Goal: Information Seeking & Learning: Learn about a topic

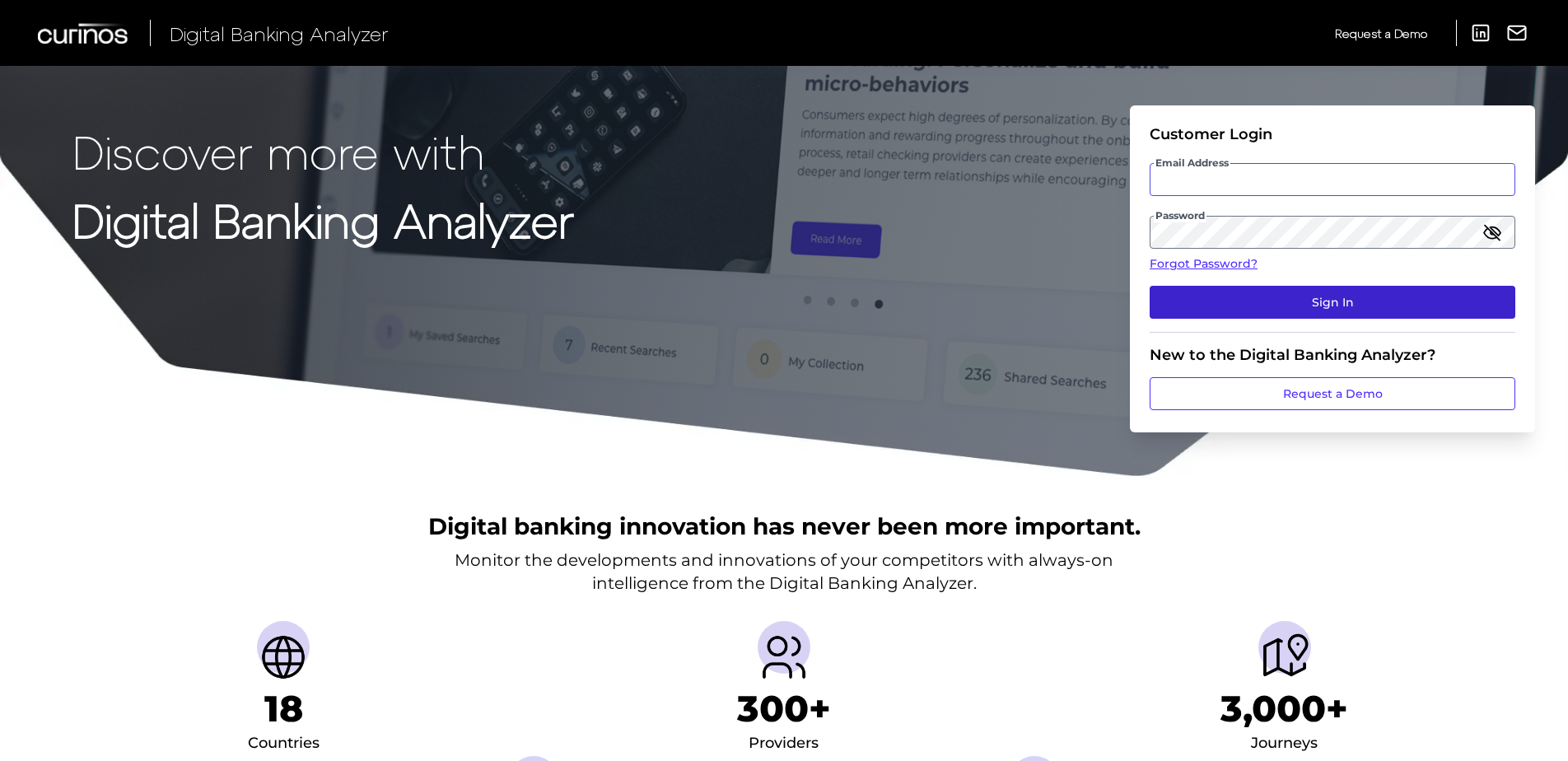
type input "[PERSON_NAME][EMAIL_ADDRESS][PERSON_NAME][DOMAIN_NAME]"
click at [1271, 303] on button "Sign In" at bounding box center [1333, 302] width 366 height 33
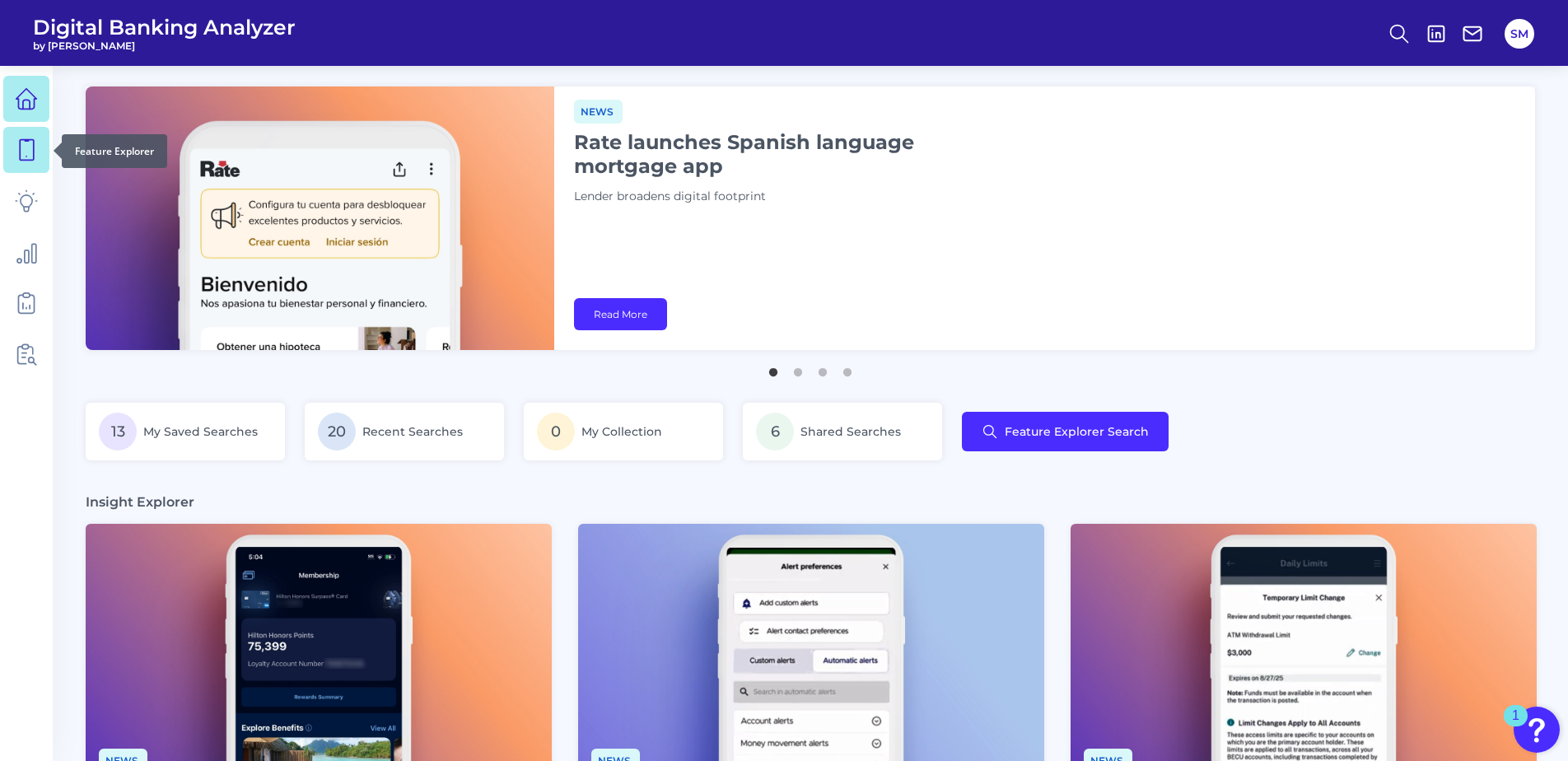
click at [29, 153] on icon at bounding box center [26, 150] width 23 height 23
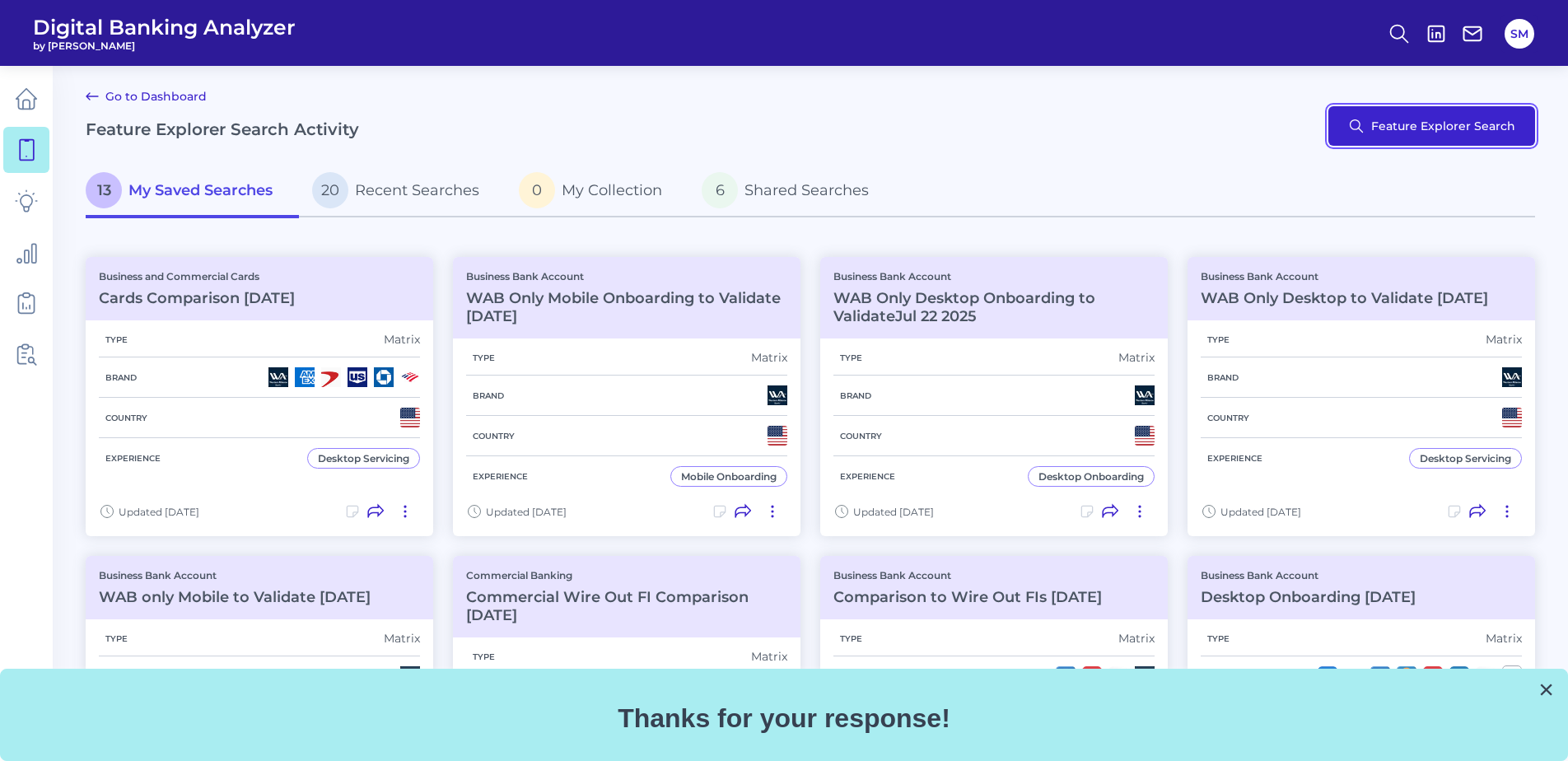
click at [1397, 128] on button "Feature Explorer Search" at bounding box center [1431, 125] width 207 height 39
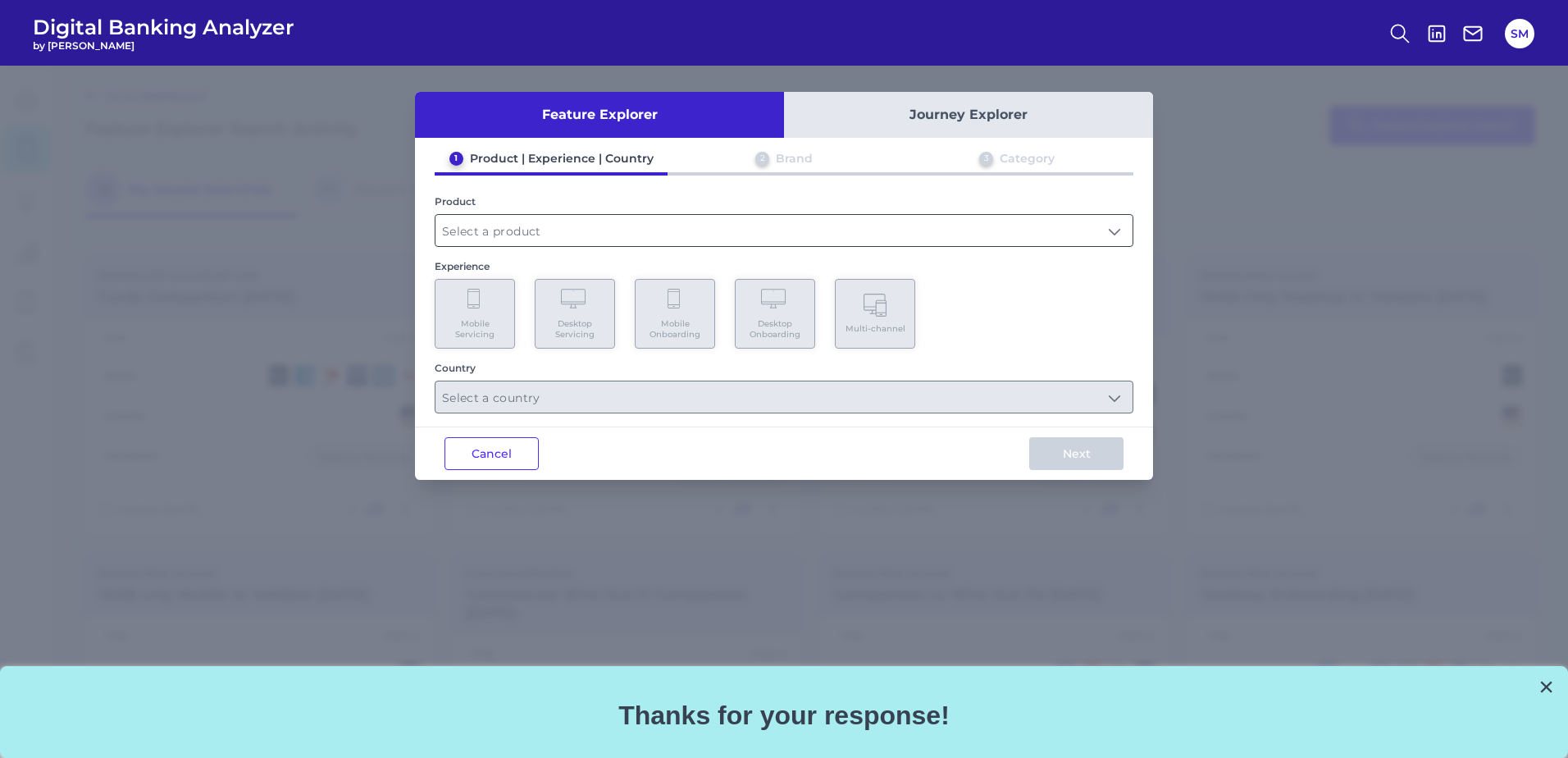
click at [548, 236] on input "text" at bounding box center [784, 230] width 697 height 31
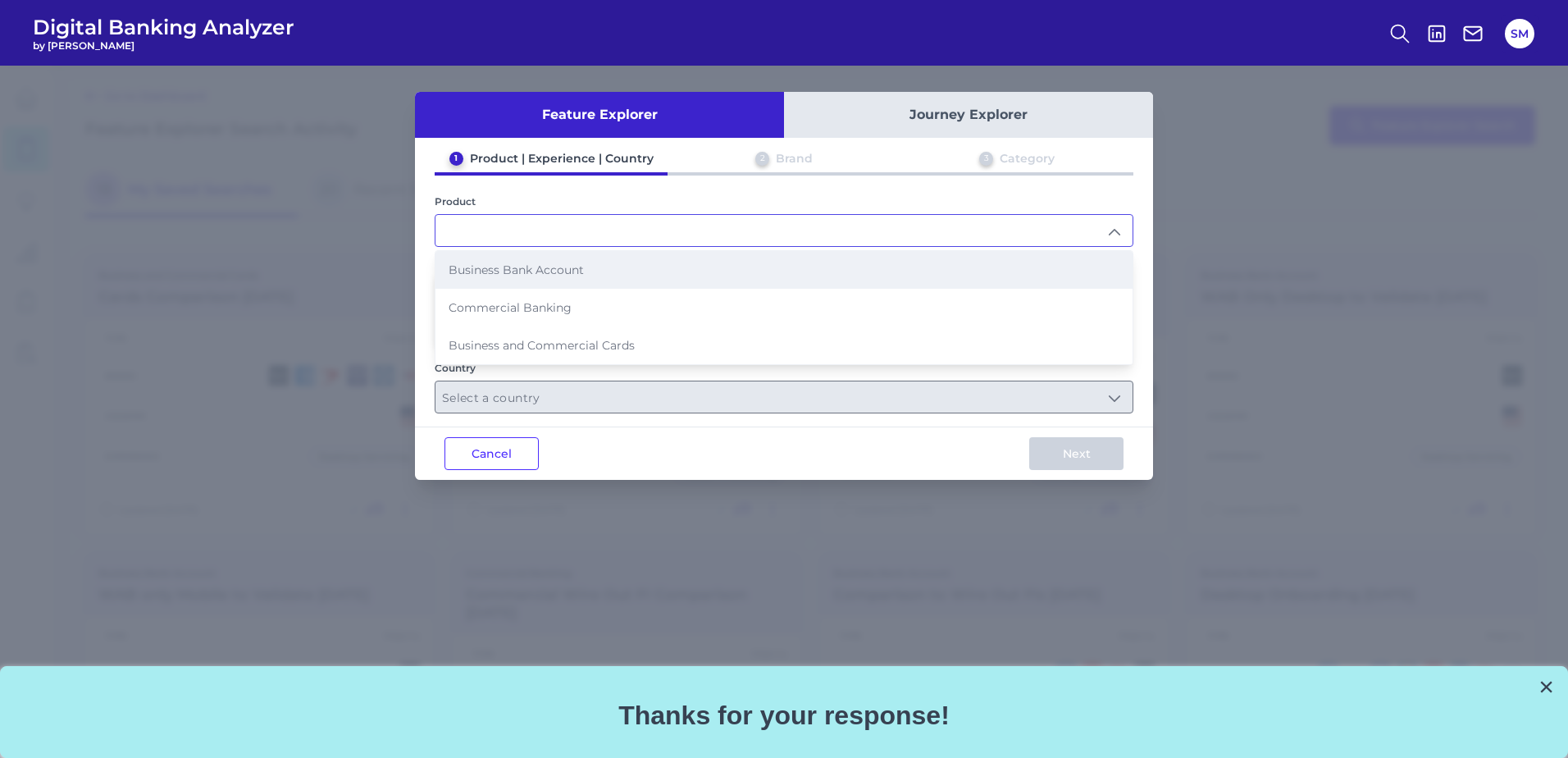
click at [540, 273] on span "Business Bank Account" at bounding box center [517, 269] width 135 height 14
type input "Business Bank Account"
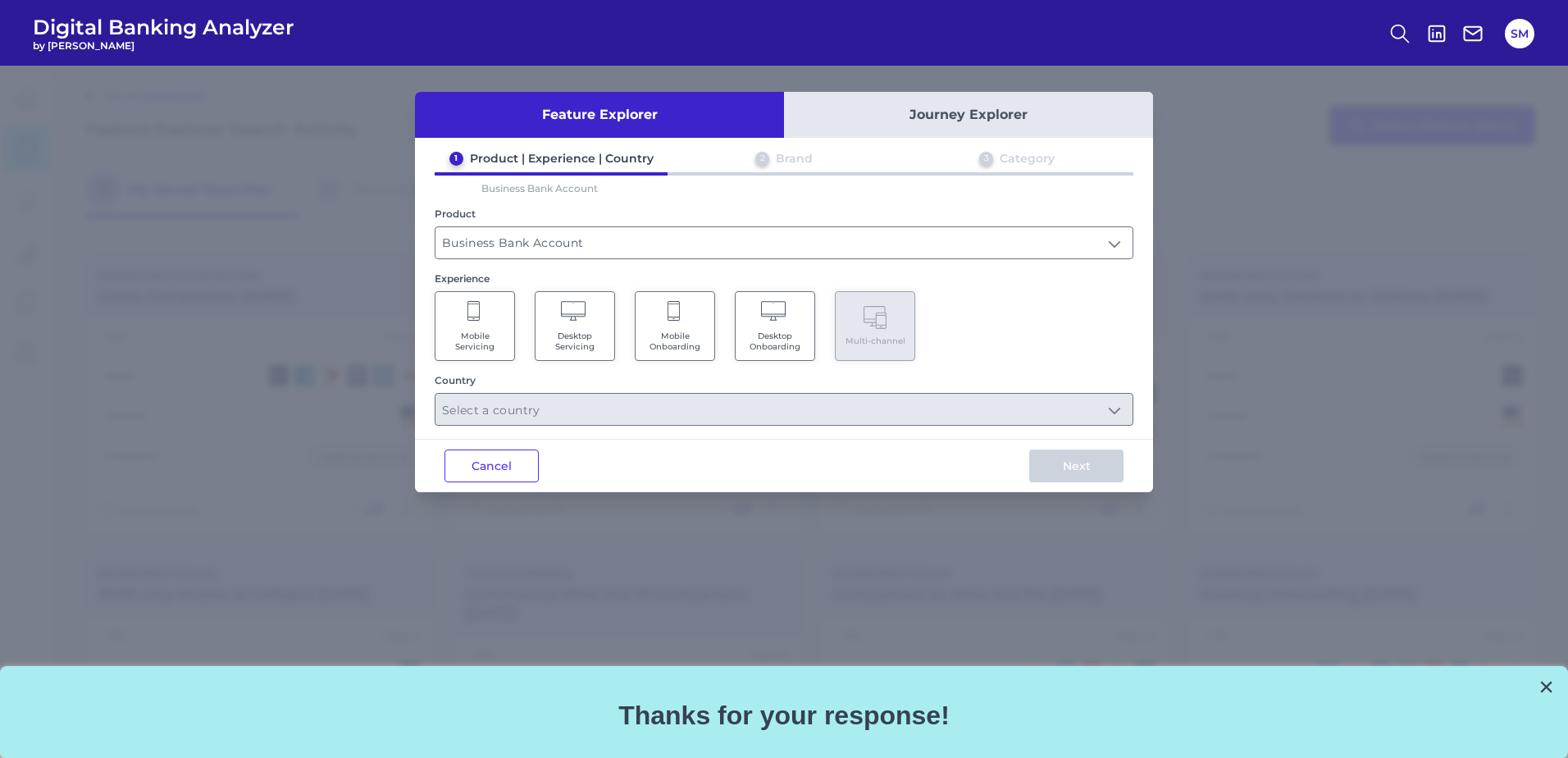
click at [577, 318] on icon at bounding box center [575, 313] width 29 height 23
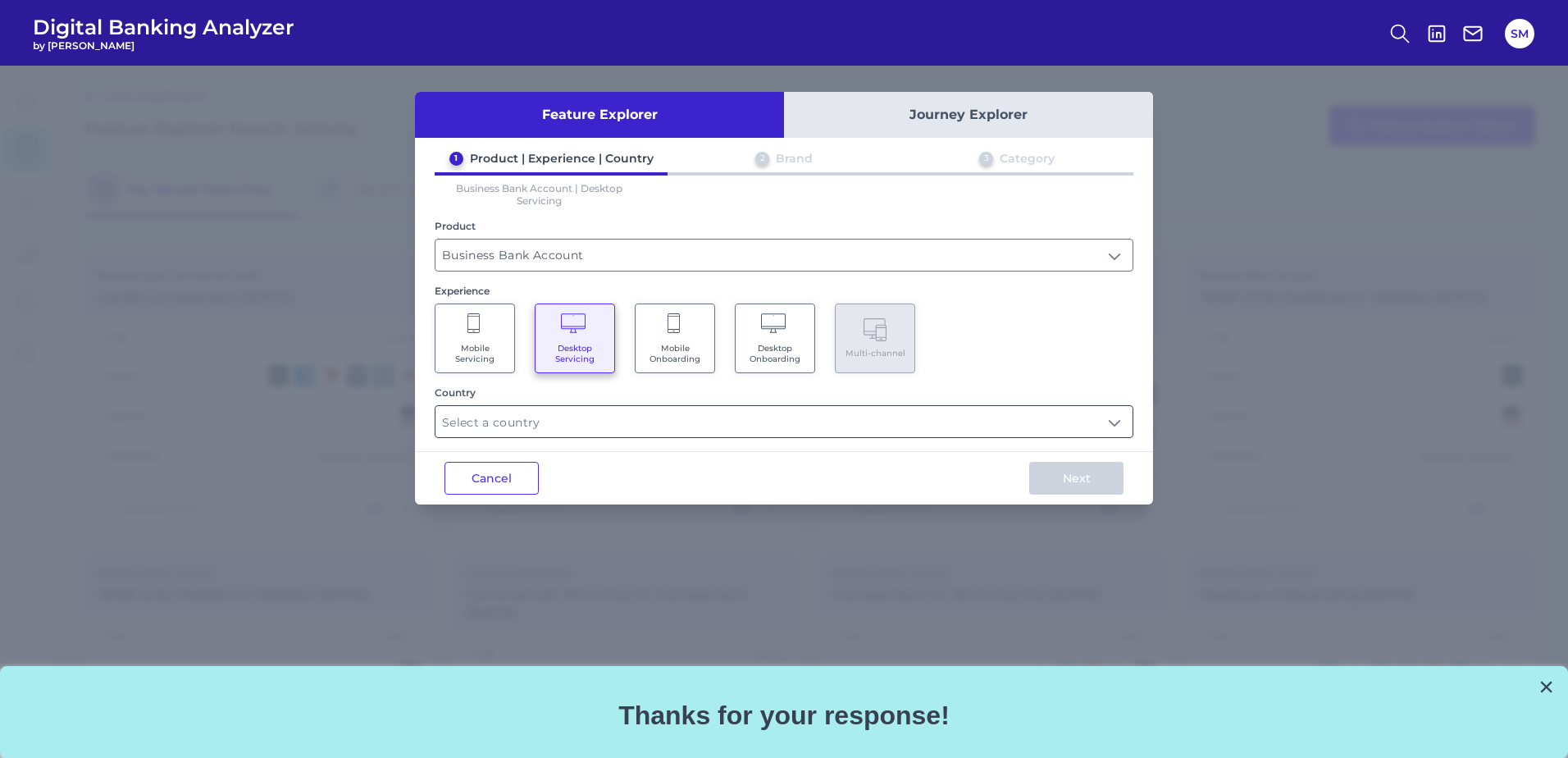
click at [603, 419] on input "text" at bounding box center [784, 421] width 697 height 31
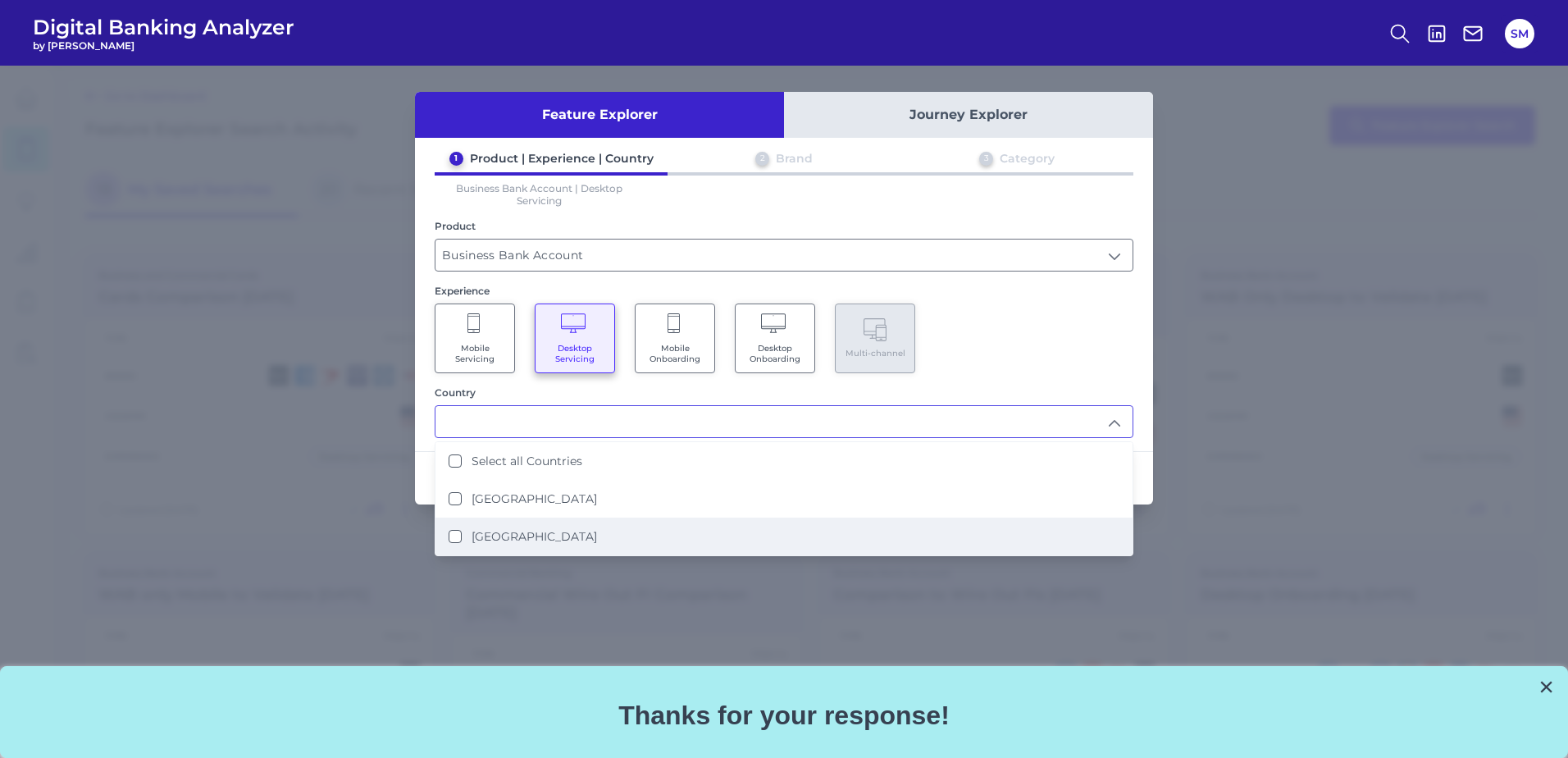
click at [562, 523] on li "[GEOGRAPHIC_DATA]" at bounding box center [784, 537] width 697 height 38
type input "[GEOGRAPHIC_DATA]"
click at [979, 361] on div "Mobile Servicing Desktop Servicing Mobile Onboarding Desktop Onboarding Multi-c…" at bounding box center [784, 338] width 699 height 70
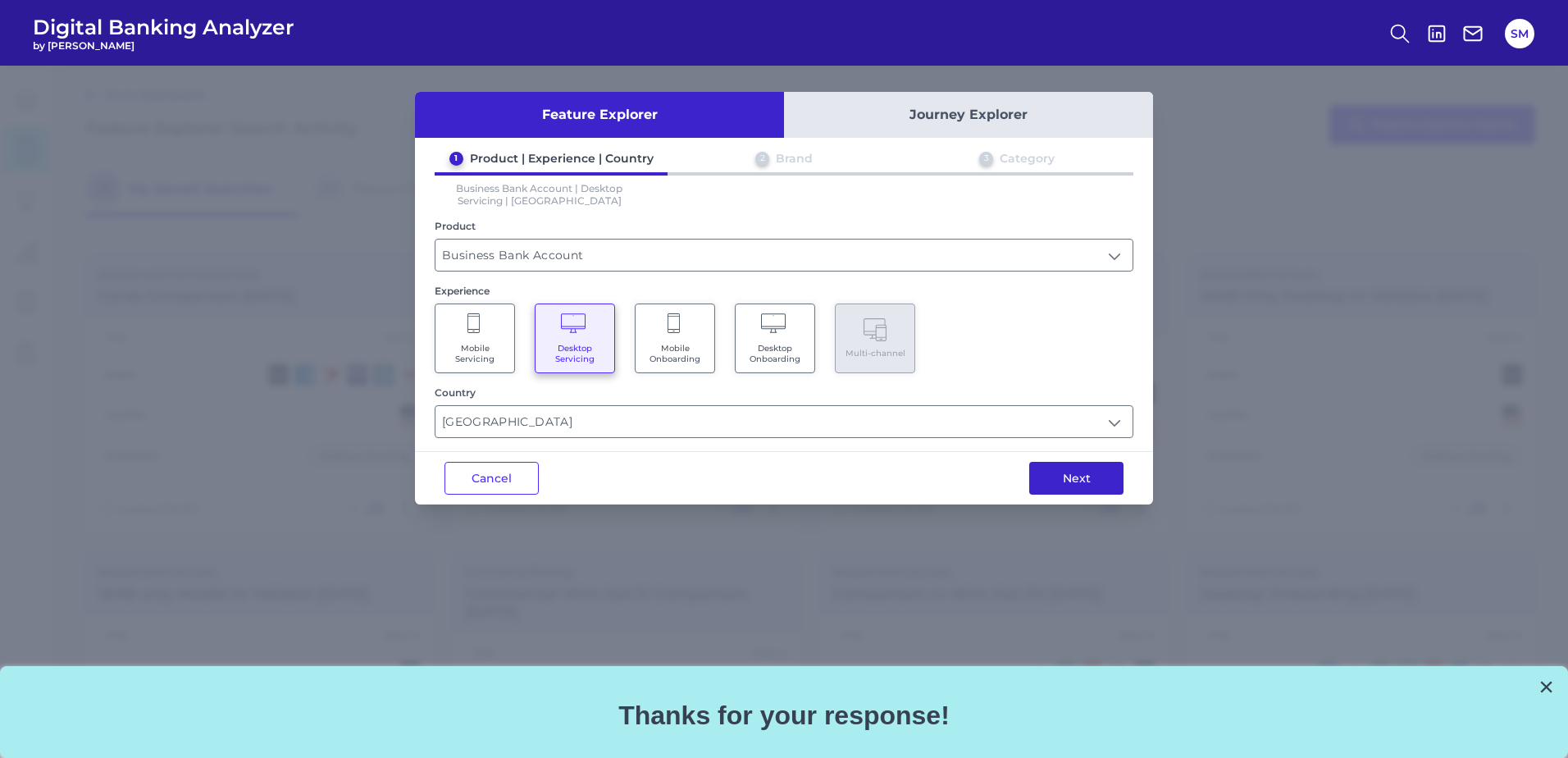
click at [1061, 475] on button "Next" at bounding box center [1076, 478] width 94 height 32
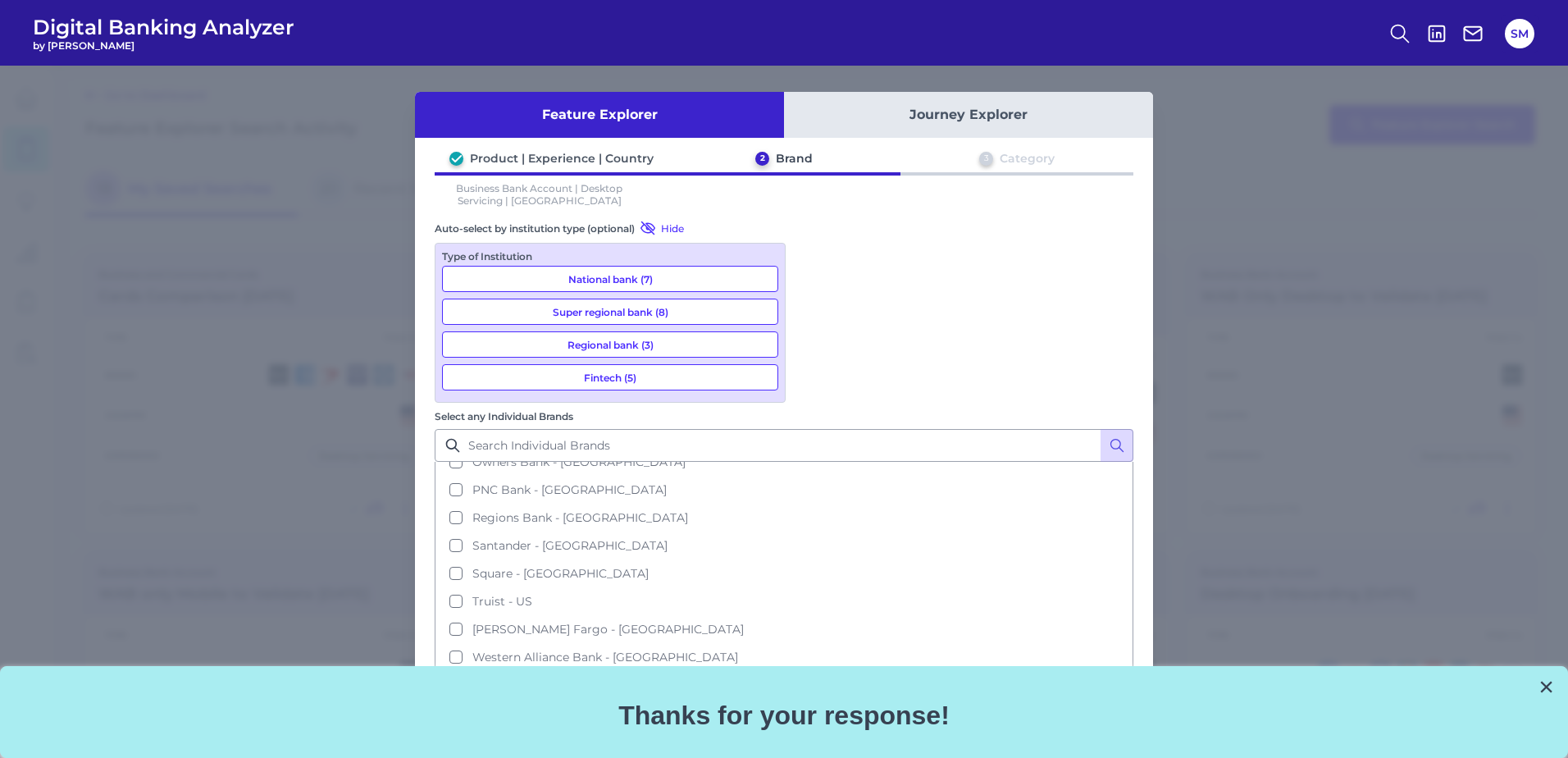
scroll to position [498, 0]
click at [511, 715] on button "Cancel" at bounding box center [491, 731] width 94 height 32
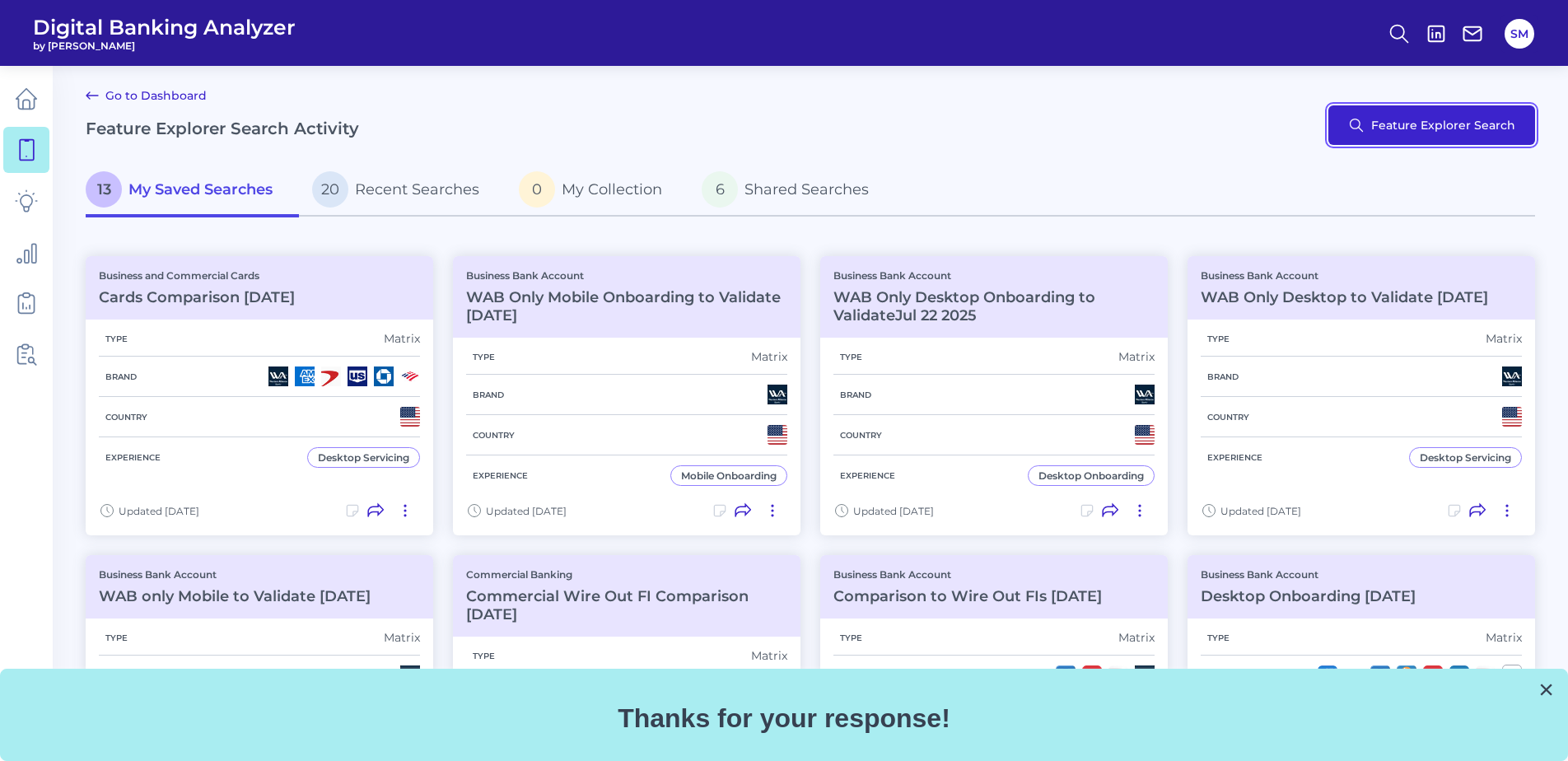
click at [1427, 119] on button "Feature Explorer Search" at bounding box center [1431, 124] width 207 height 39
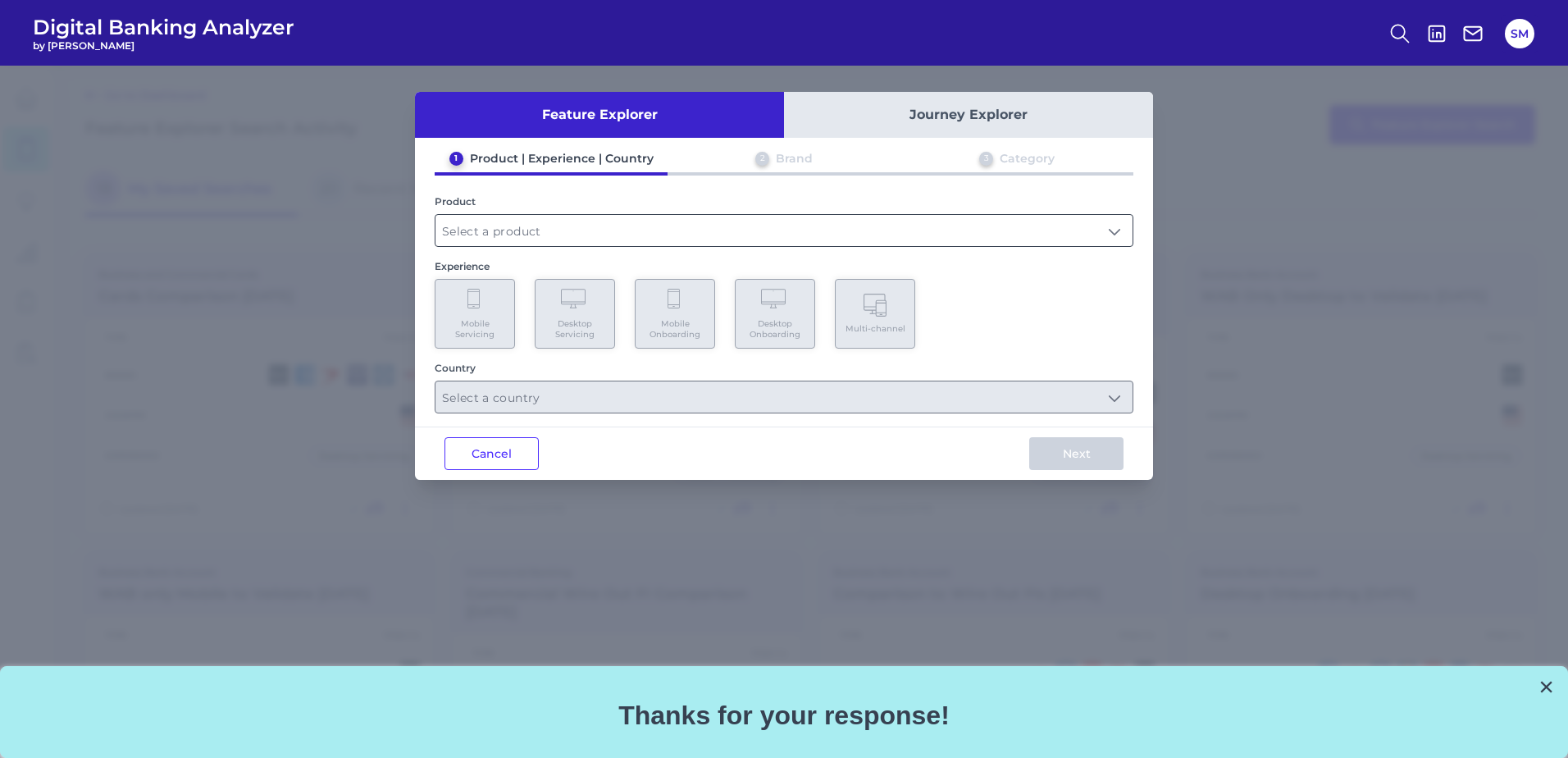
click at [636, 235] on input "text" at bounding box center [784, 230] width 697 height 31
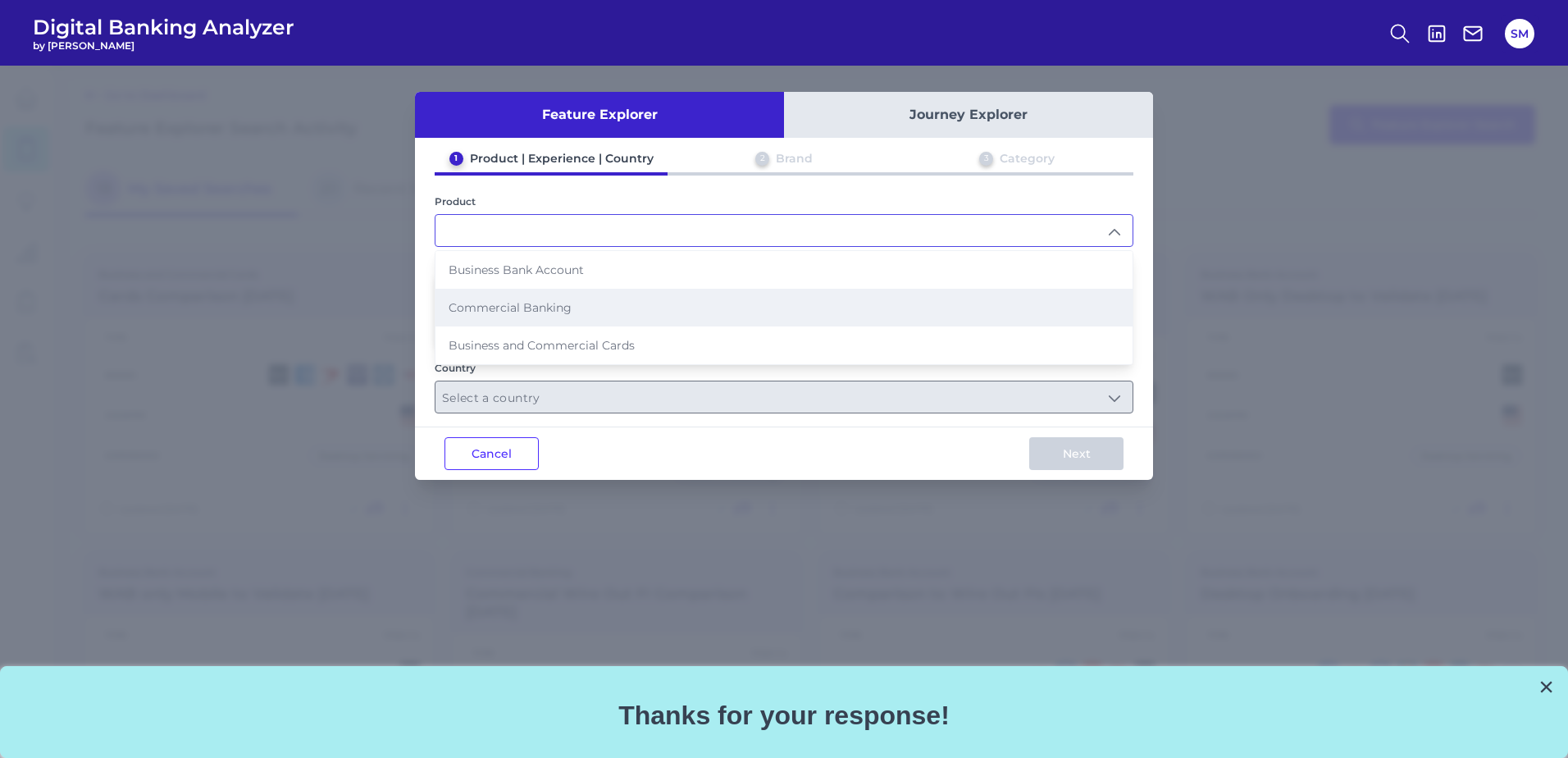
click at [590, 300] on li "Commercial Banking" at bounding box center [784, 308] width 697 height 38
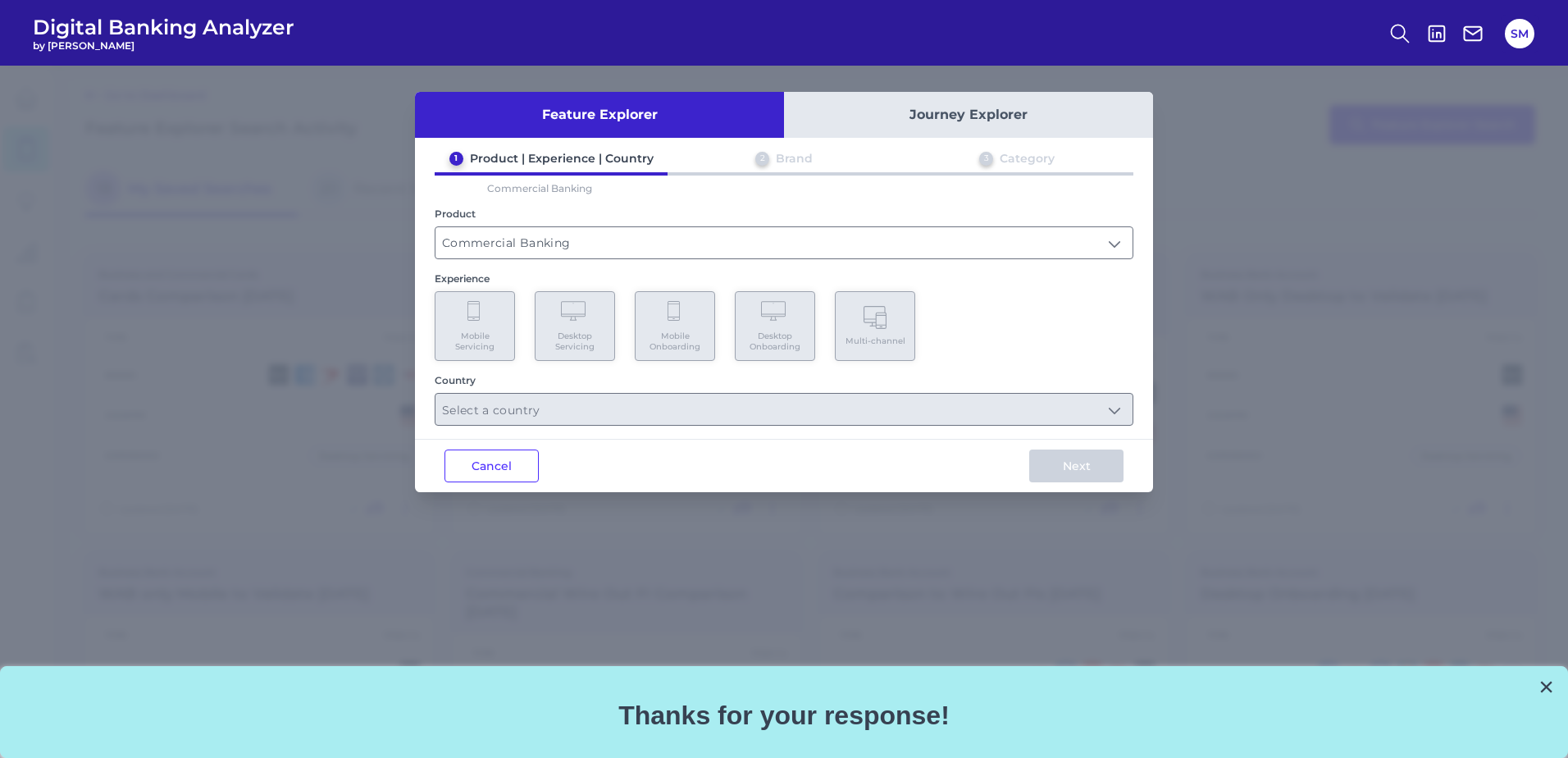
type input "Commercial Banking"
click at [593, 300] on Servicing "Desktop Servicing" at bounding box center [575, 325] width 80 height 70
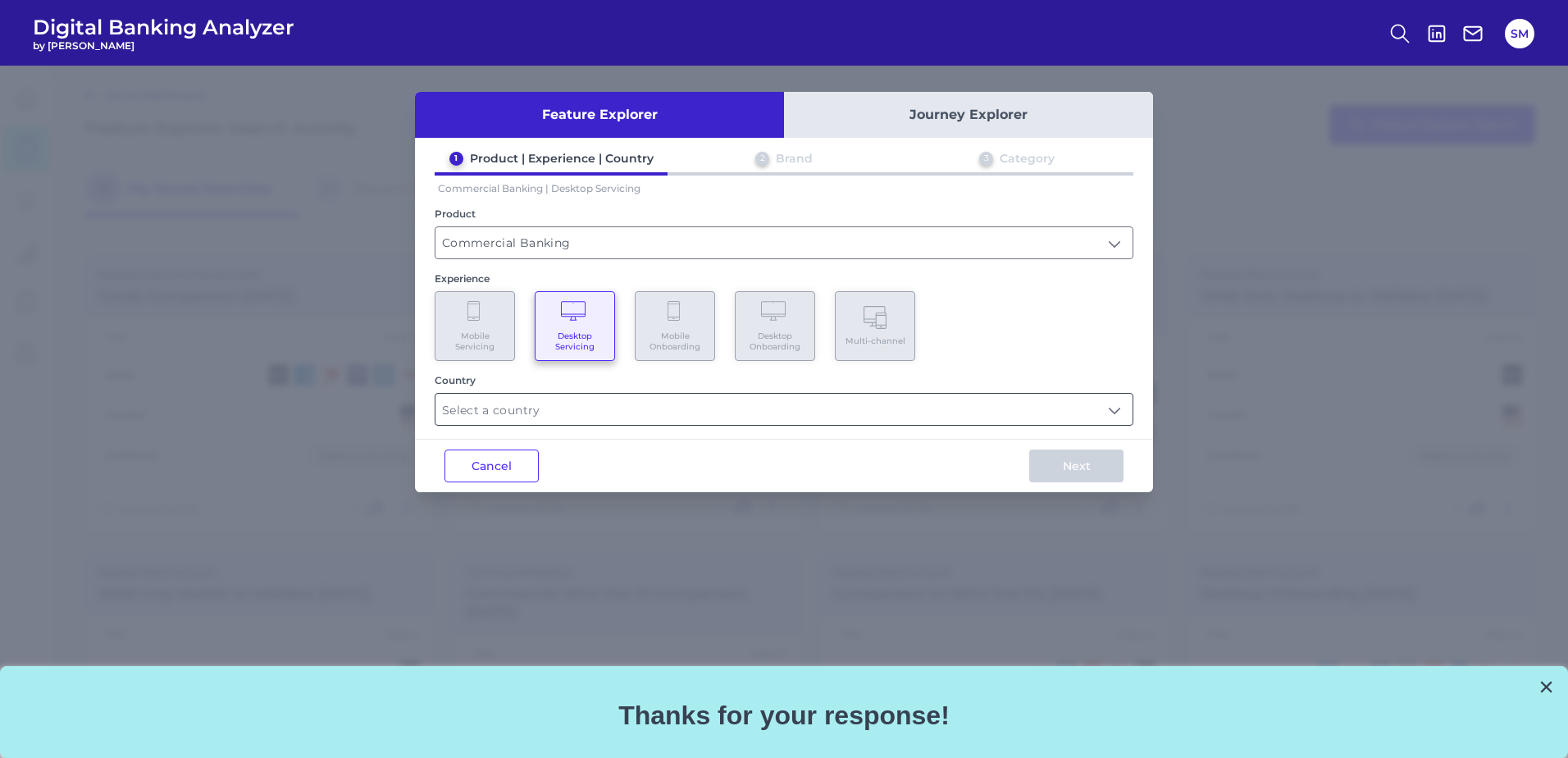
click at [595, 414] on input "text" at bounding box center [784, 409] width 697 height 31
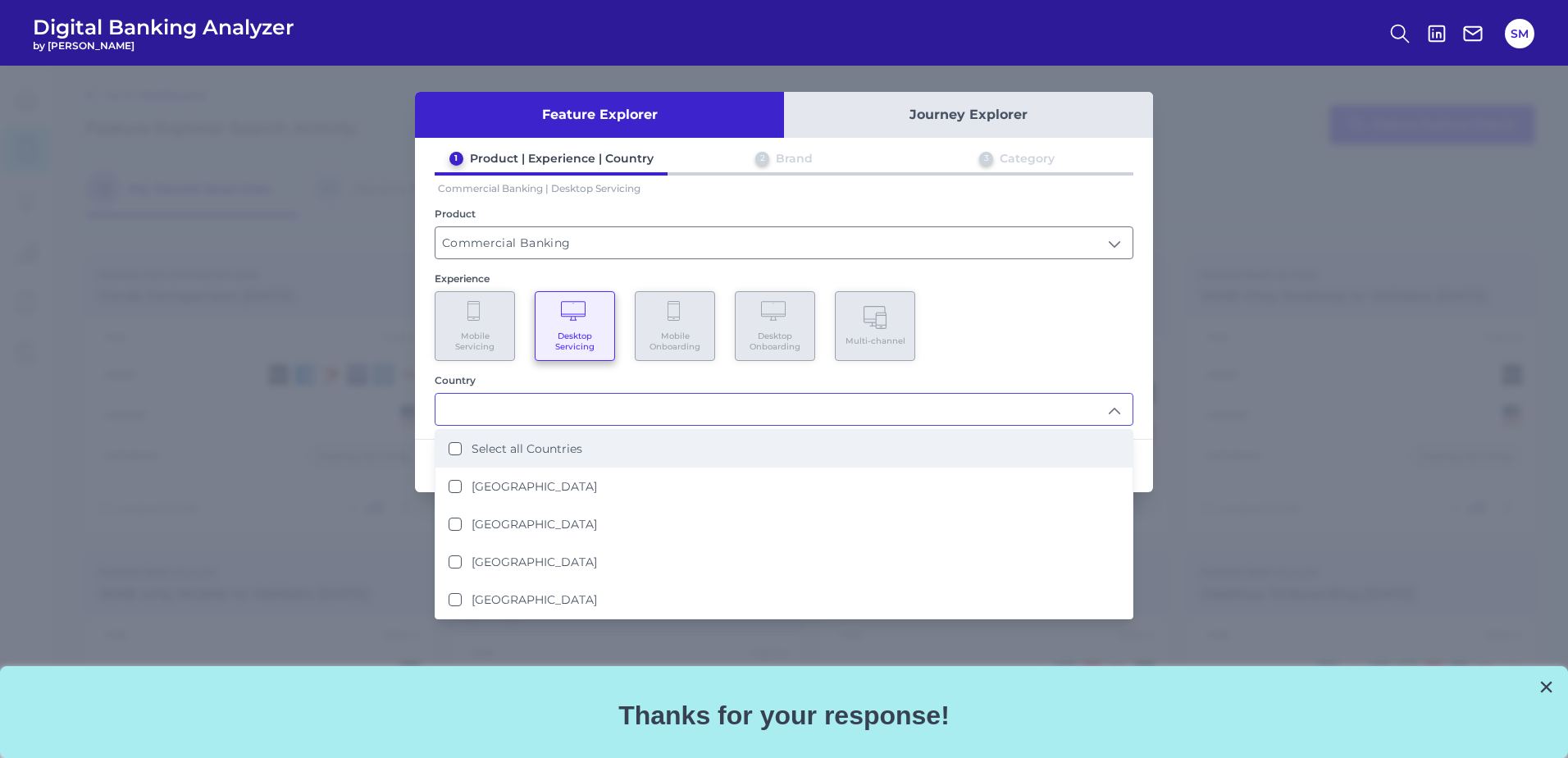
click at [572, 472] on li "[GEOGRAPHIC_DATA]" at bounding box center [784, 486] width 697 height 38
type input "[GEOGRAPHIC_DATA]"
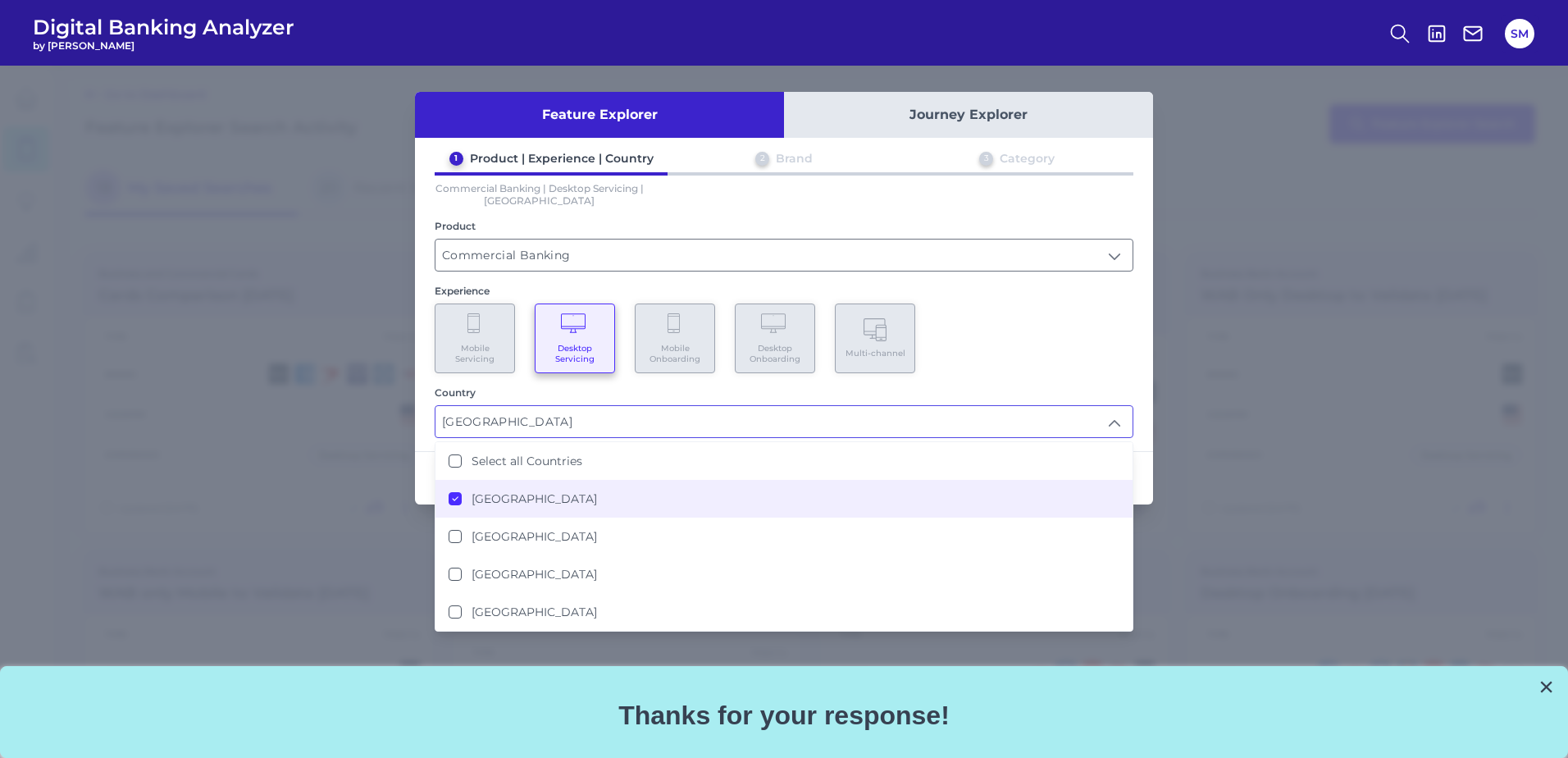
click at [970, 359] on div "Mobile Servicing Desktop Servicing Mobile Onboarding Desktop Onboarding Multi-c…" at bounding box center [784, 338] width 699 height 70
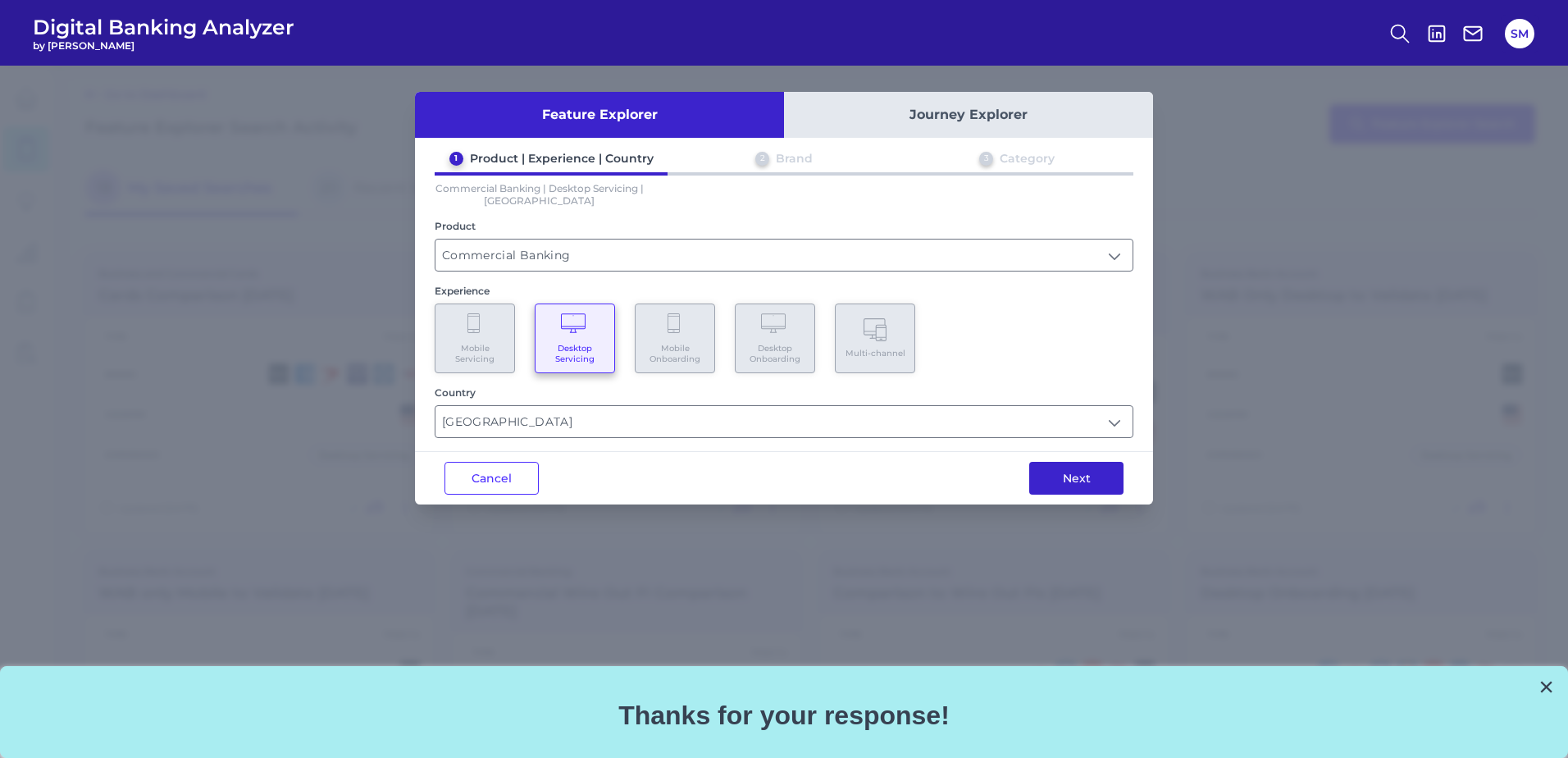
click at [1053, 472] on button "Next" at bounding box center [1076, 478] width 94 height 32
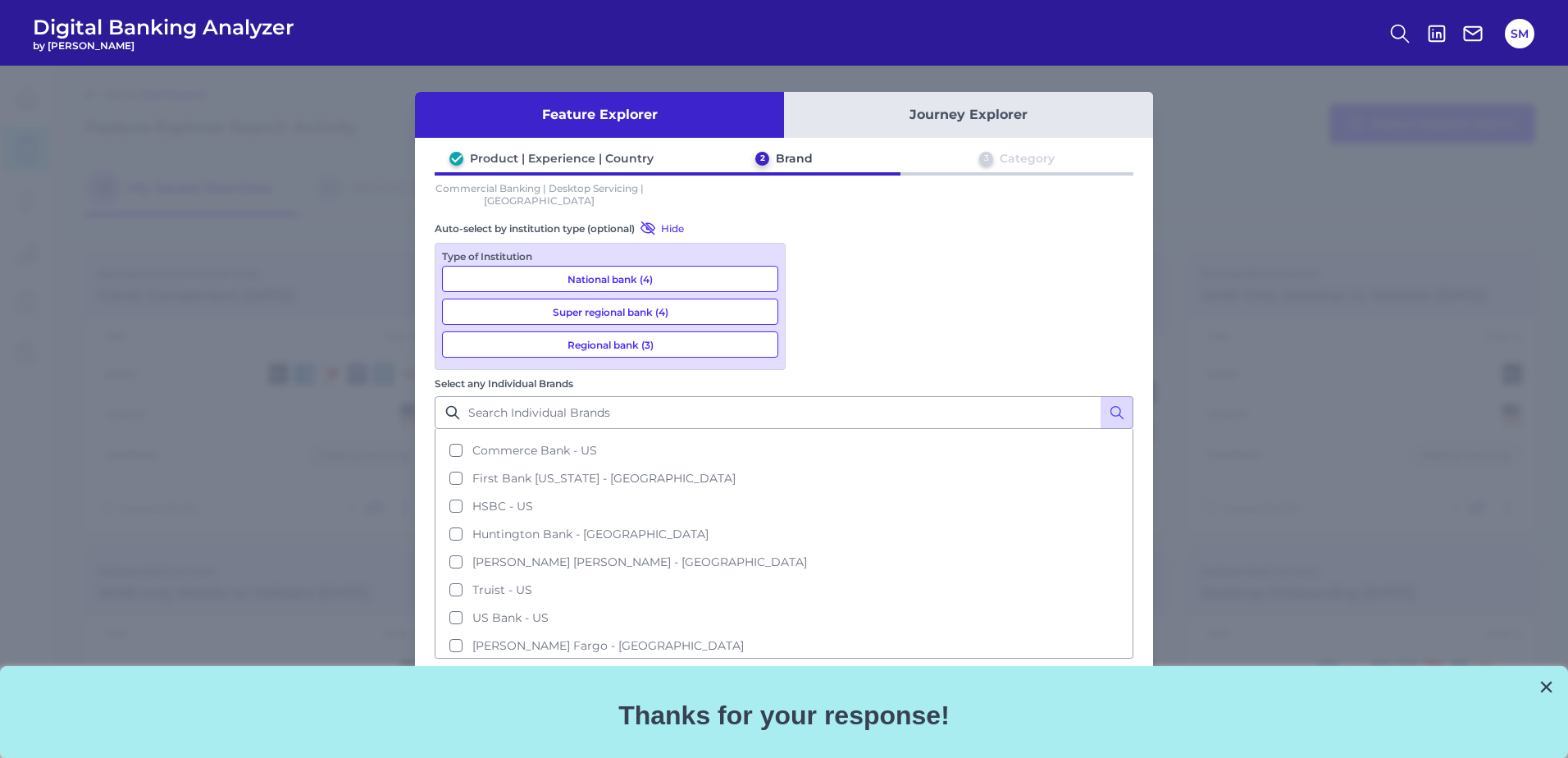
scroll to position [108, 0]
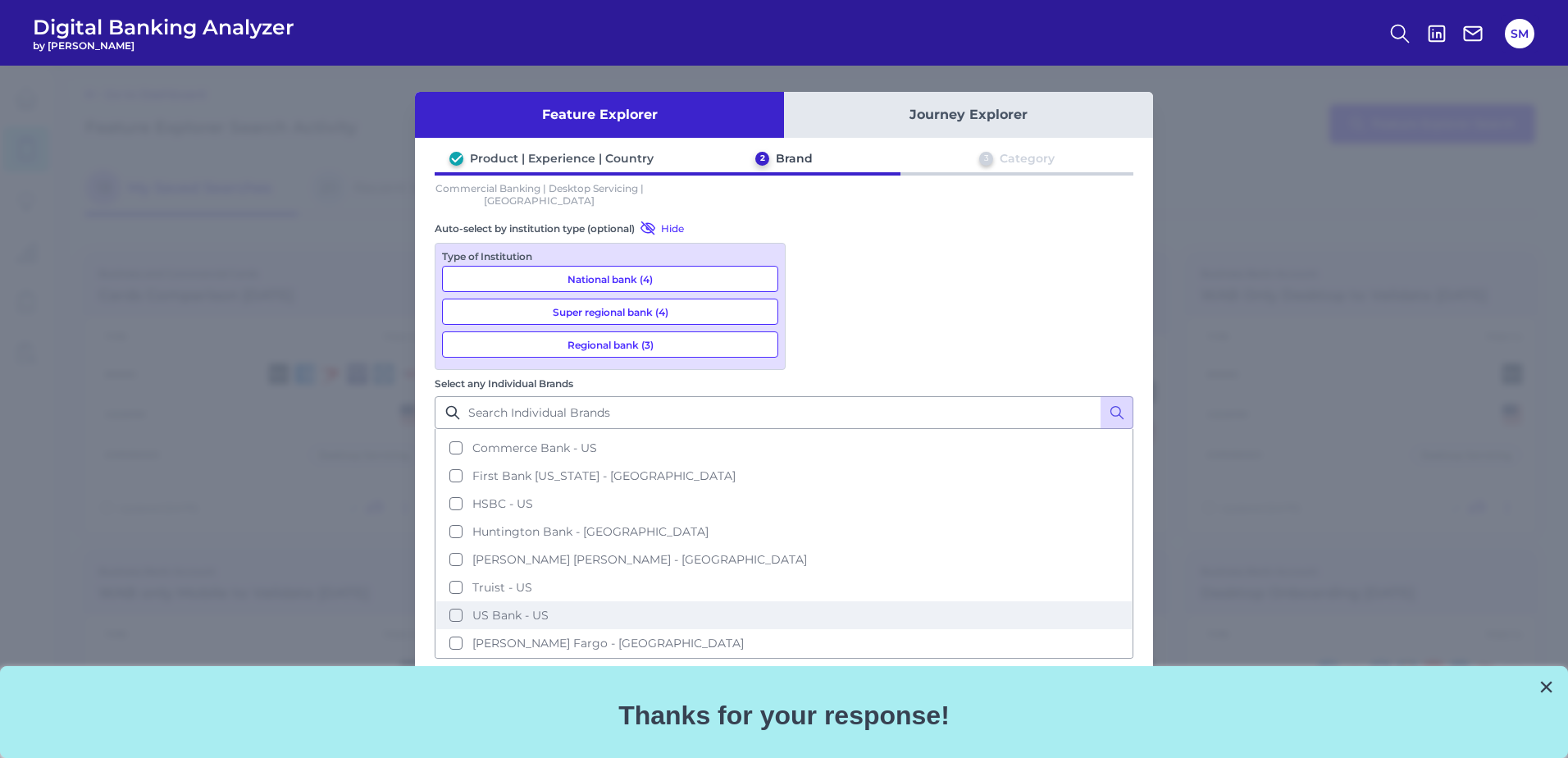
click at [818, 602] on button "US Bank - US" at bounding box center [784, 615] width 695 height 28
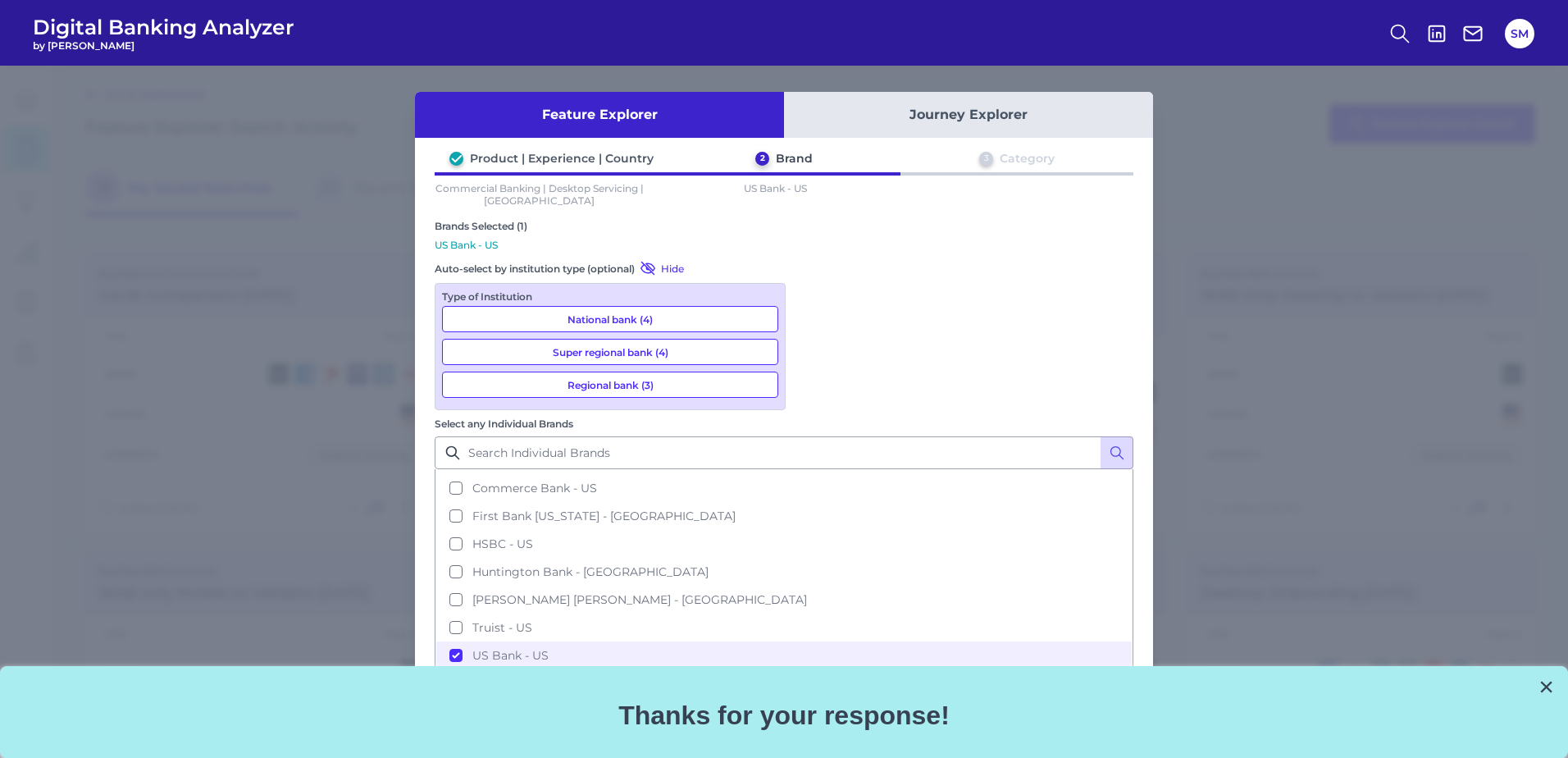
click at [1081, 723] on button "Next" at bounding box center [1076, 739] width 94 height 32
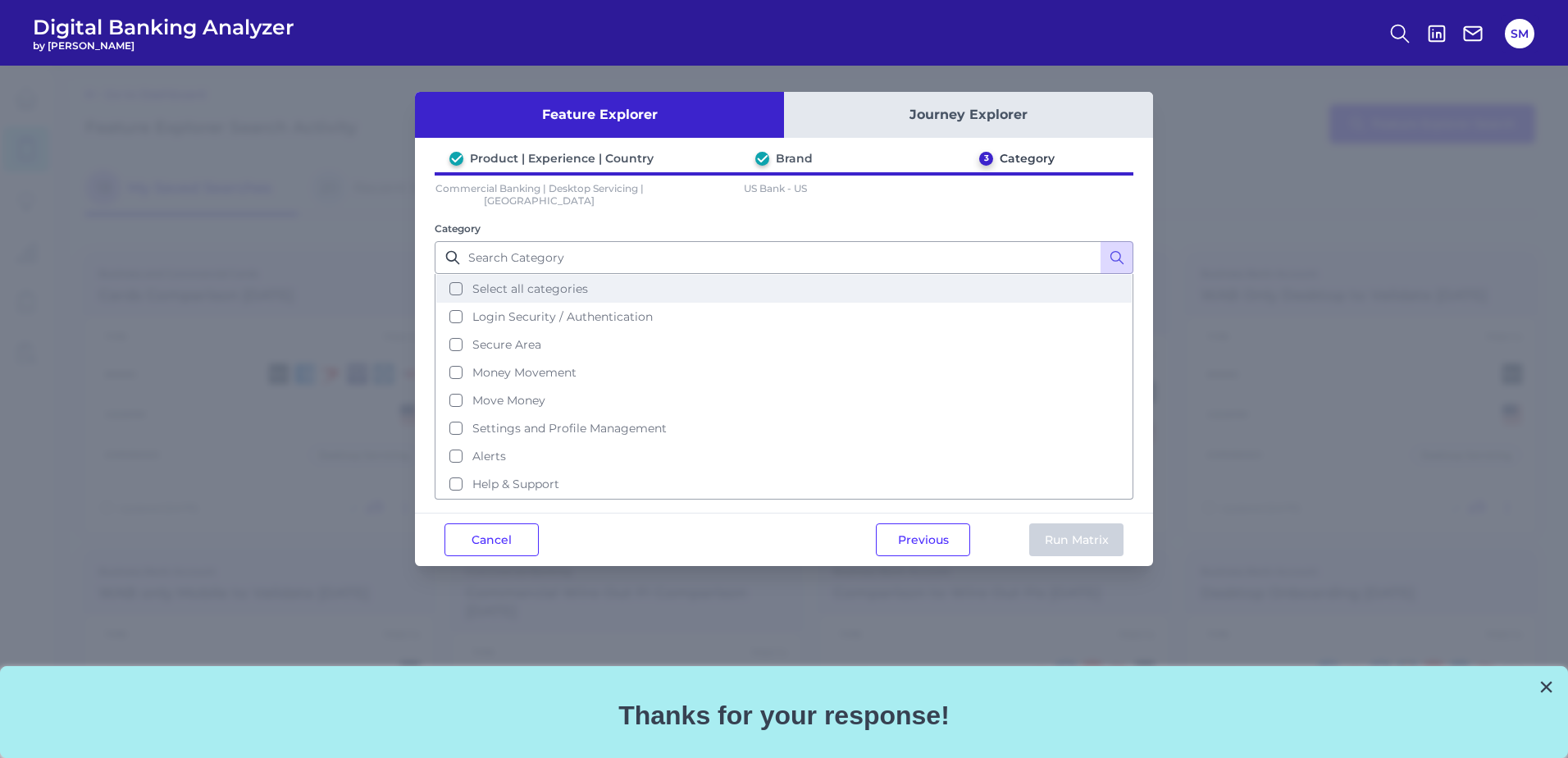
click at [460, 292] on button "Select all categories" at bounding box center [784, 288] width 695 height 28
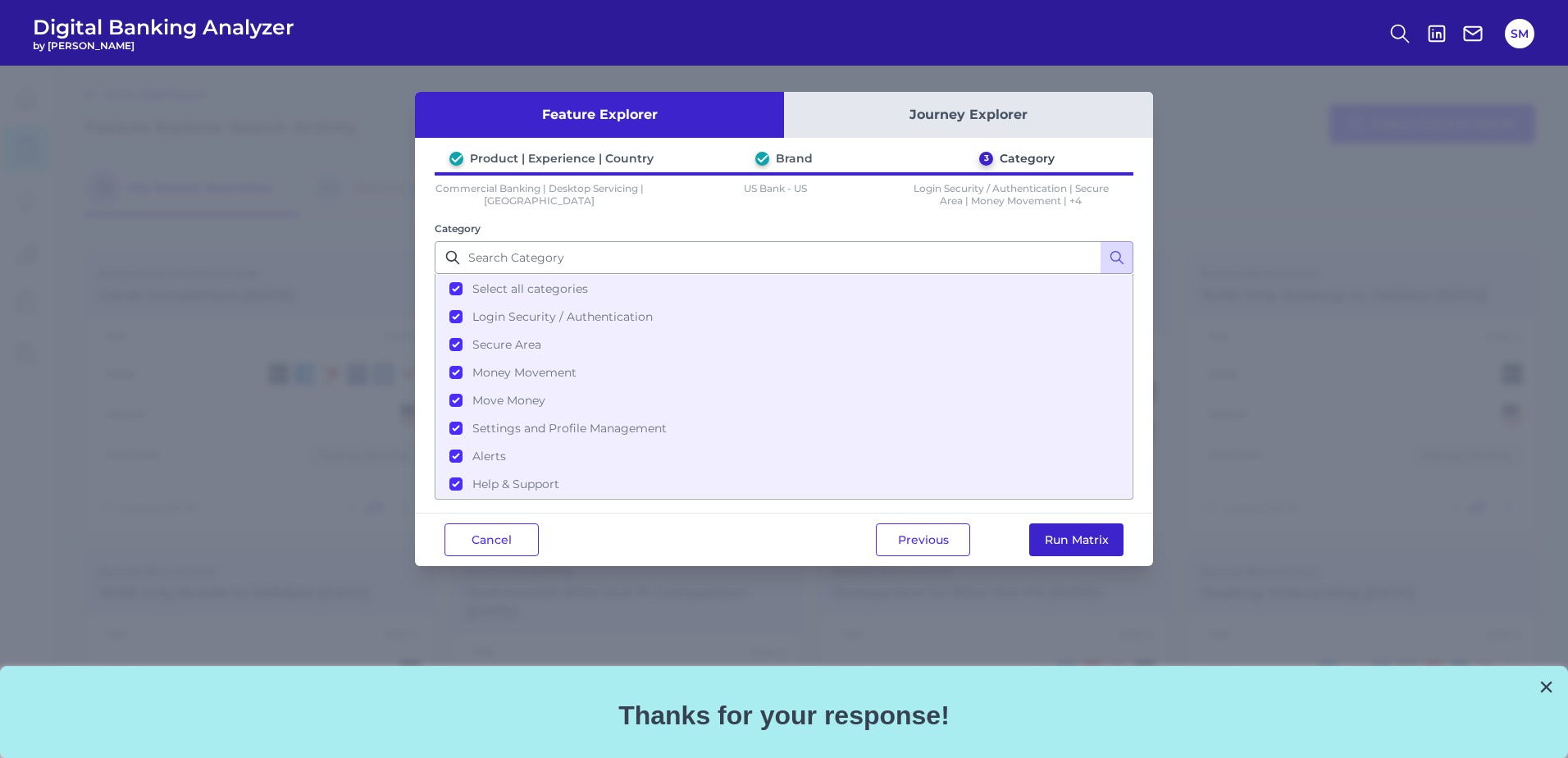
click at [1072, 540] on button "Run Matrix" at bounding box center [1076, 540] width 94 height 32
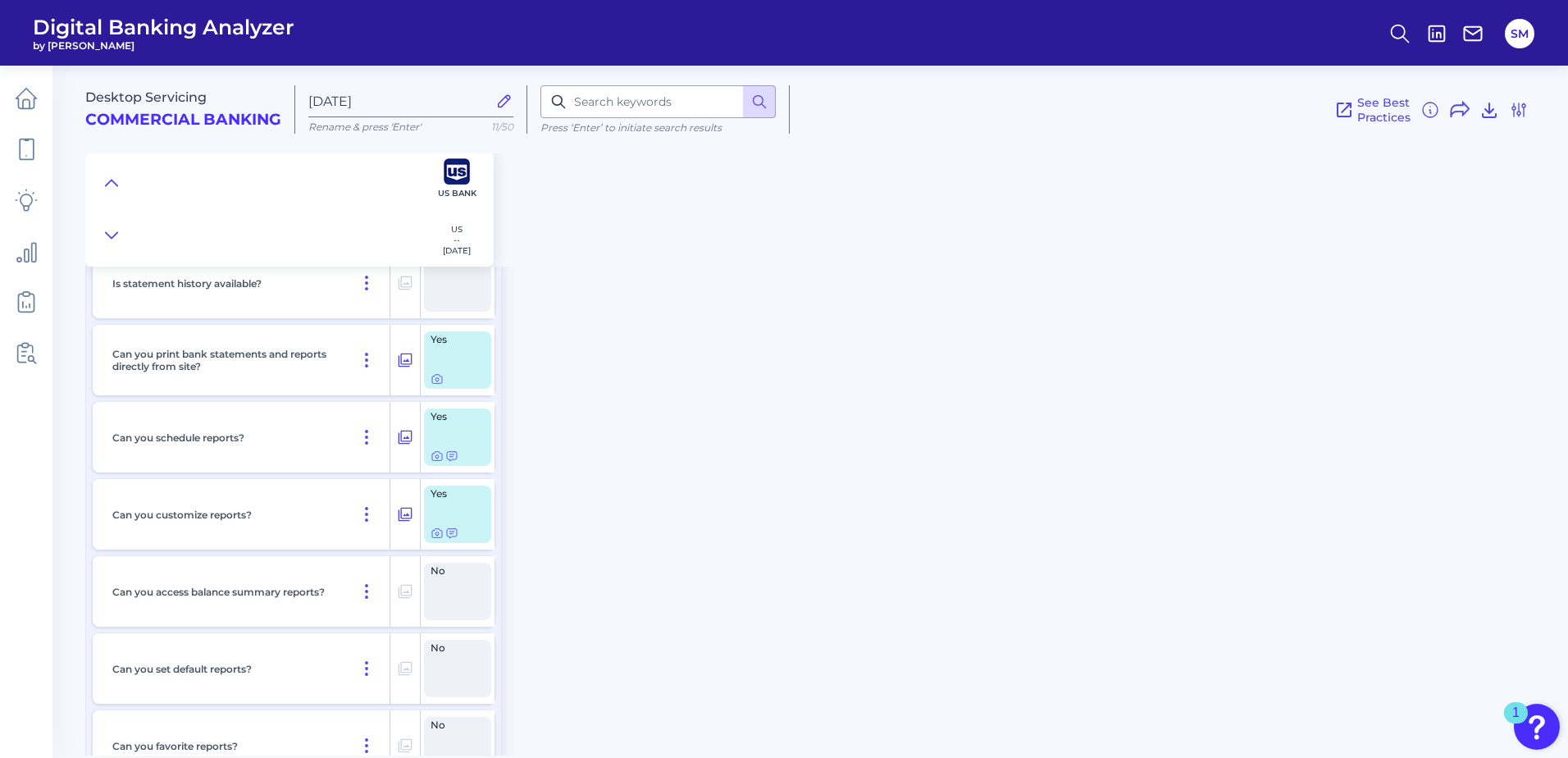
scroll to position [3527, 0]
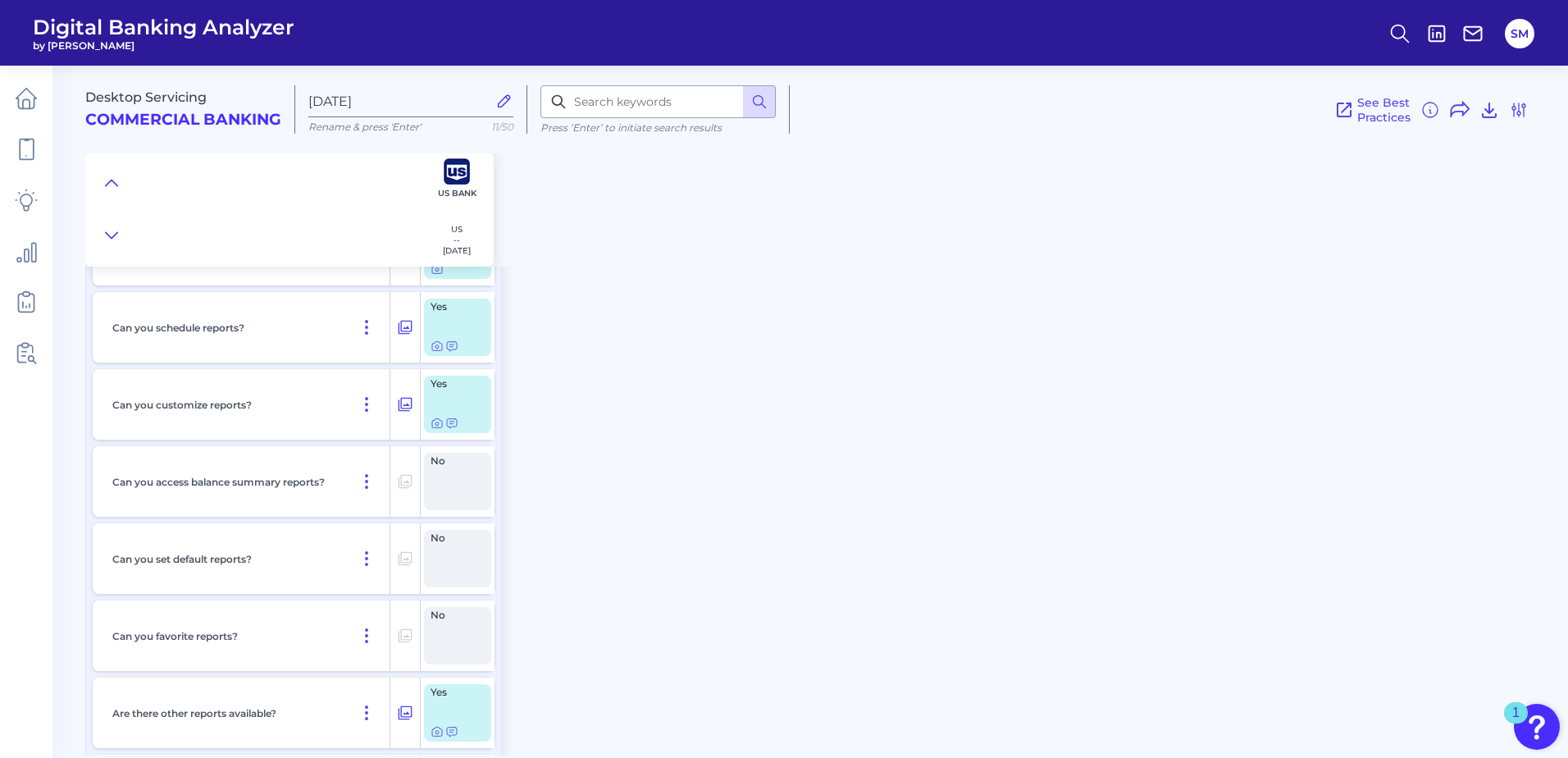
click at [439, 322] on div "Yes" at bounding box center [458, 327] width 68 height 57
click at [437, 347] on icon at bounding box center [438, 346] width 13 height 13
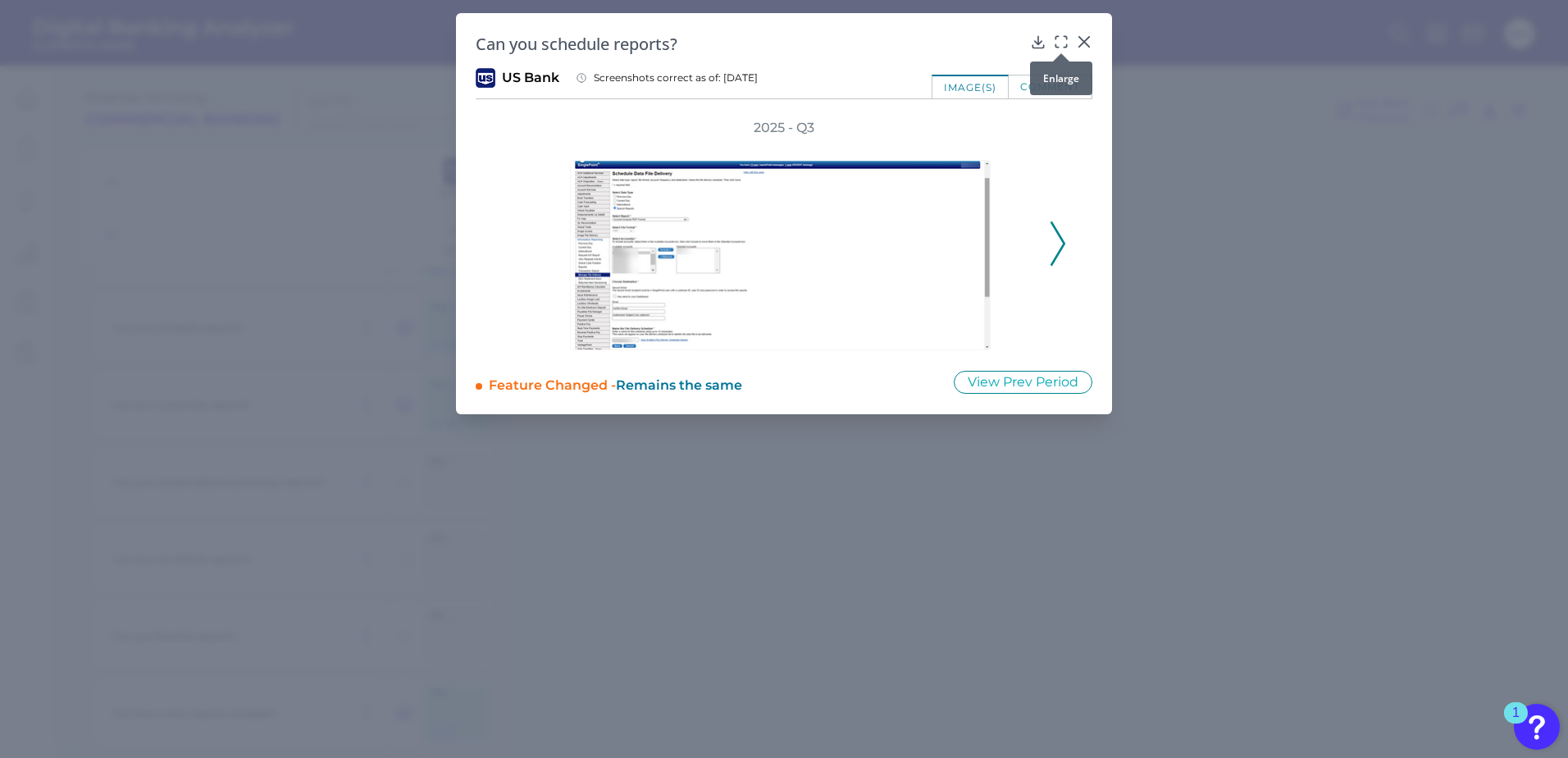
click at [1058, 35] on icon at bounding box center [1060, 41] width 16 height 16
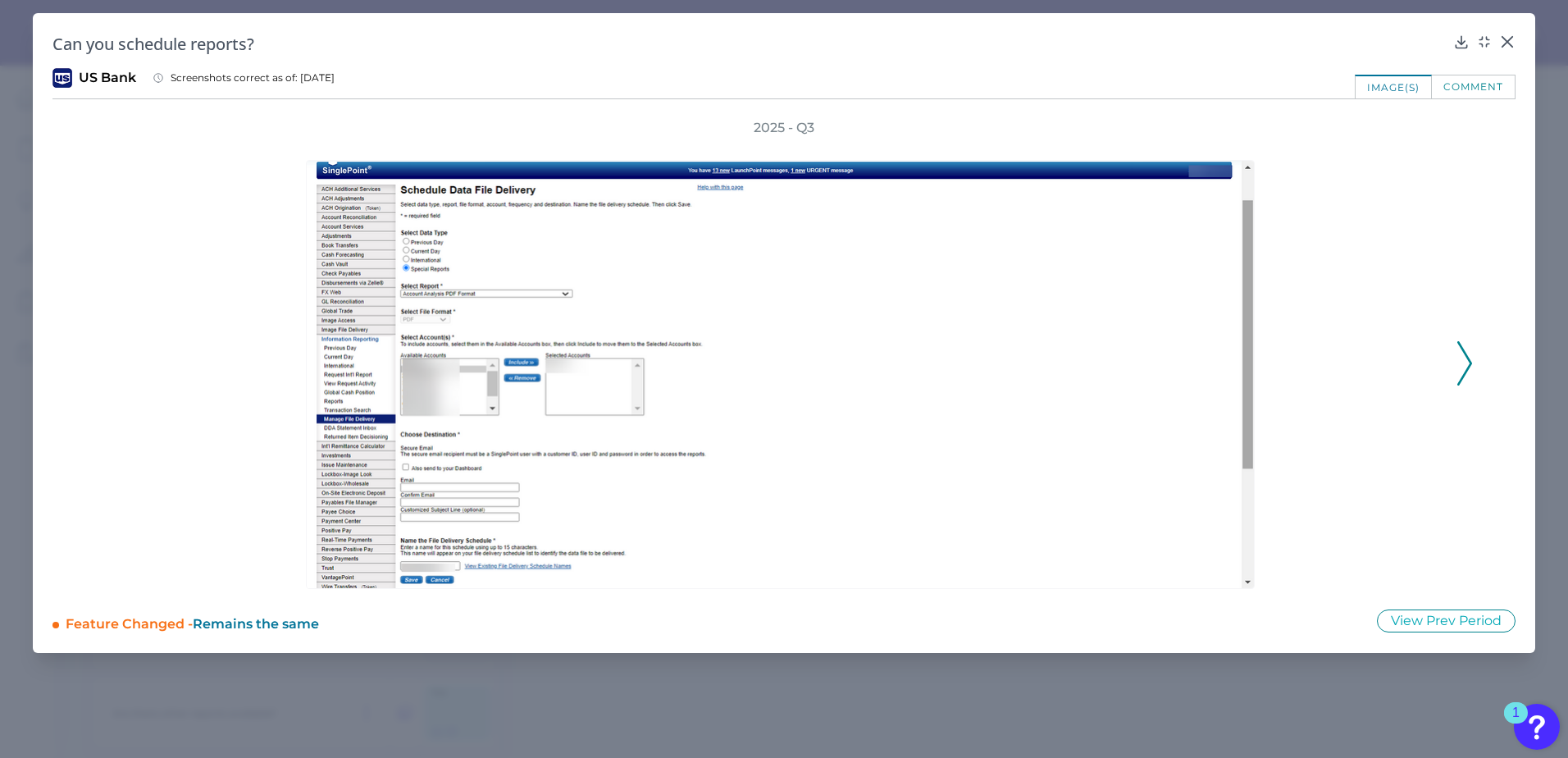
click at [1467, 363] on icon at bounding box center [1464, 363] width 14 height 44
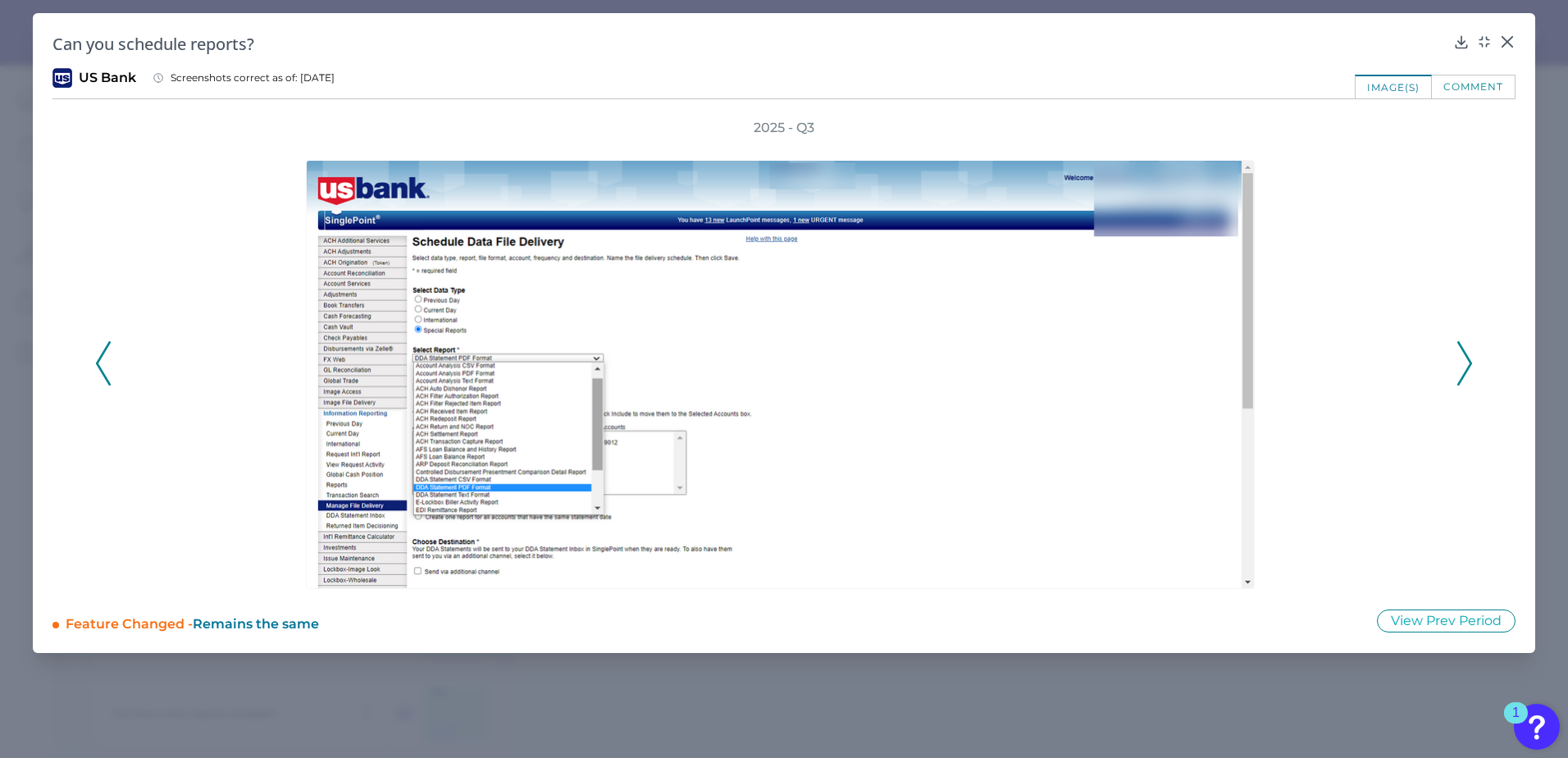
click at [1465, 364] on icon at bounding box center [1464, 363] width 14 height 44
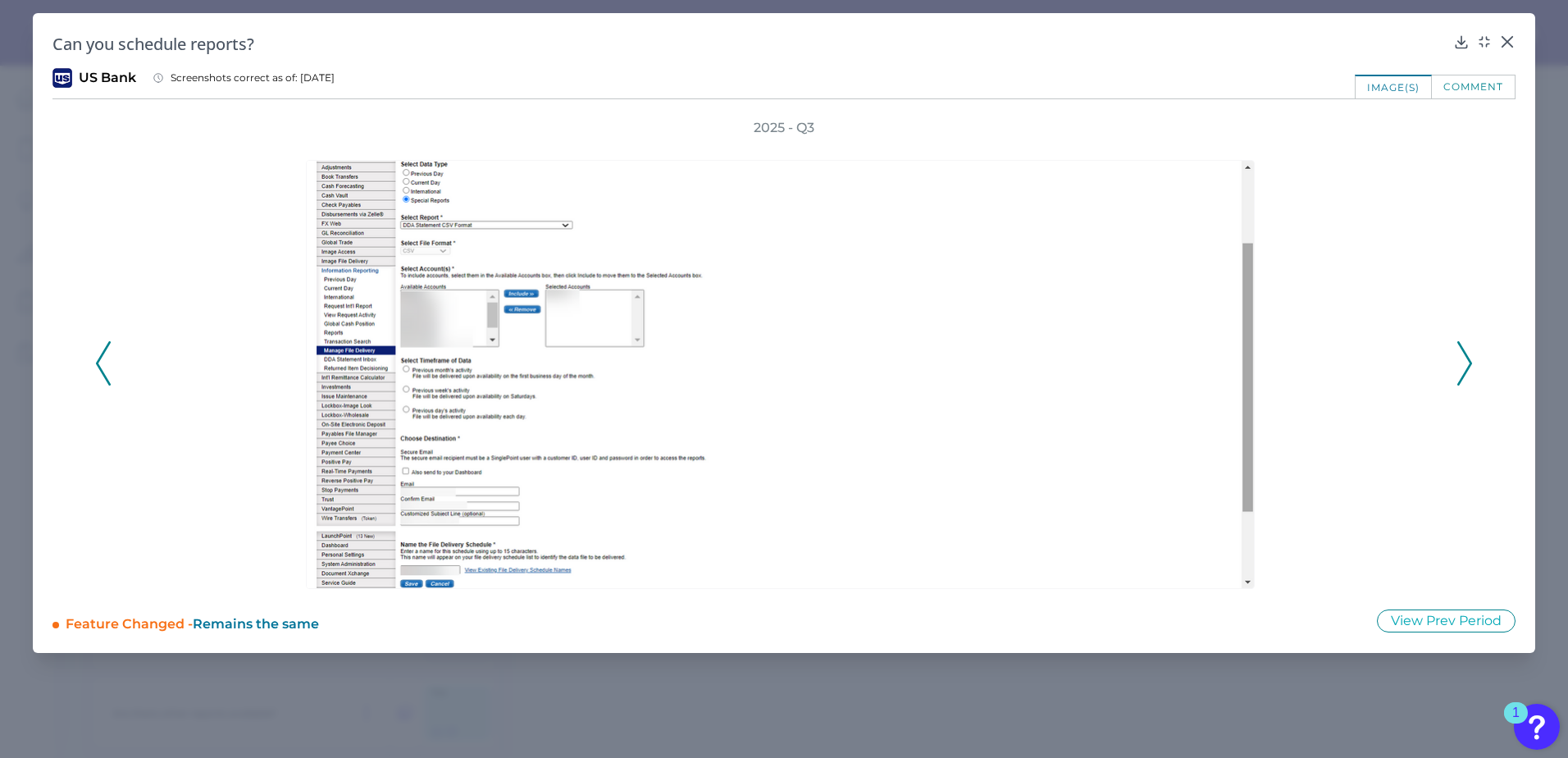
click at [1467, 366] on icon at bounding box center [1464, 363] width 14 height 44
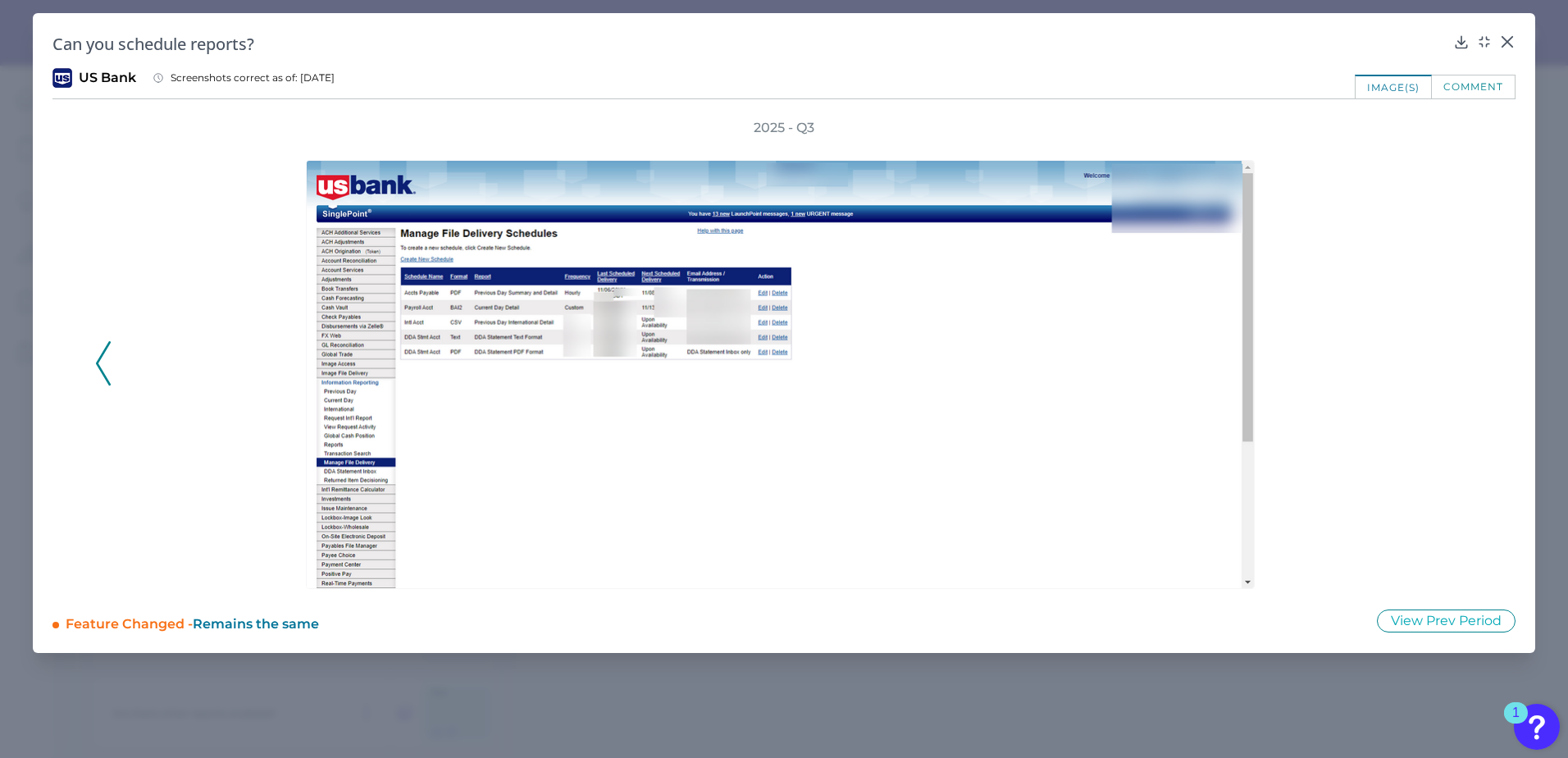
click at [1467, 366] on div "2025 - Q3" at bounding box center [784, 354] width 1377 height 470
click at [1500, 39] on icon at bounding box center [1506, 41] width 16 height 16
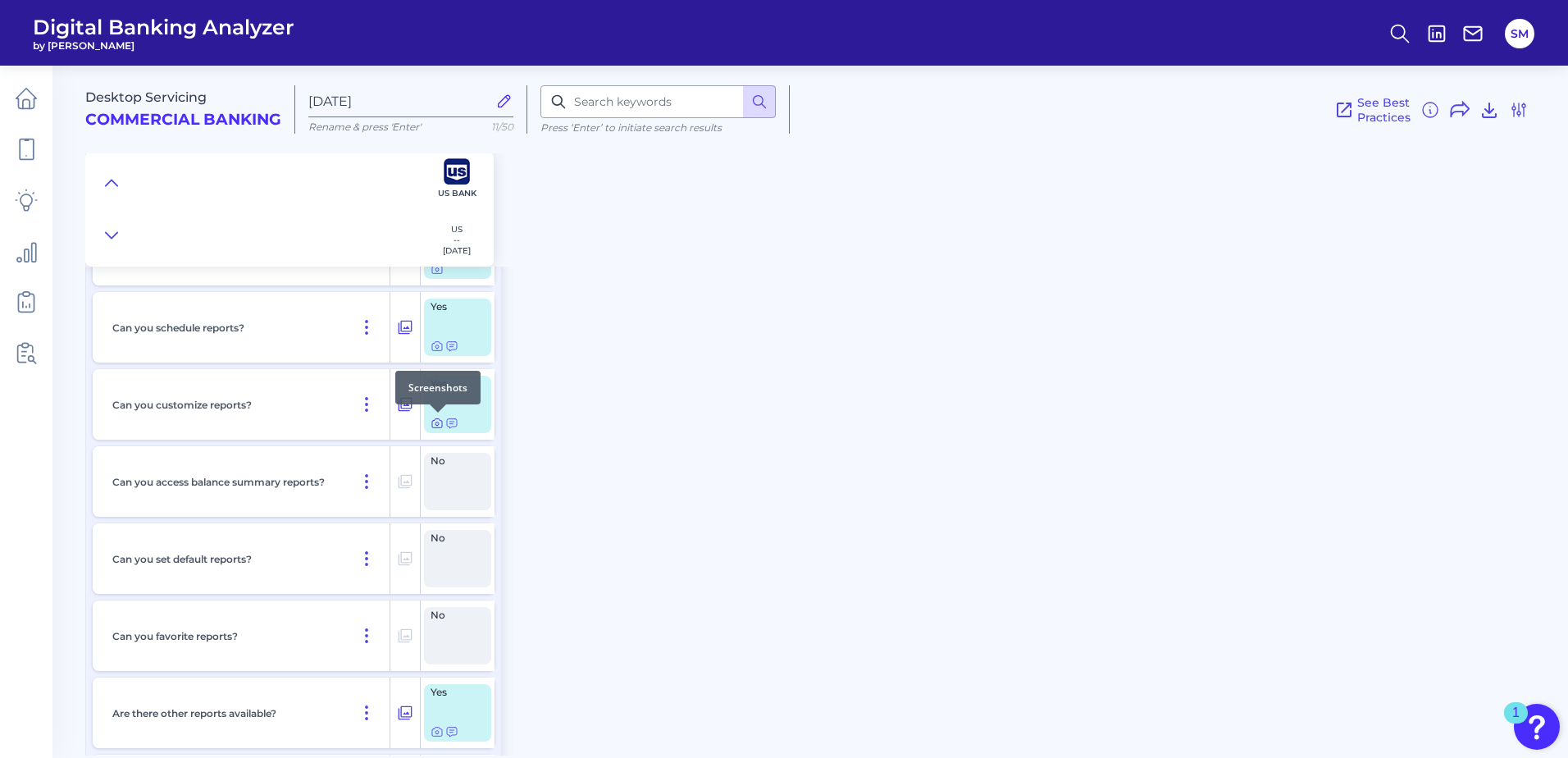
click at [434, 423] on icon at bounding box center [438, 423] width 13 height 13
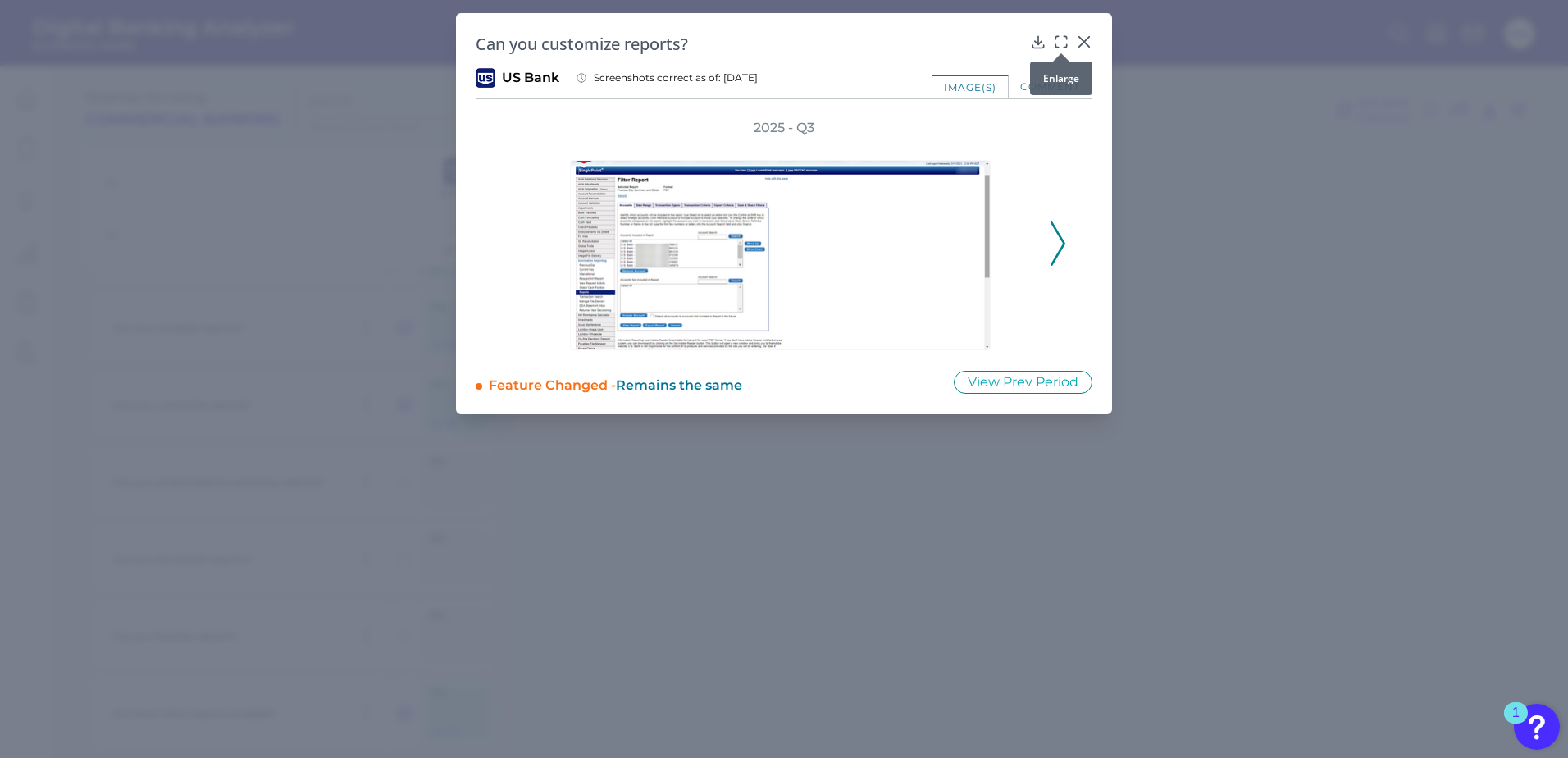
click at [1055, 42] on icon at bounding box center [1060, 41] width 16 height 16
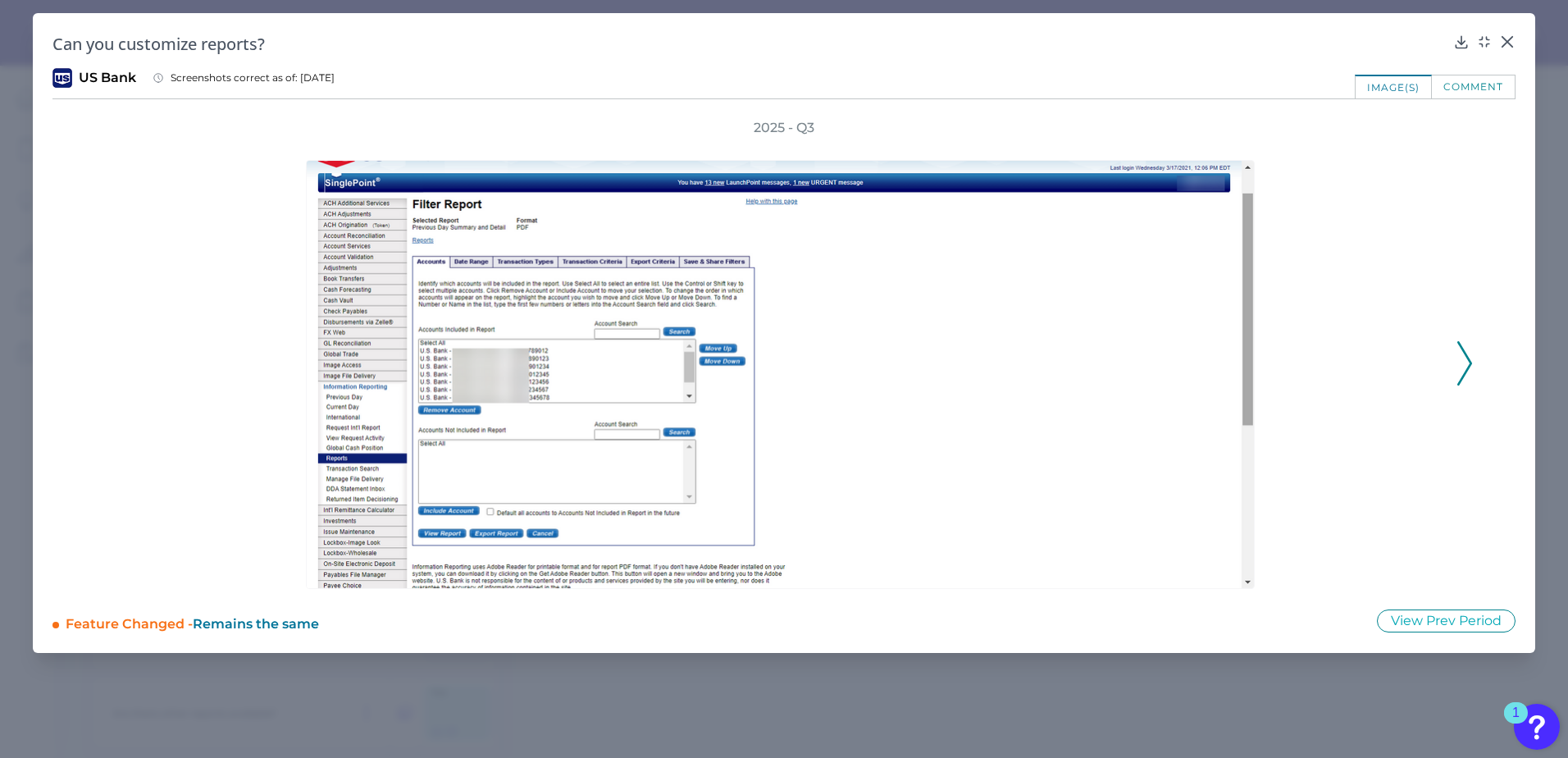
click at [1469, 364] on polyline at bounding box center [1463, 363] width 12 height 42
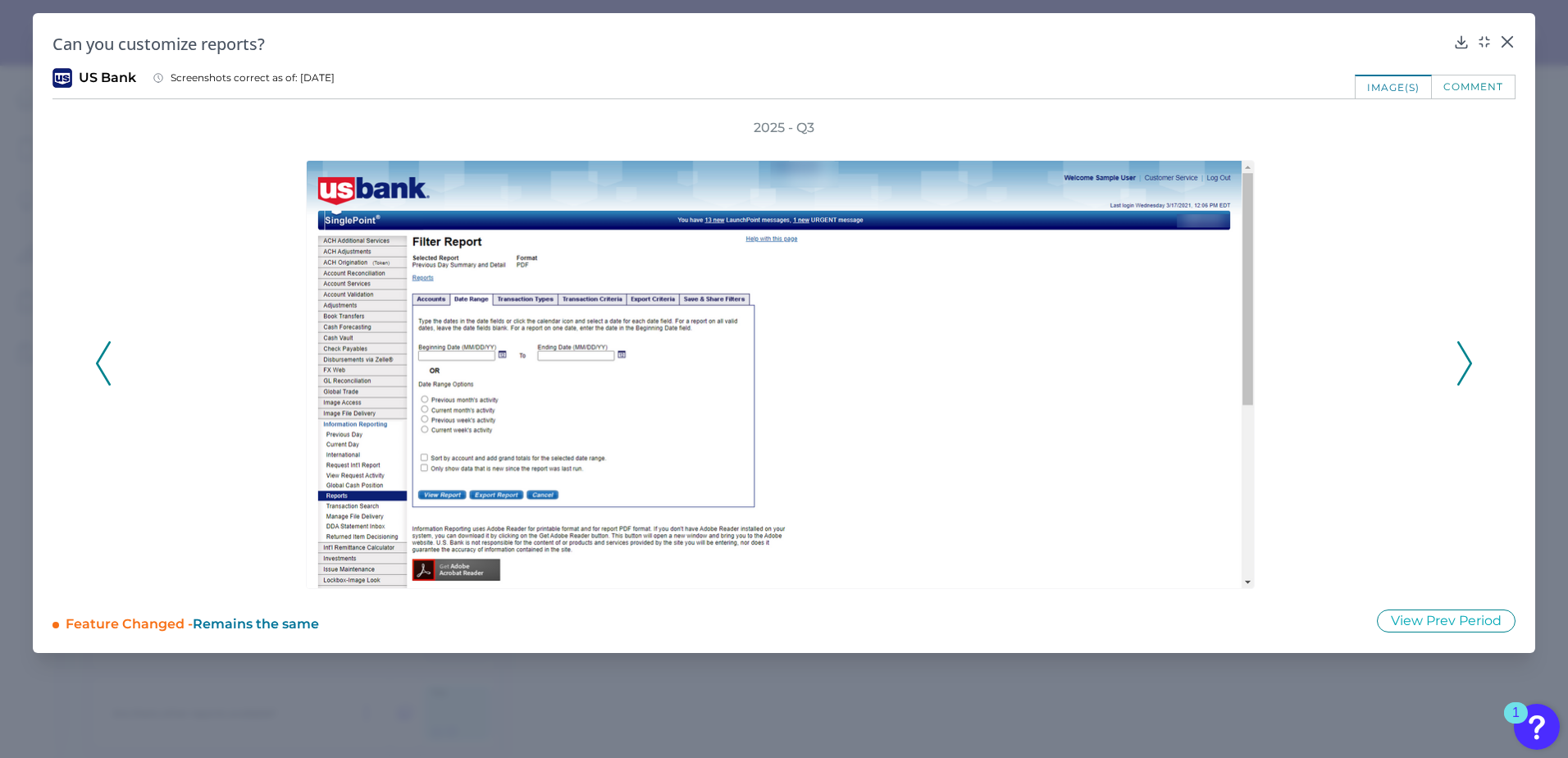
click at [1469, 364] on polyline at bounding box center [1463, 363] width 12 height 42
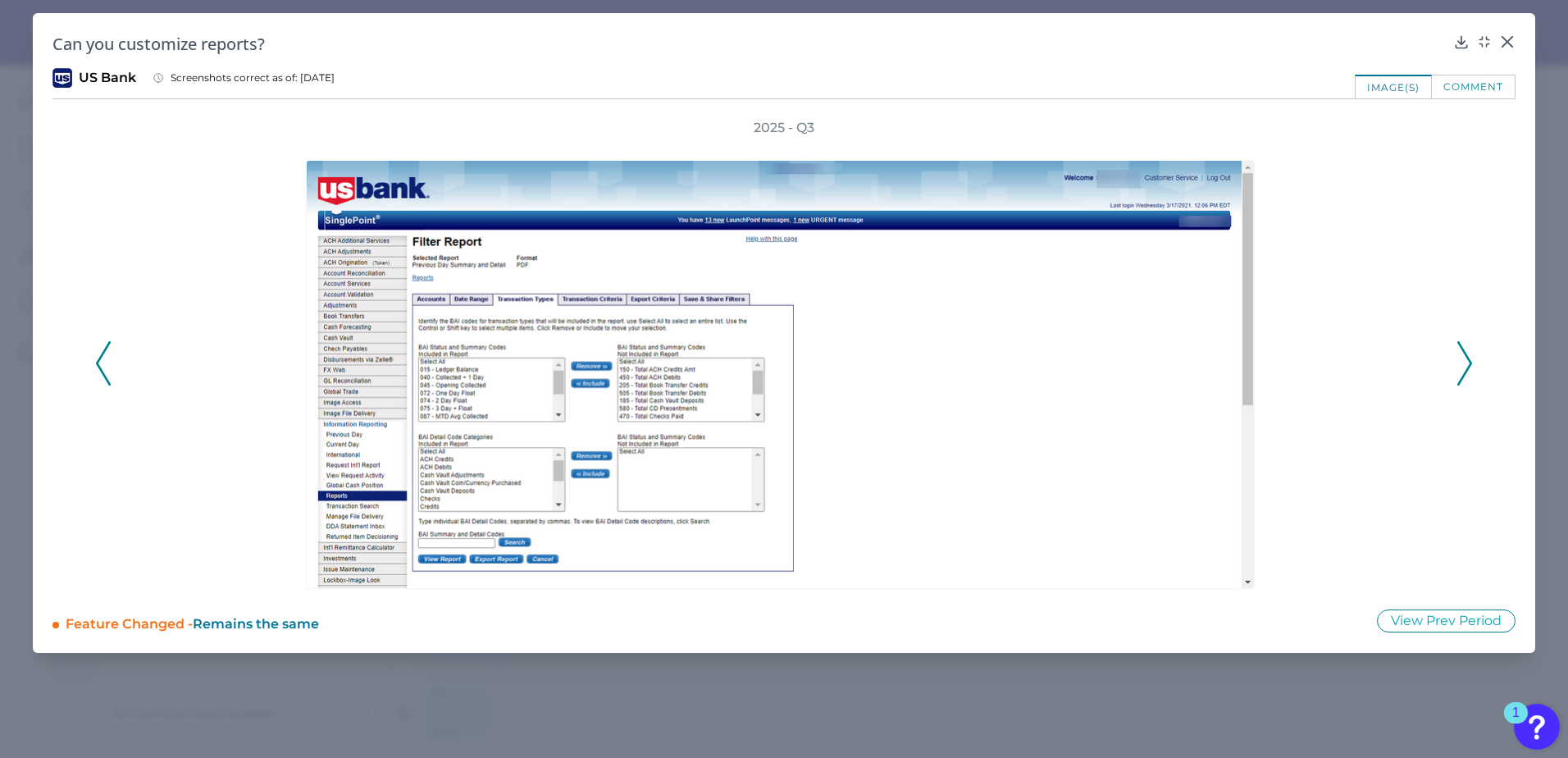
click at [1469, 364] on polyline at bounding box center [1463, 363] width 12 height 42
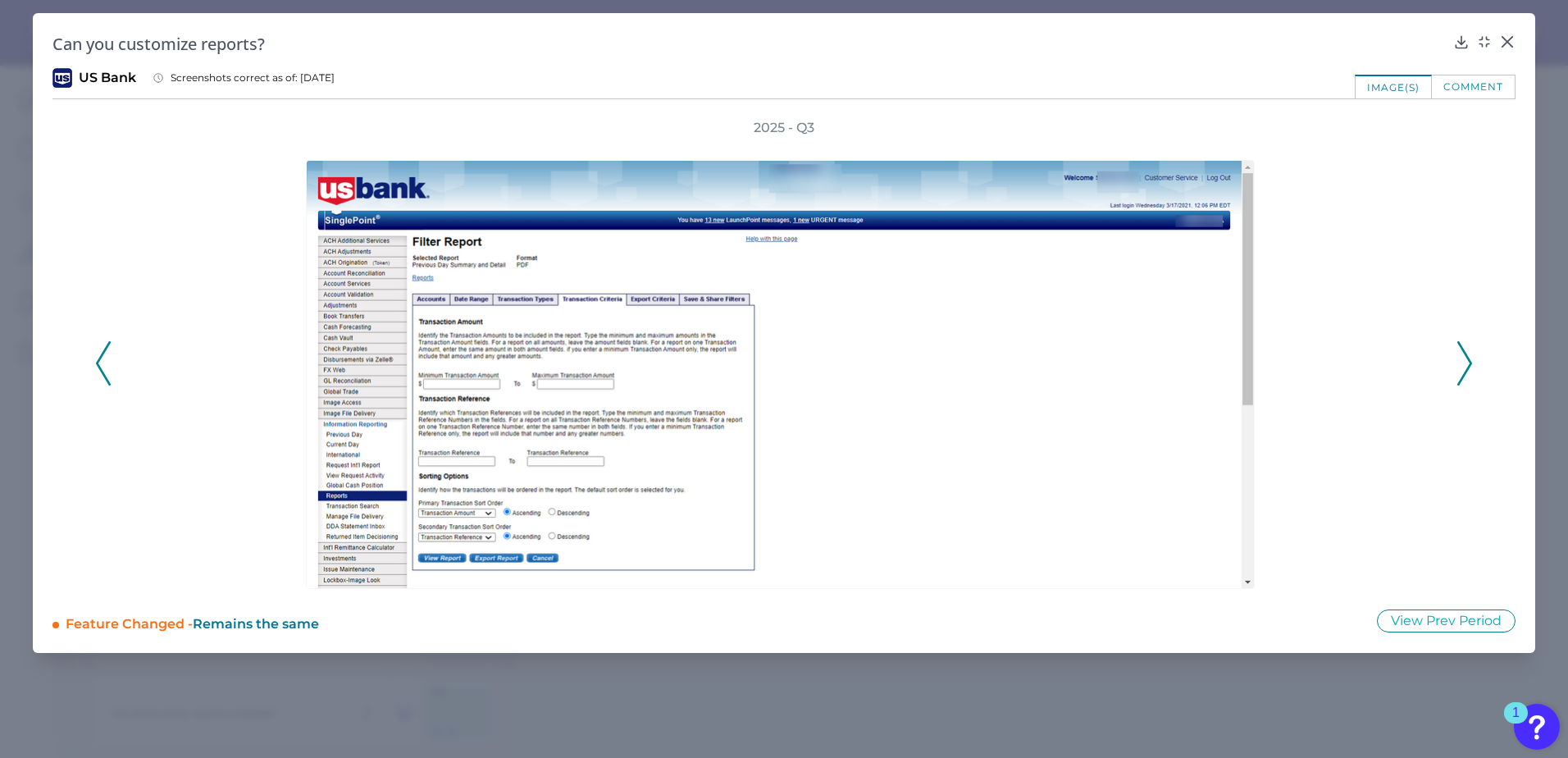
click at [1469, 364] on polyline at bounding box center [1463, 363] width 12 height 42
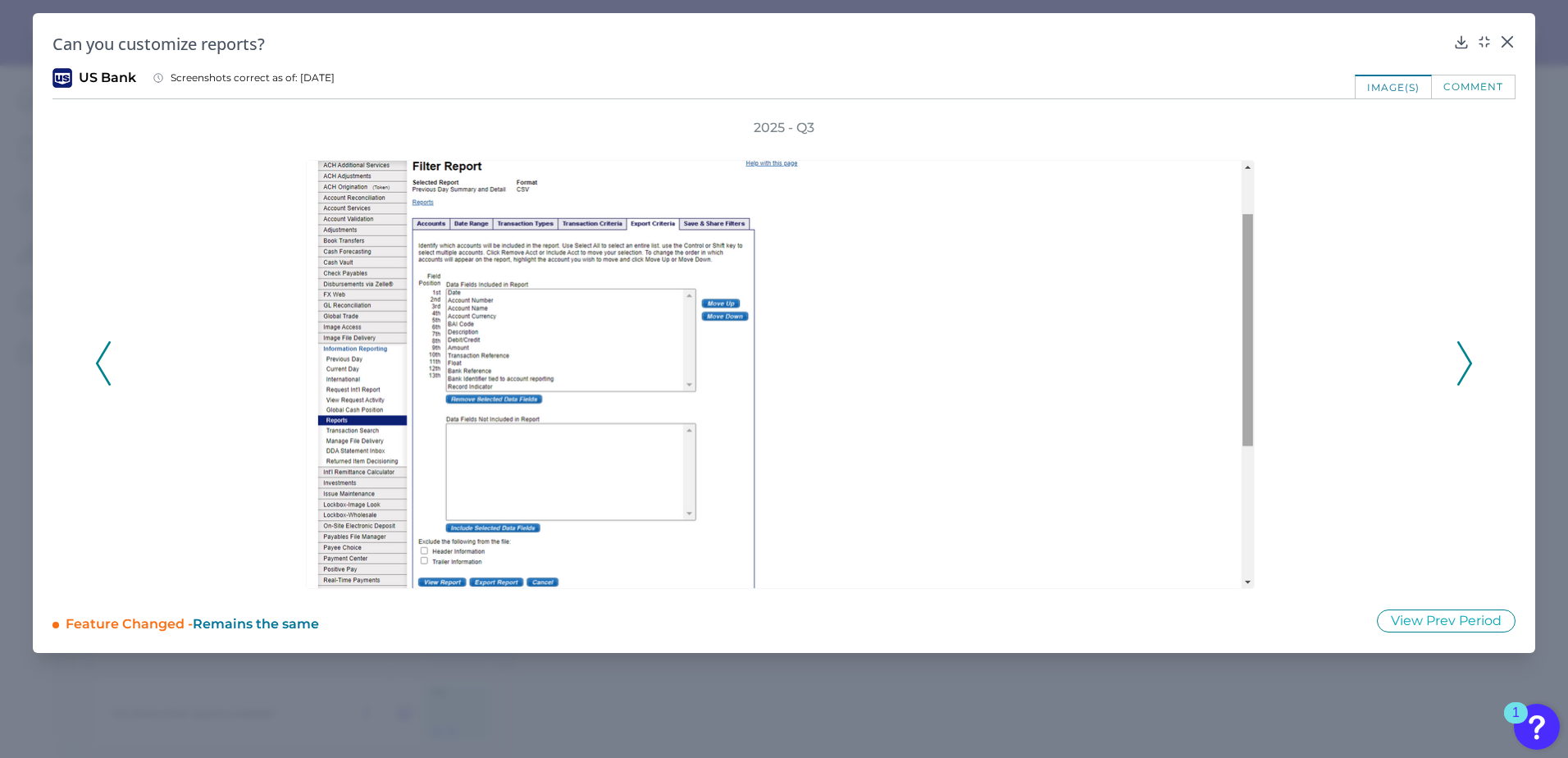
click at [1469, 364] on polyline at bounding box center [1463, 363] width 12 height 42
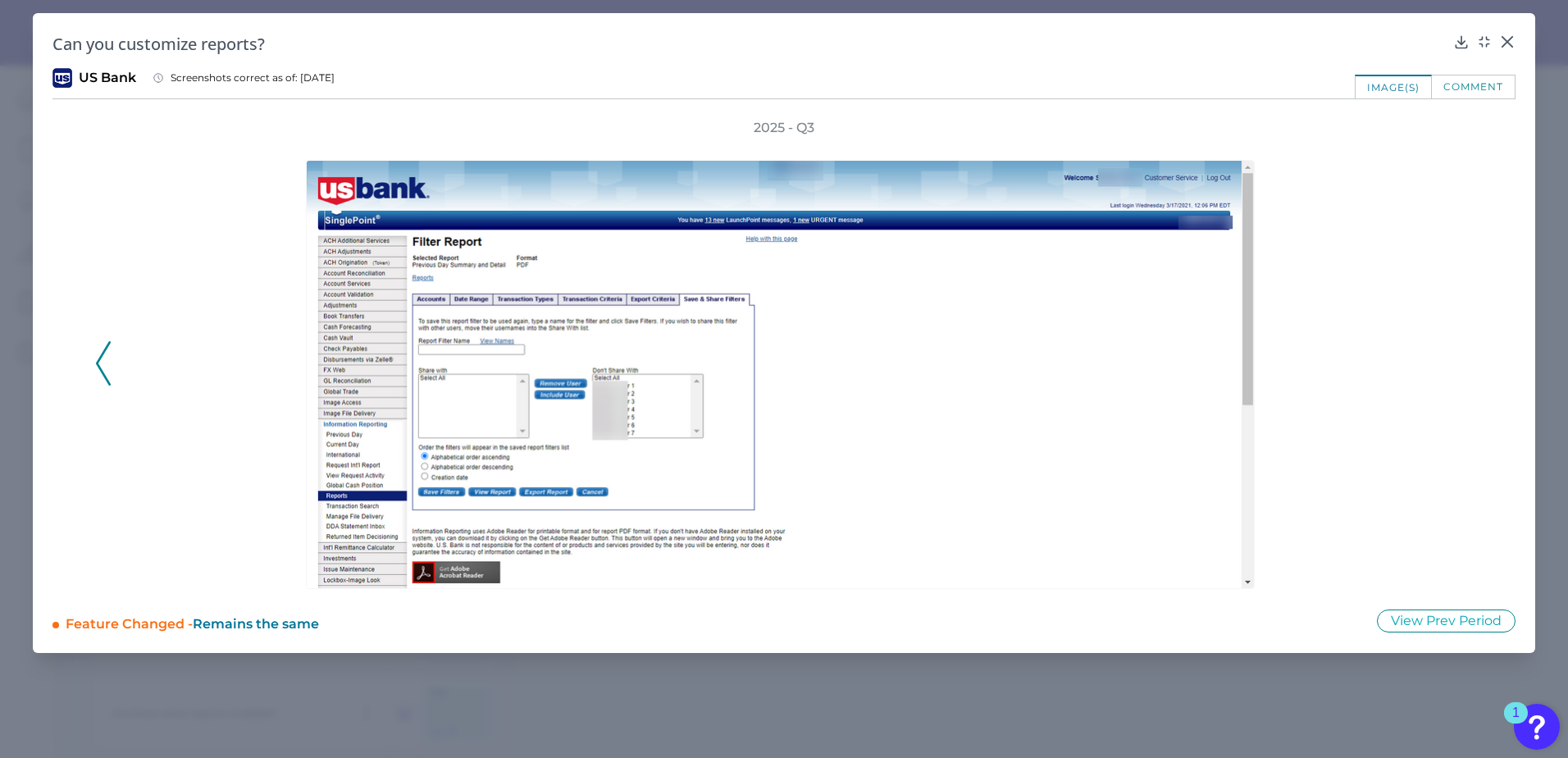
click at [1469, 364] on div "2025 - Q3" at bounding box center [784, 354] width 1377 height 470
click at [1504, 41] on icon at bounding box center [1506, 41] width 16 height 16
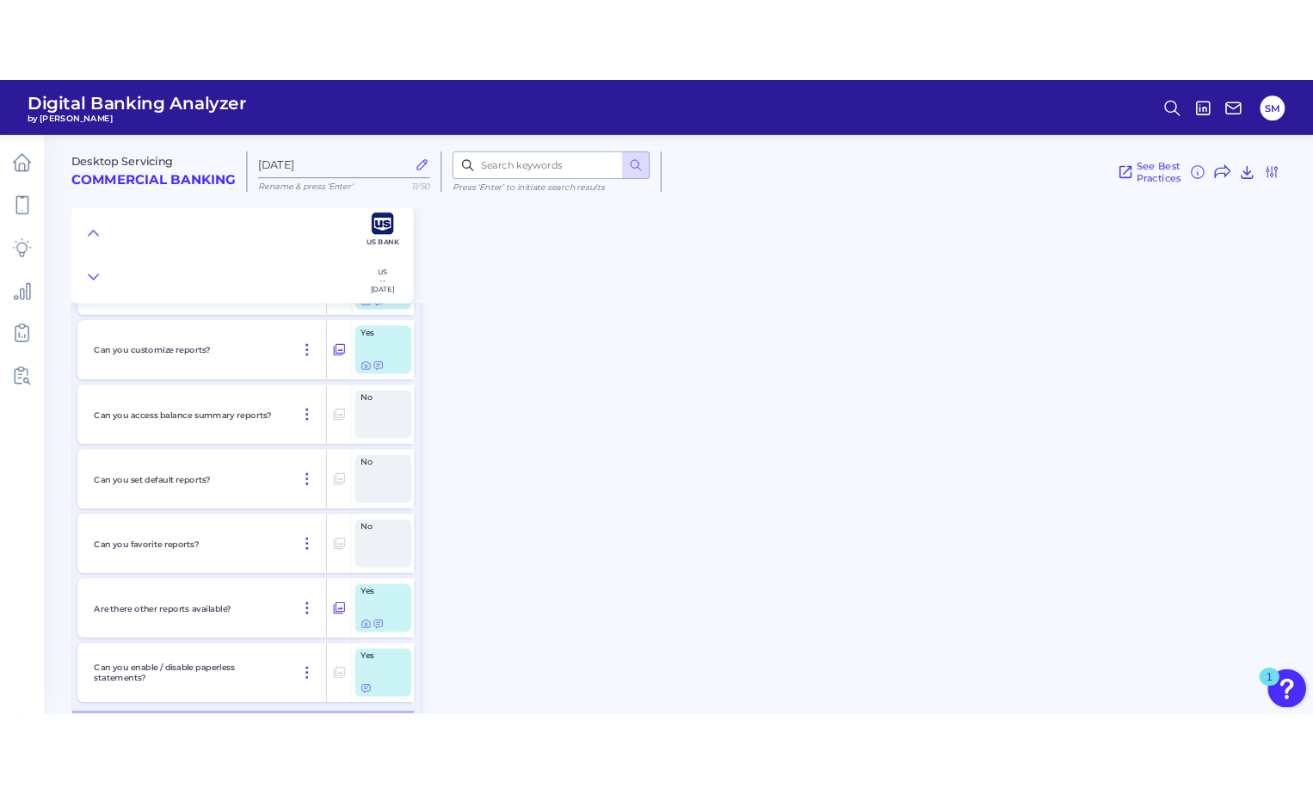
scroll to position [3871, 0]
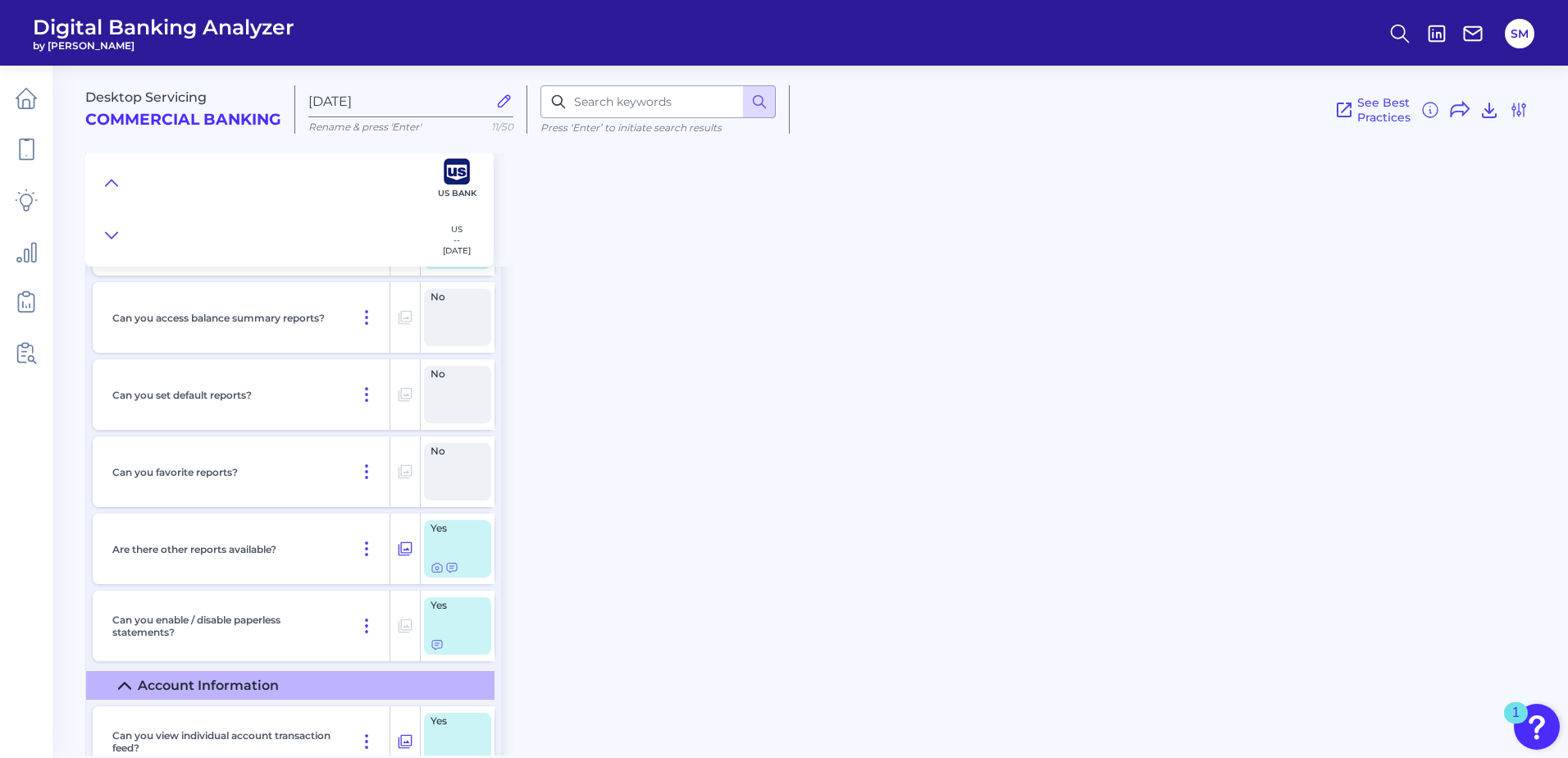
click at [468, 540] on div "Yes" at bounding box center [458, 548] width 68 height 57
click at [433, 568] on icon at bounding box center [438, 567] width 13 height 13
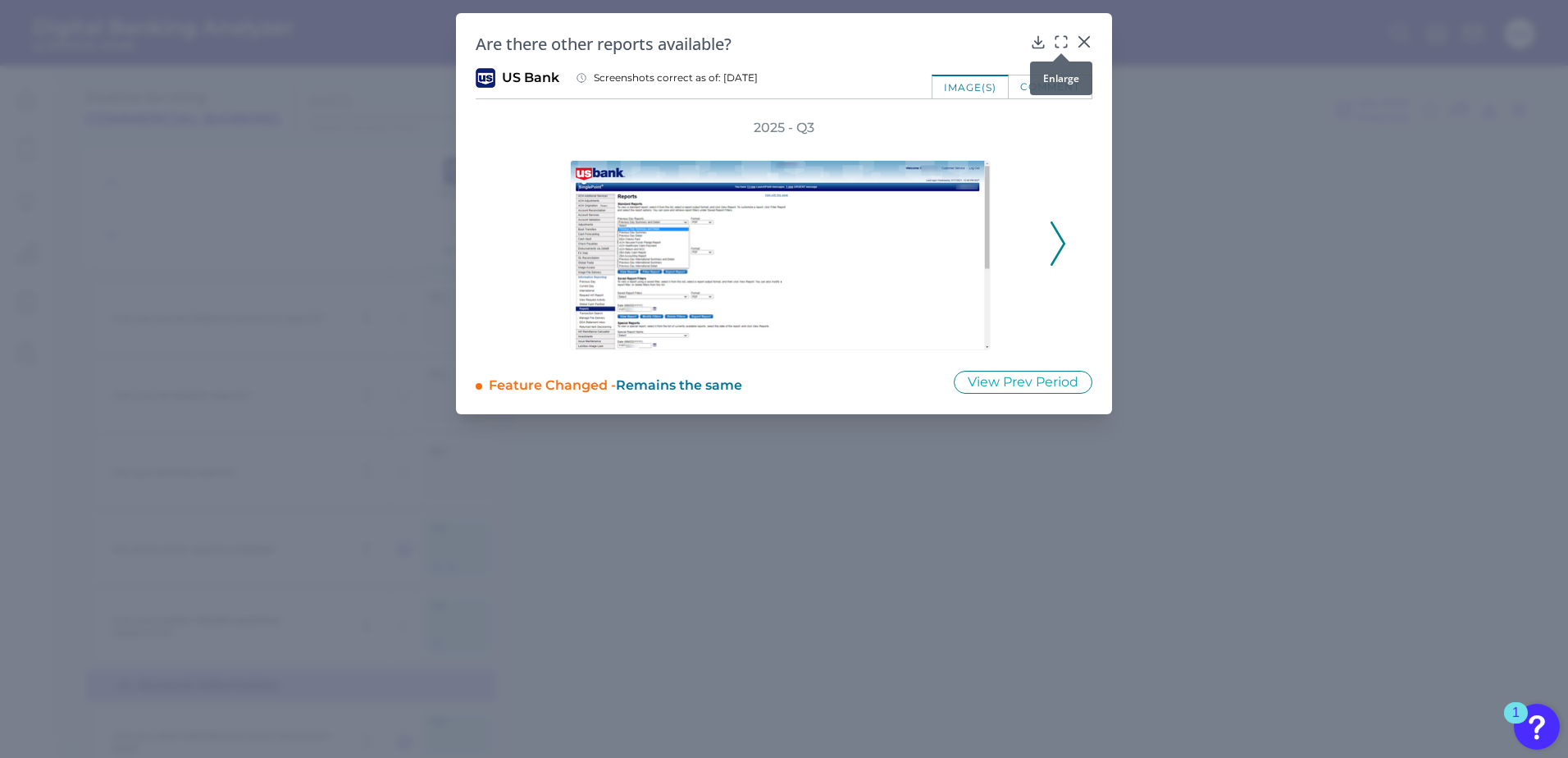
click at [1058, 44] on icon at bounding box center [1060, 41] width 16 height 16
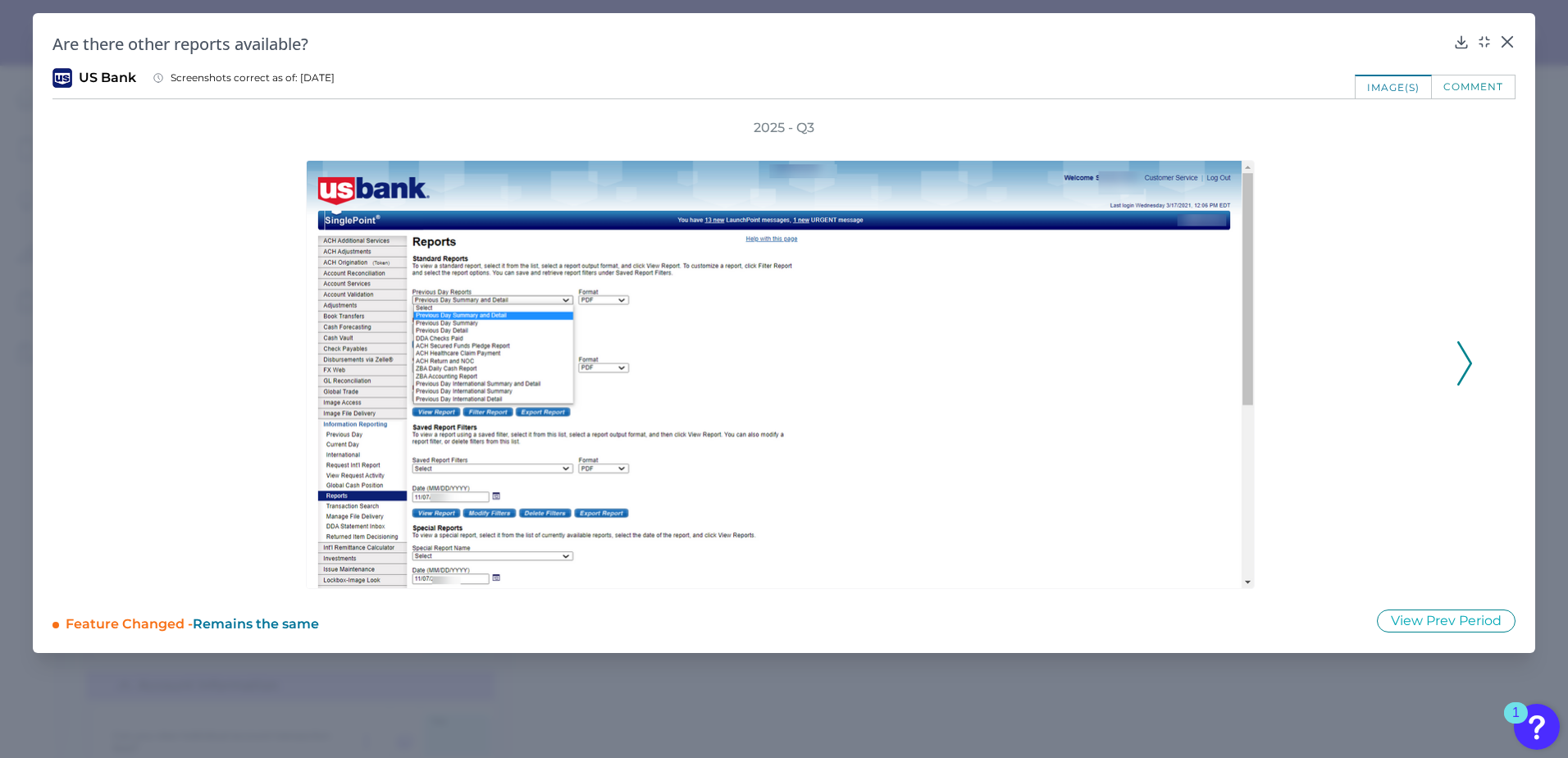
click at [1467, 360] on icon at bounding box center [1464, 363] width 14 height 44
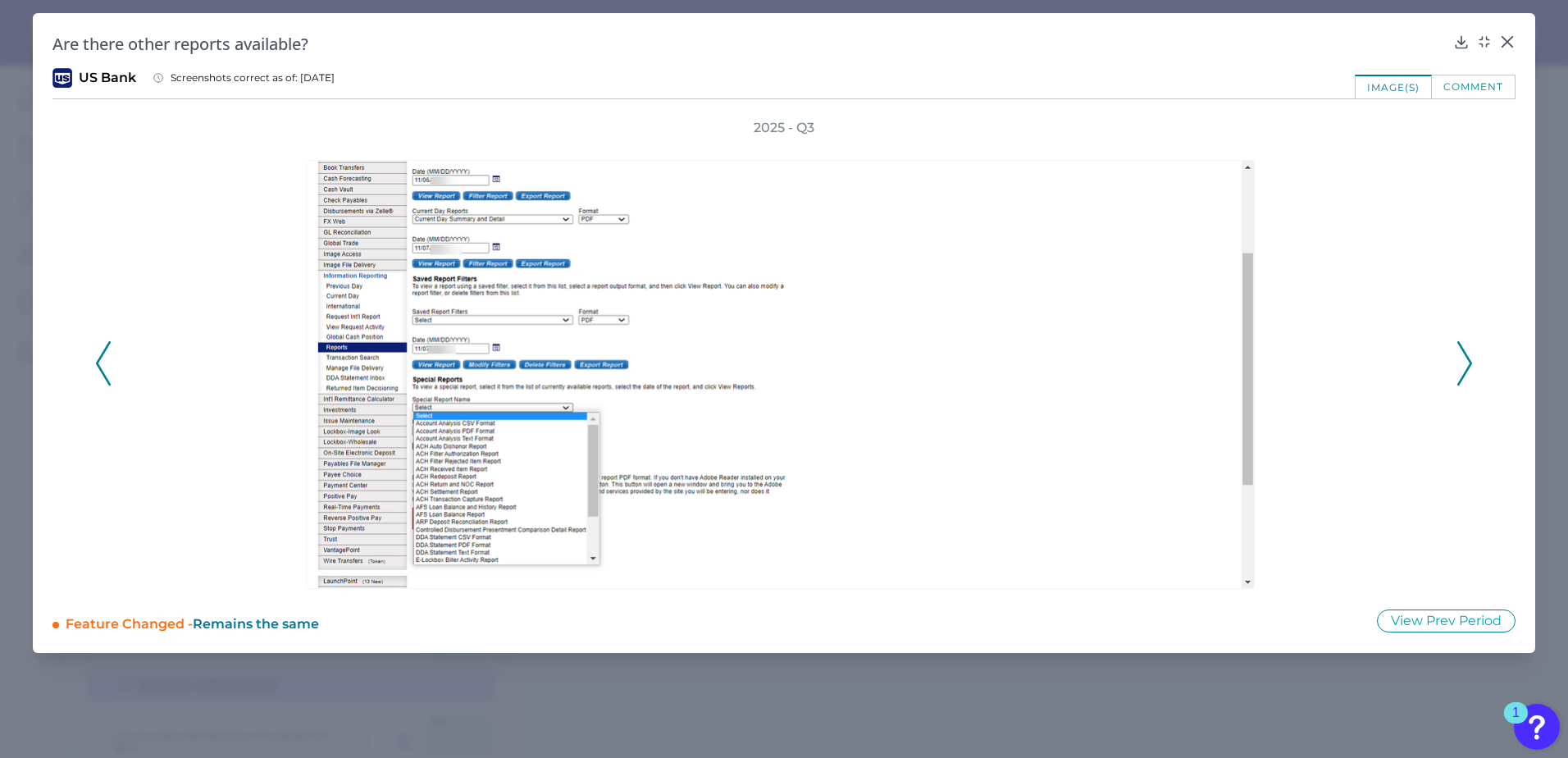
click at [1467, 360] on icon at bounding box center [1464, 363] width 14 height 44
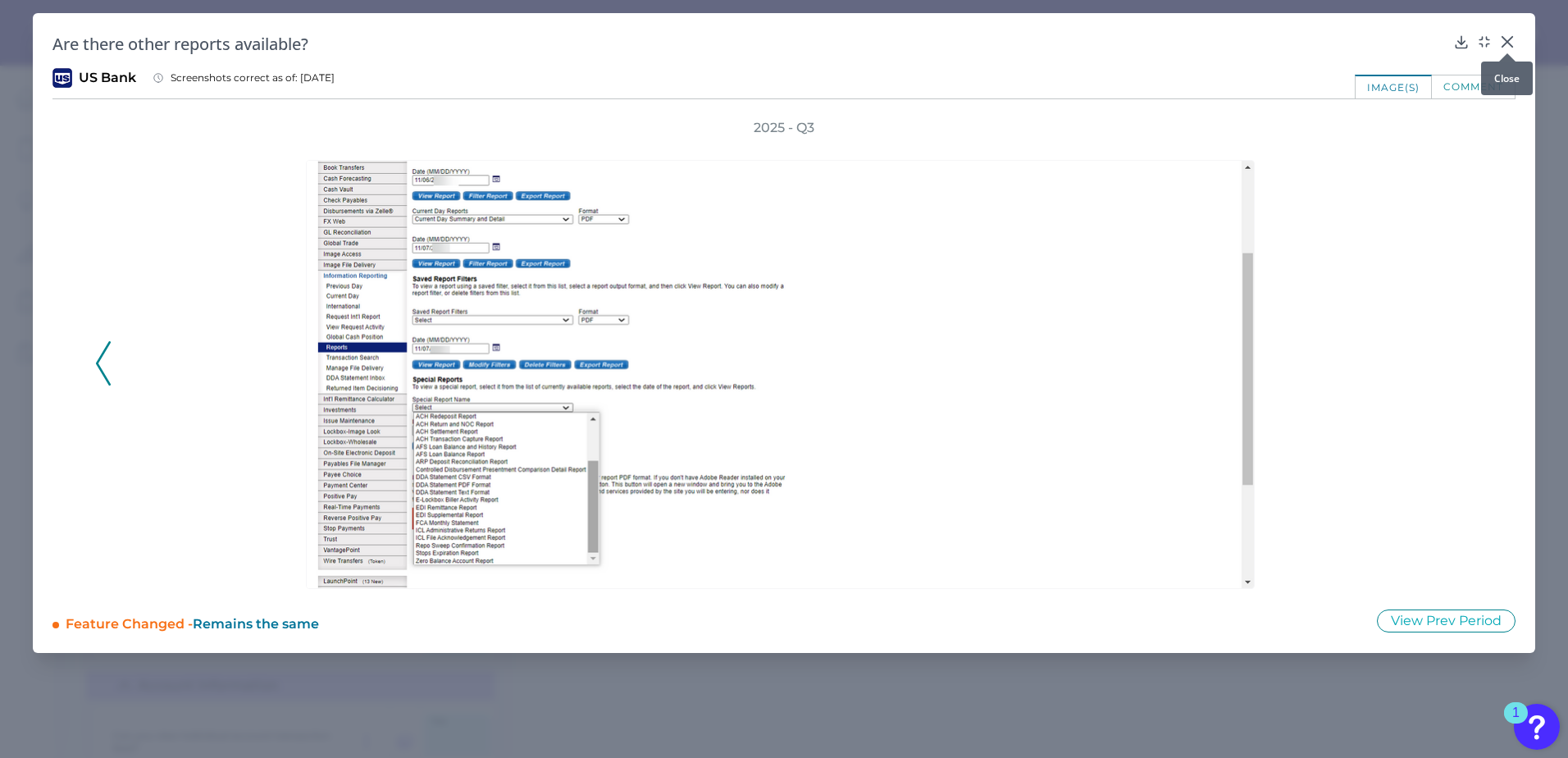
click at [1505, 49] on div at bounding box center [1506, 52] width 16 height 16
click at [1511, 38] on icon at bounding box center [1507, 42] width 10 height 10
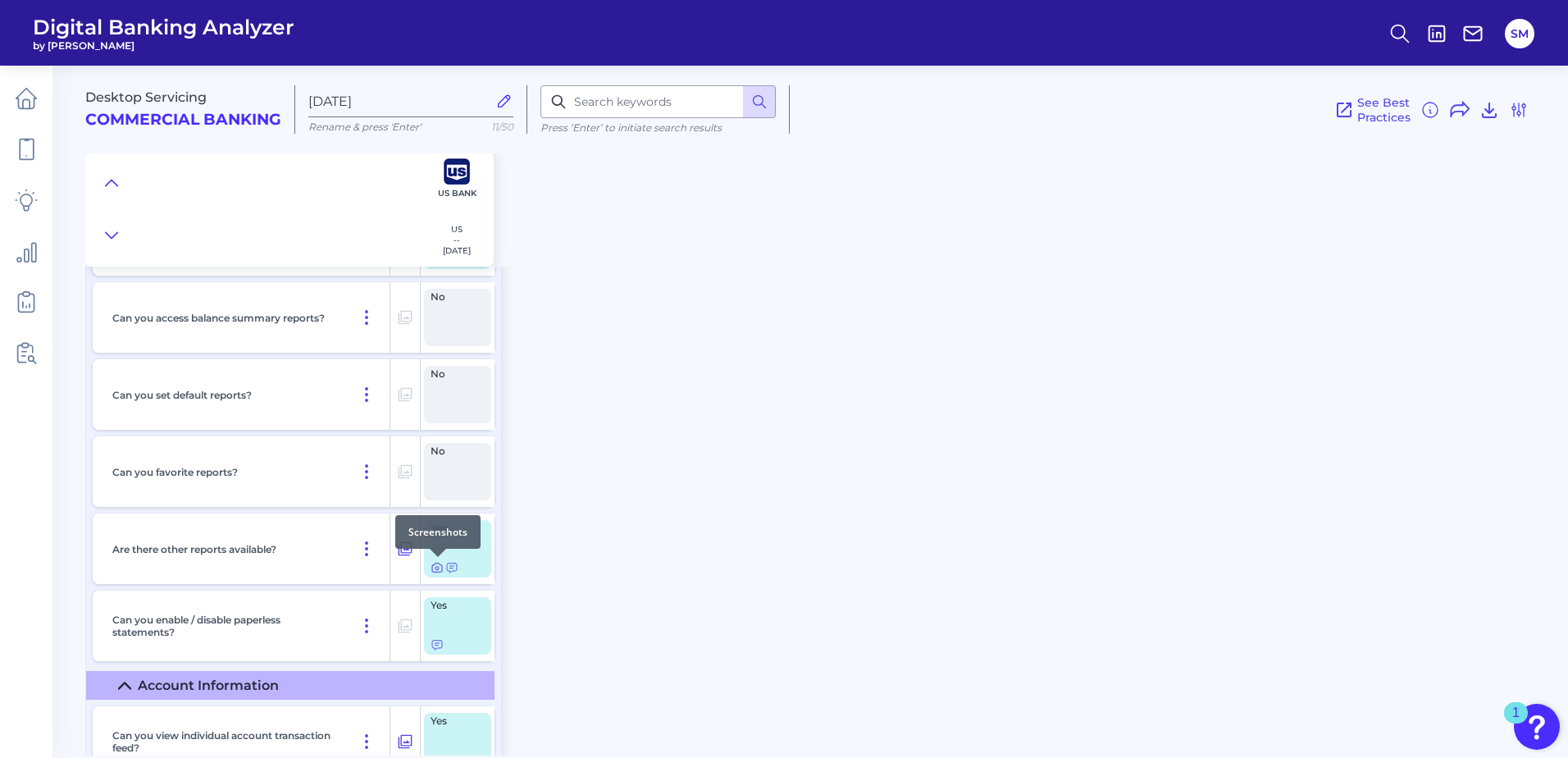
click at [438, 569] on icon at bounding box center [437, 567] width 3 height 3
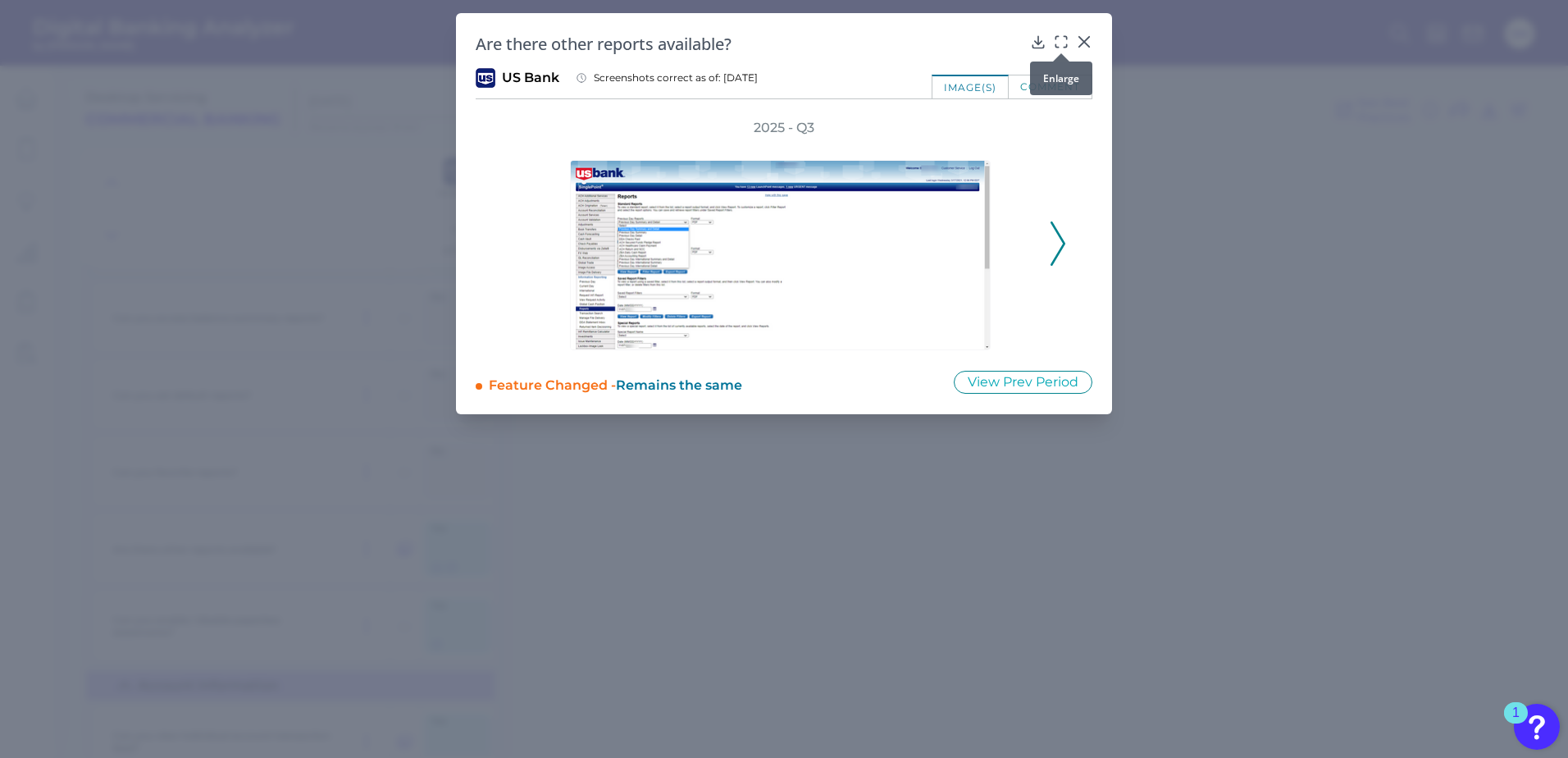
click at [1064, 44] on icon at bounding box center [1060, 41] width 16 height 16
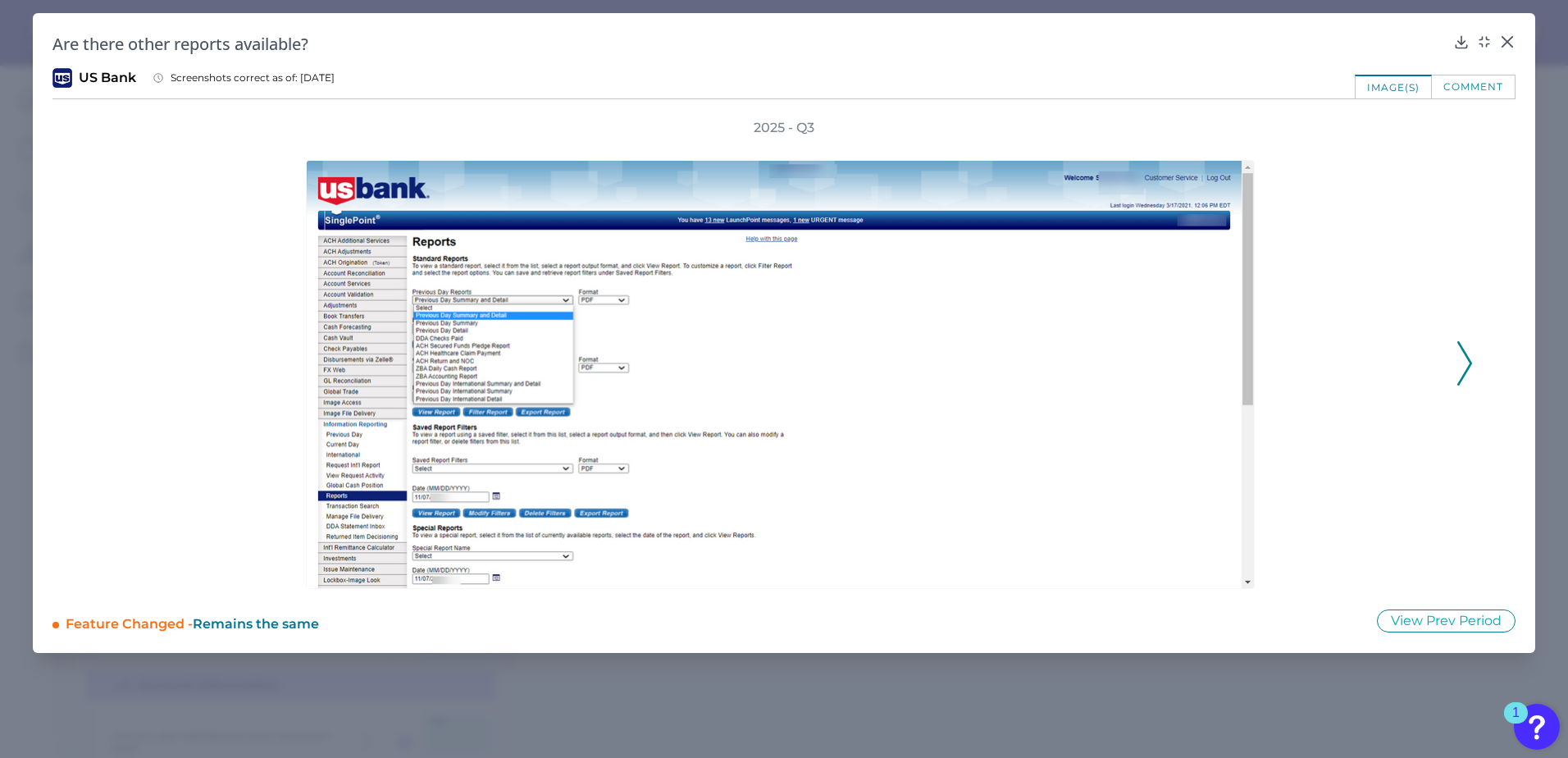
click at [1462, 366] on icon at bounding box center [1464, 363] width 14 height 44
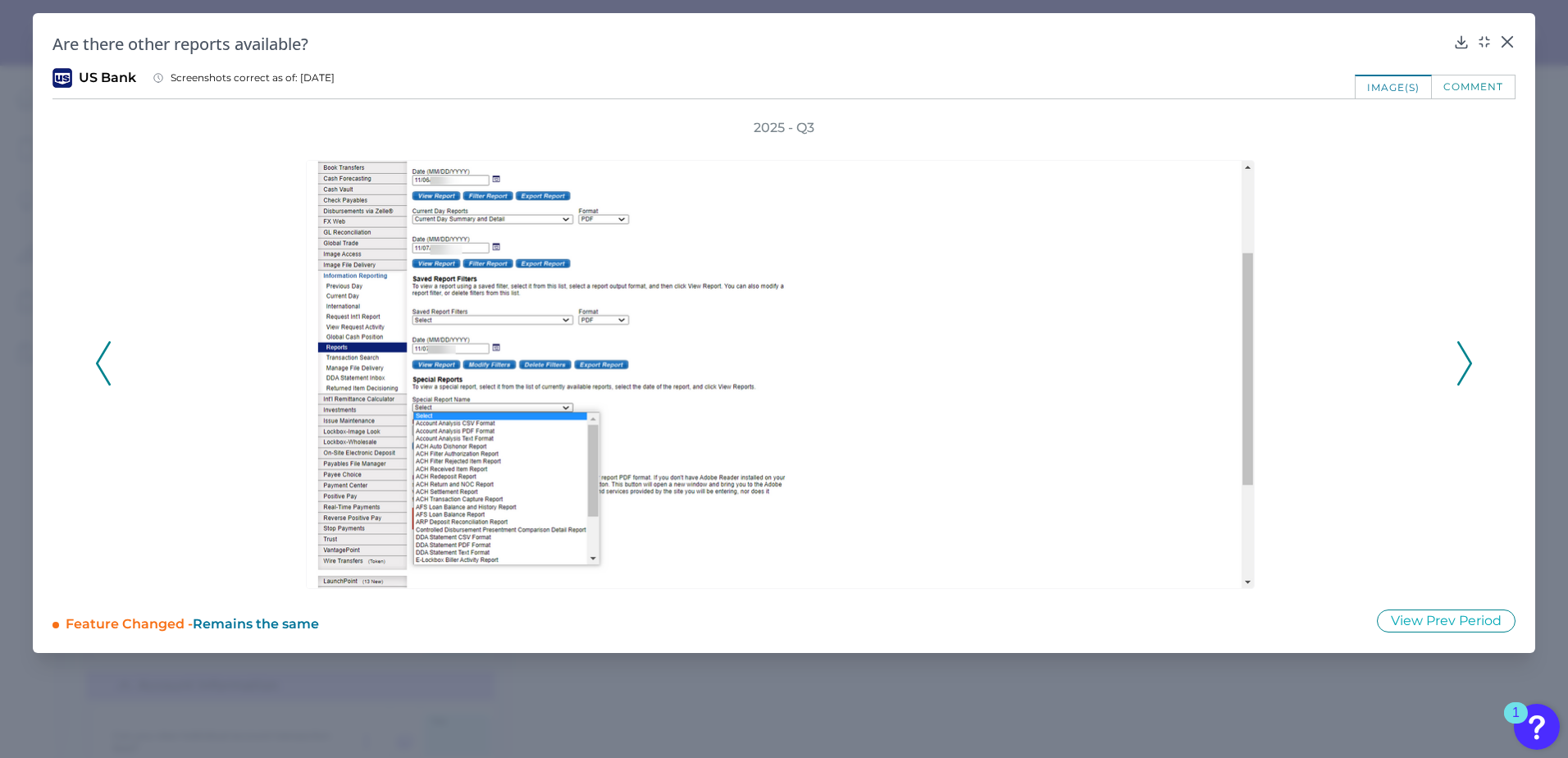
click at [1462, 366] on icon at bounding box center [1464, 363] width 14 height 44
click at [1462, 366] on div "2025 - Q3" at bounding box center [784, 354] width 1377 height 470
drag, startPoint x: 1026, startPoint y: 294, endPoint x: 1387, endPoint y: 237, distance: 365.5
click at [1387, 237] on div at bounding box center [784, 363] width 1322 height 452
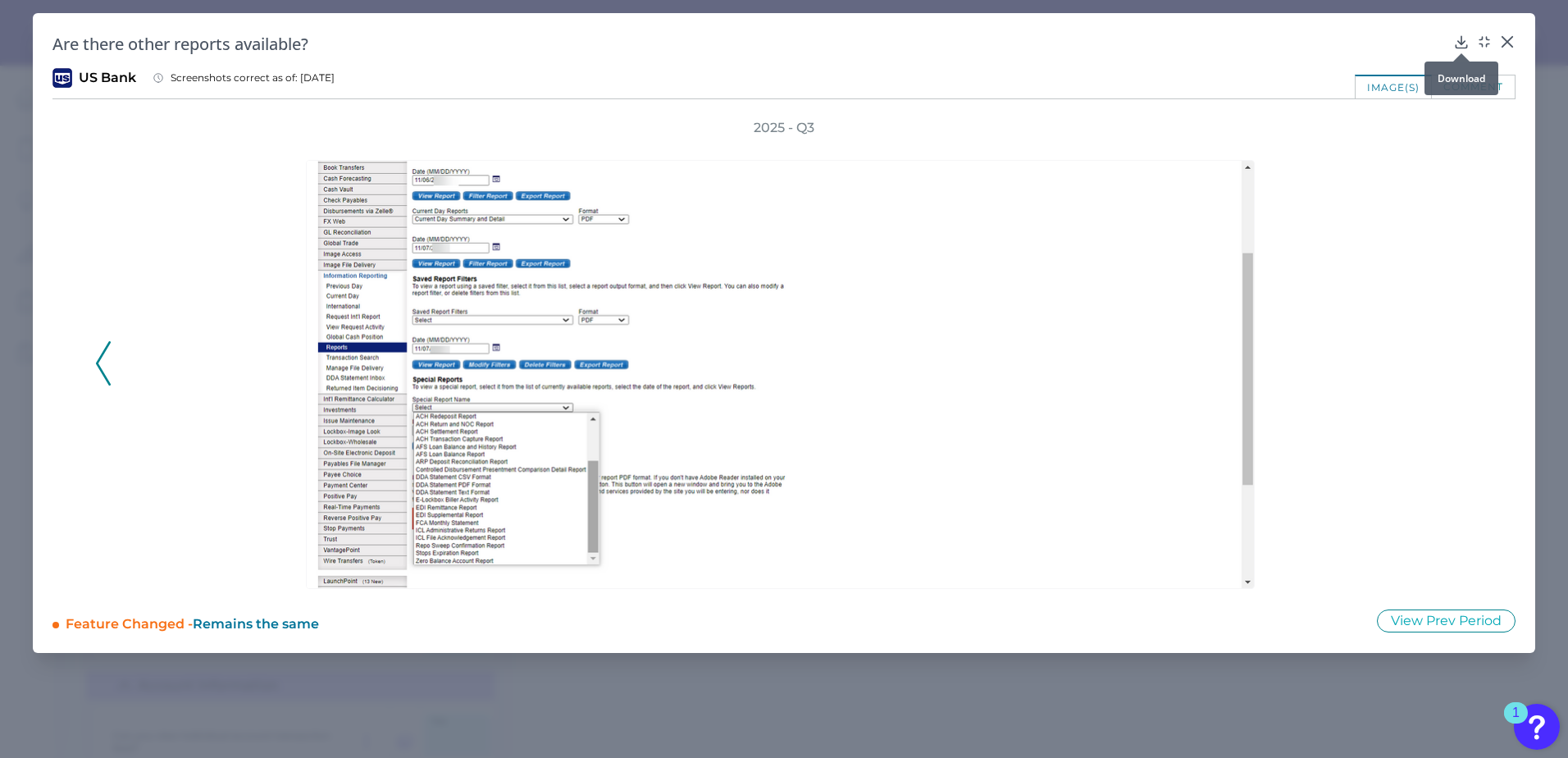
click at [1457, 38] on icon at bounding box center [1460, 41] width 16 height 16
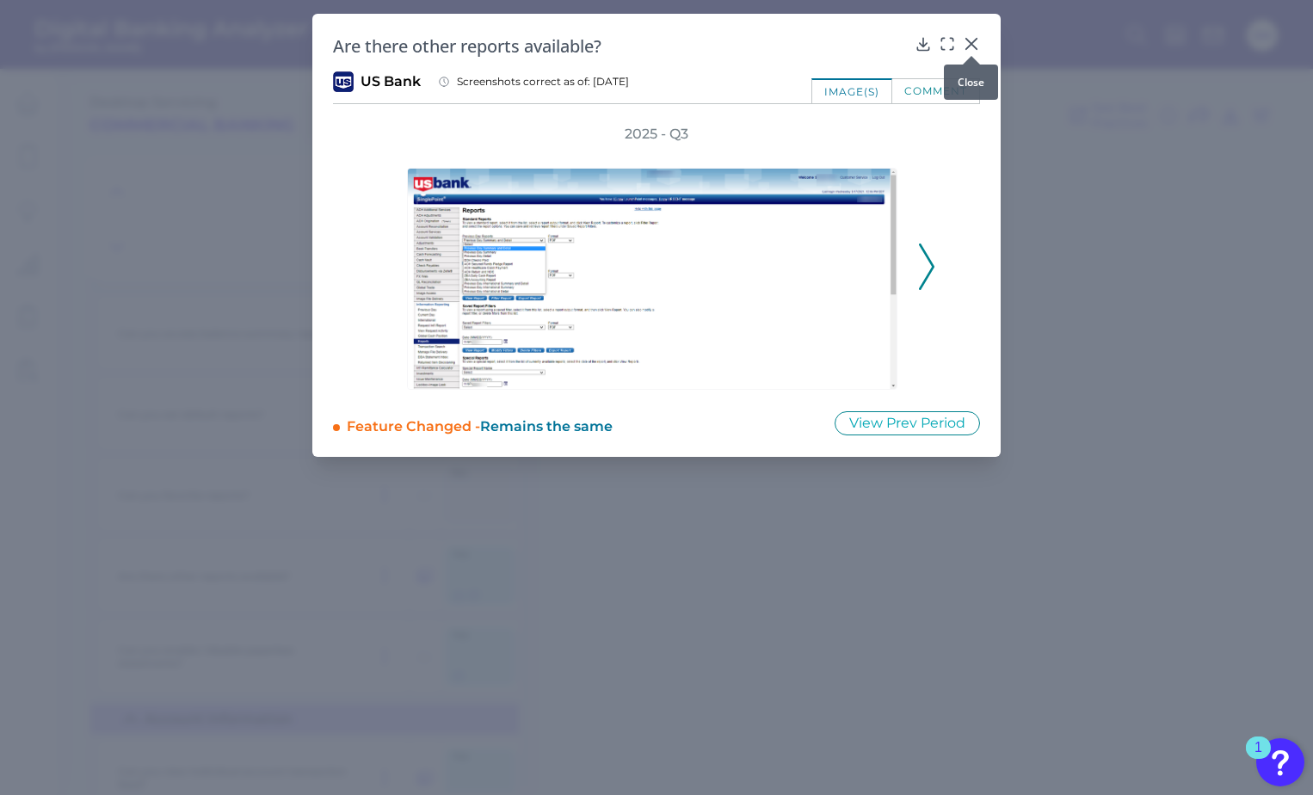
click at [979, 45] on icon at bounding box center [971, 43] width 17 height 17
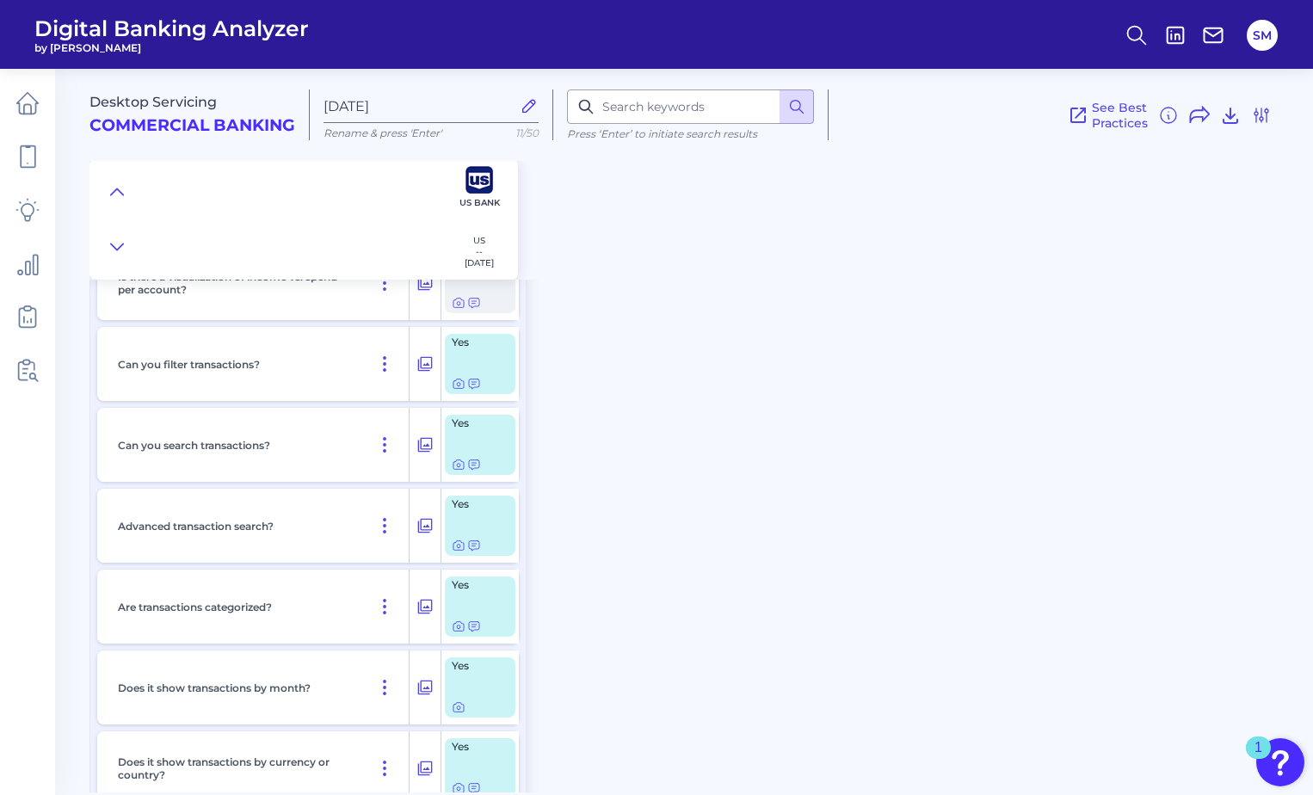
scroll to position [4559, 0]
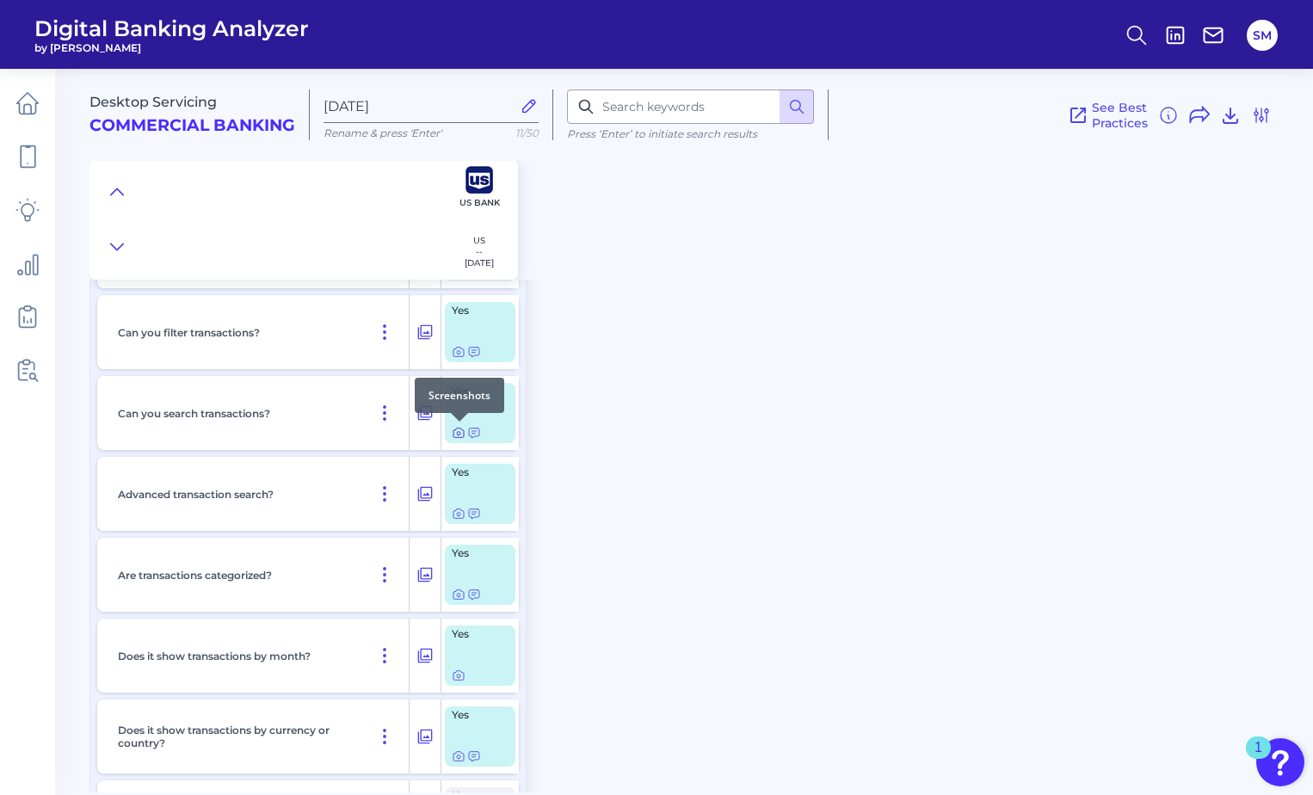
click at [458, 432] on icon at bounding box center [458, 433] width 3 height 3
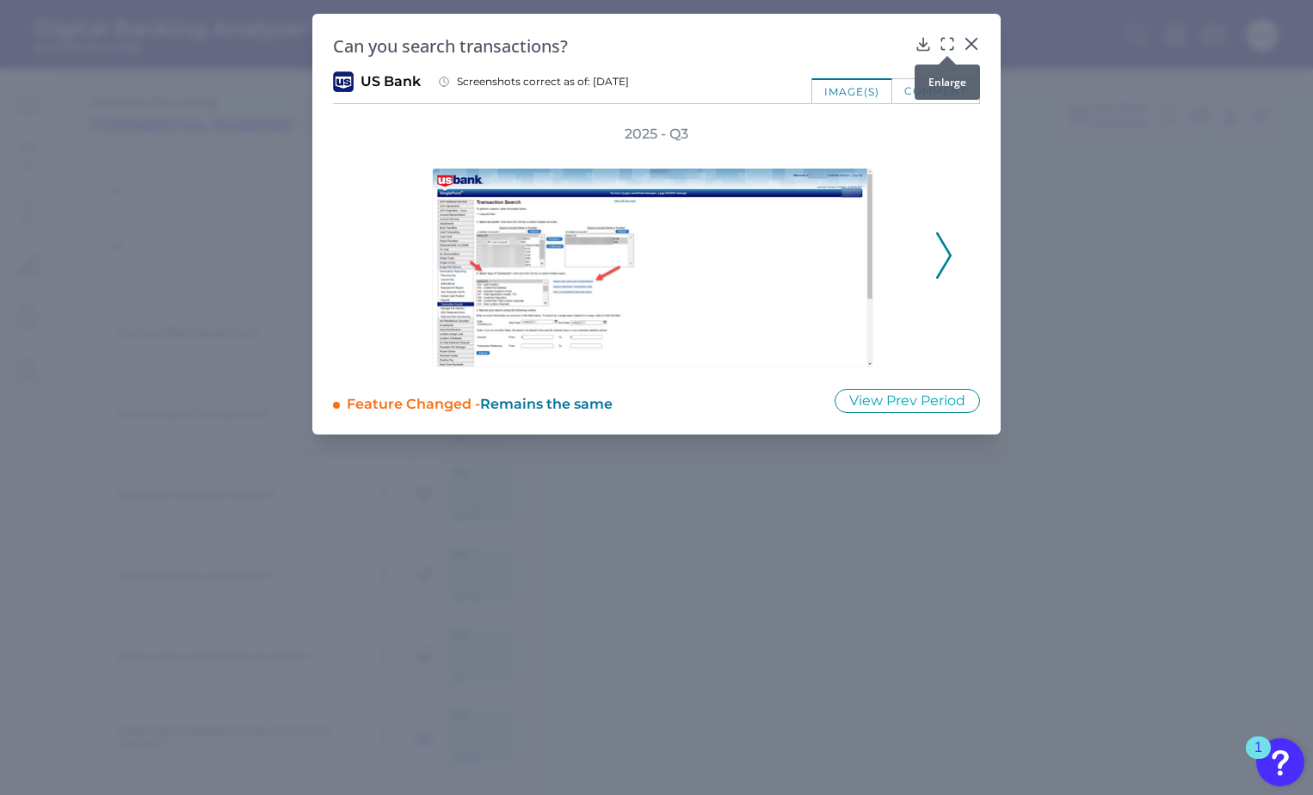
click at [948, 47] on div at bounding box center [946, 55] width 17 height 17
click at [944, 38] on icon at bounding box center [942, 39] width 3 height 3
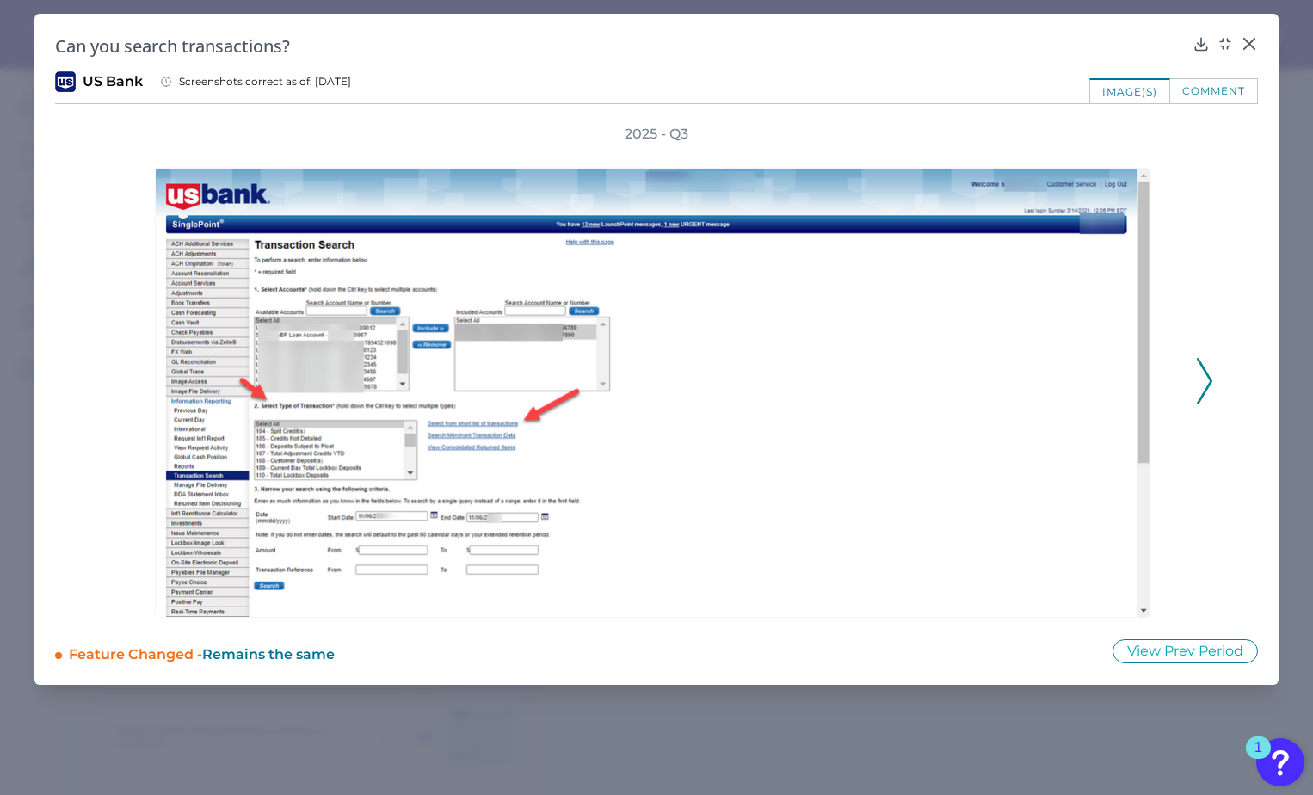
click at [1206, 379] on icon at bounding box center [1203, 381] width 15 height 46
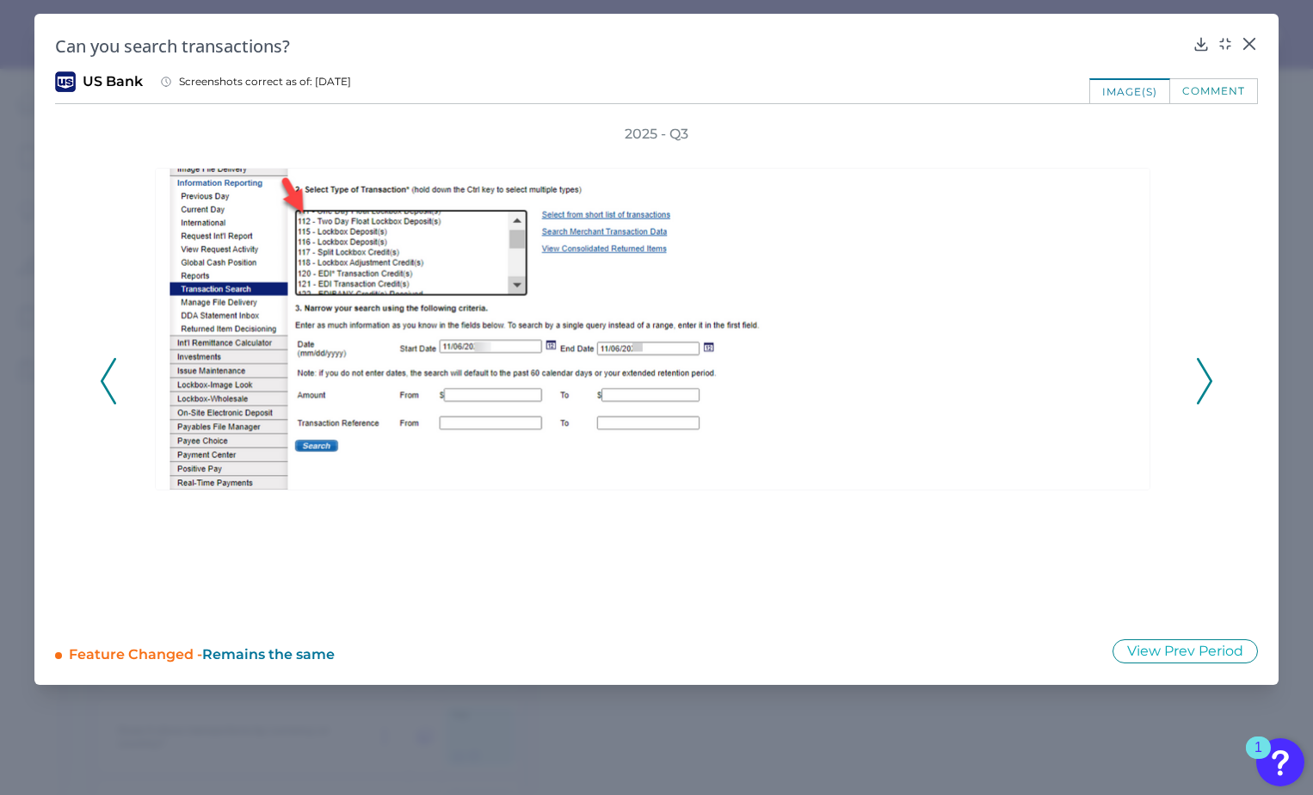
click at [1206, 379] on icon at bounding box center [1203, 381] width 15 height 46
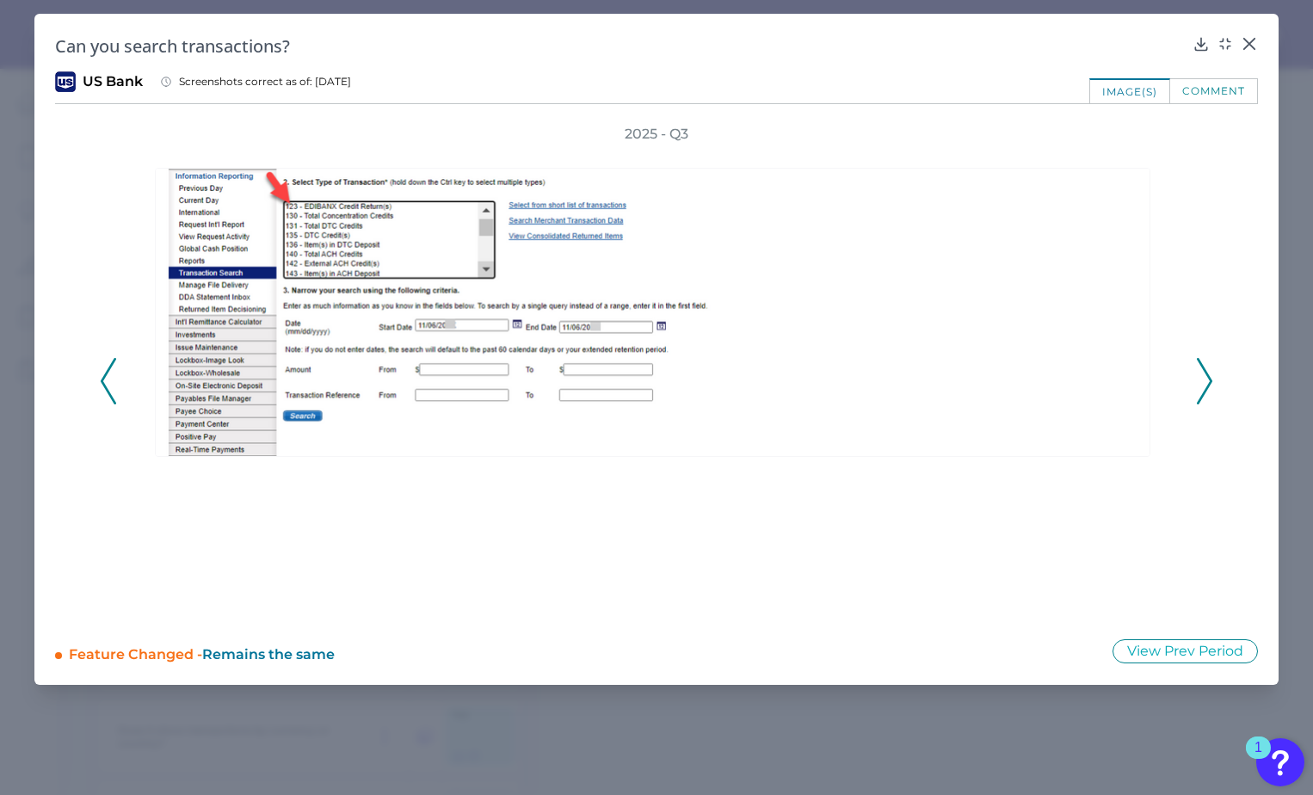
click at [1206, 379] on icon at bounding box center [1203, 381] width 15 height 46
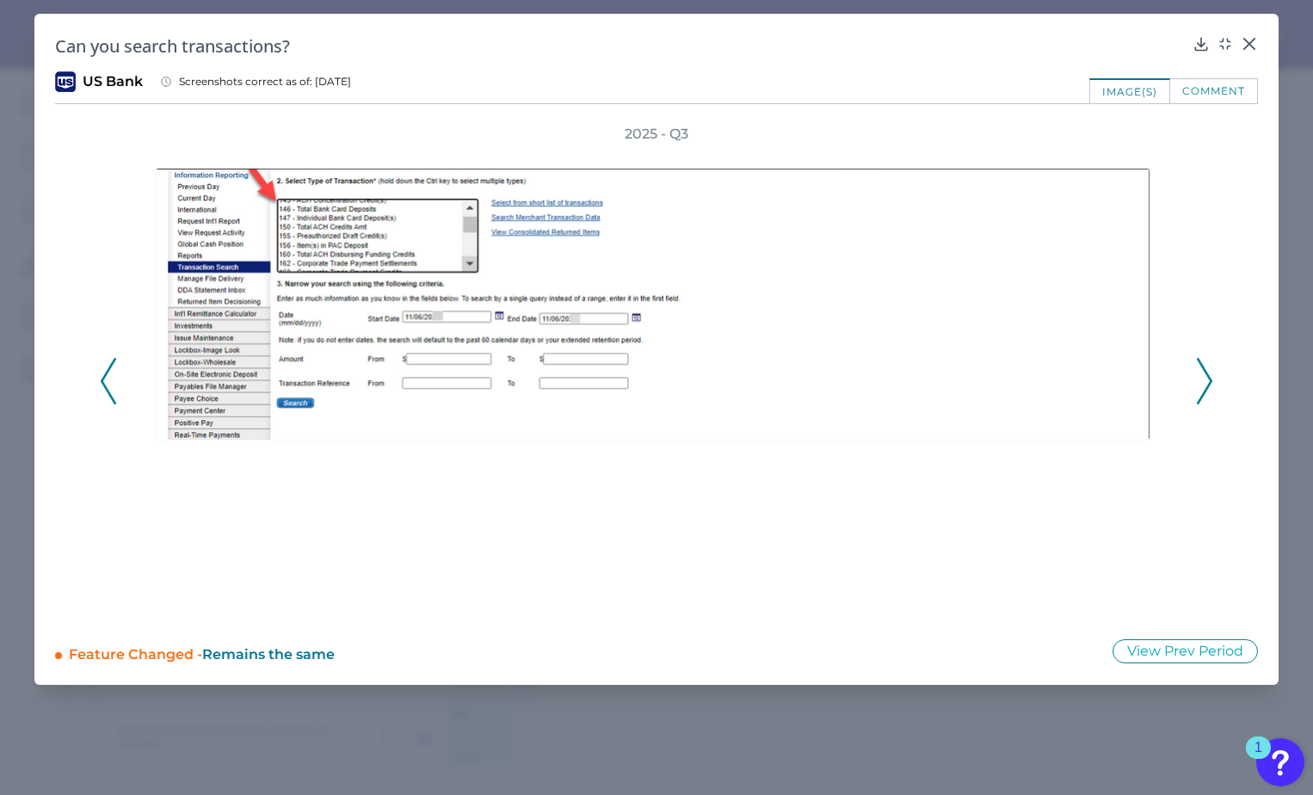
click at [1206, 379] on icon at bounding box center [1203, 381] width 15 height 46
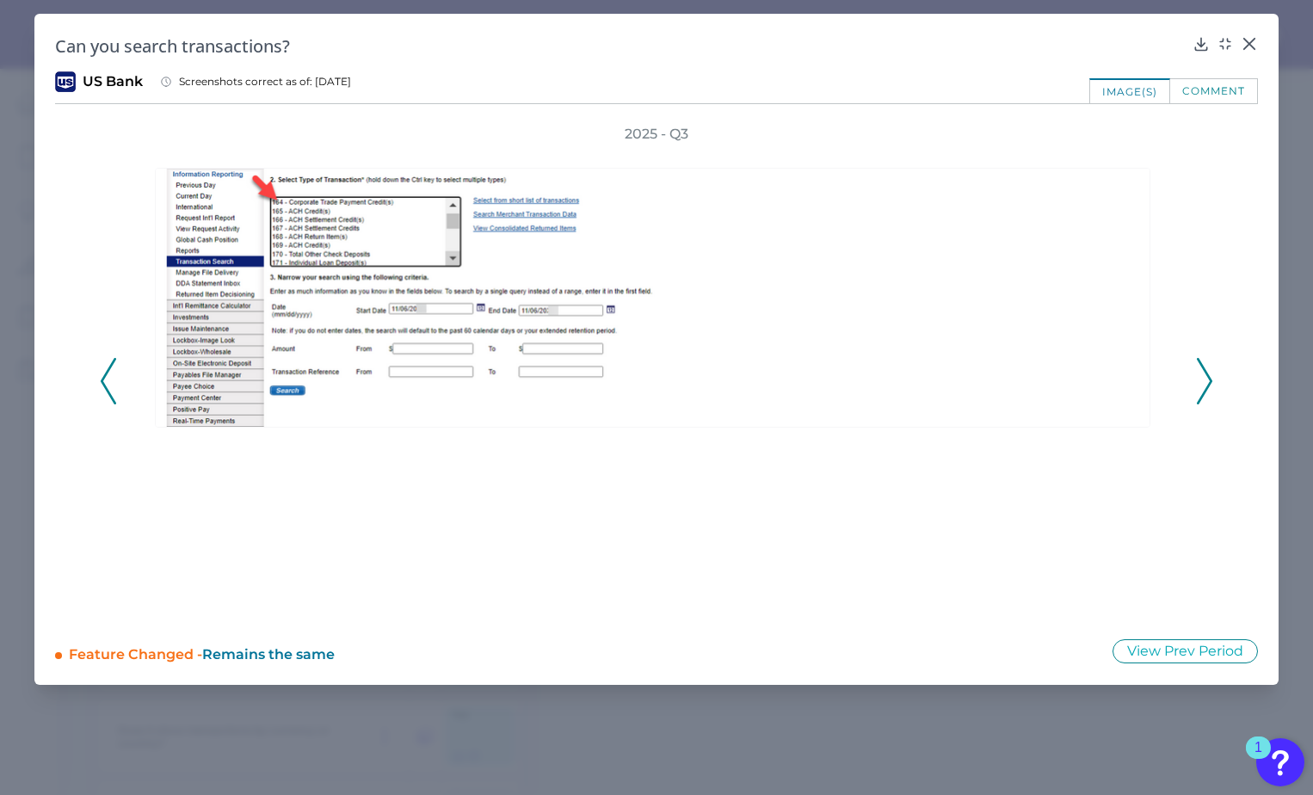
click at [1203, 379] on icon at bounding box center [1203, 381] width 15 height 46
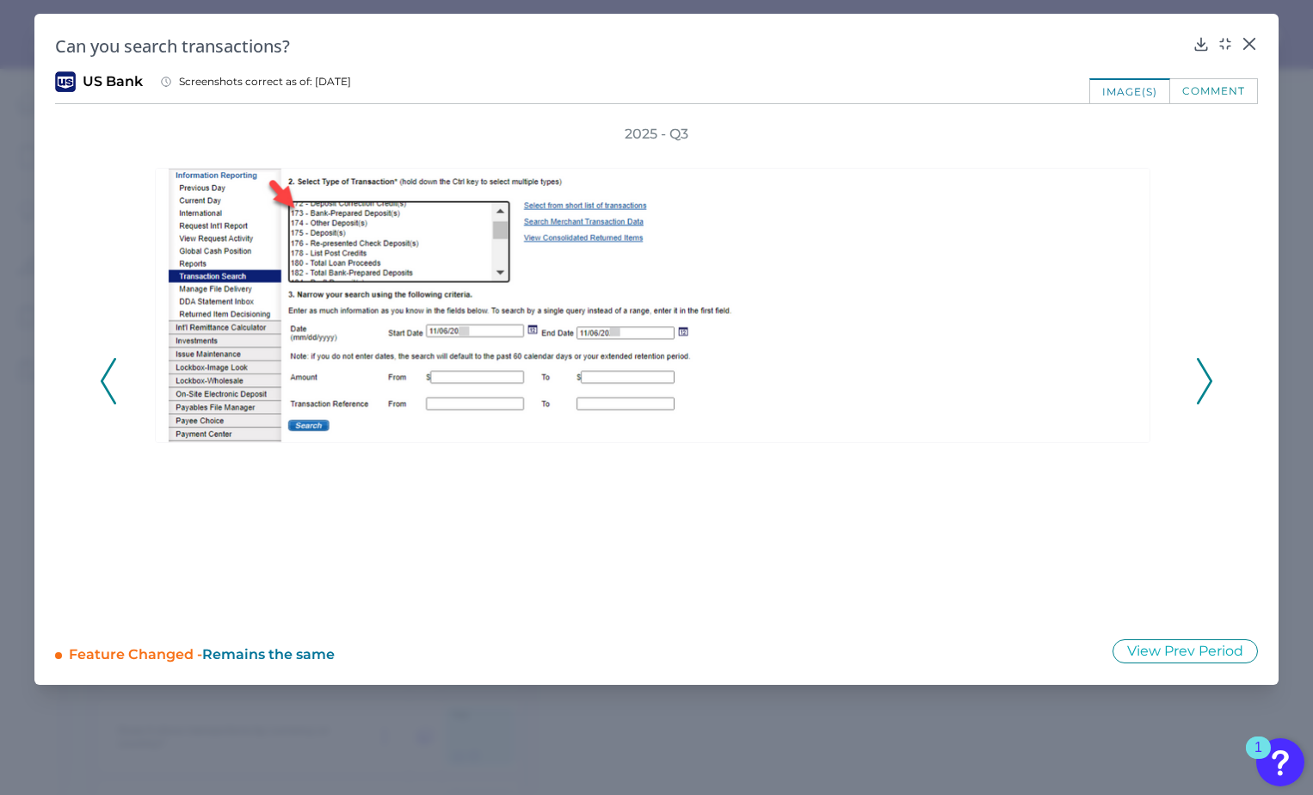
click at [1203, 379] on icon at bounding box center [1203, 381] width 15 height 46
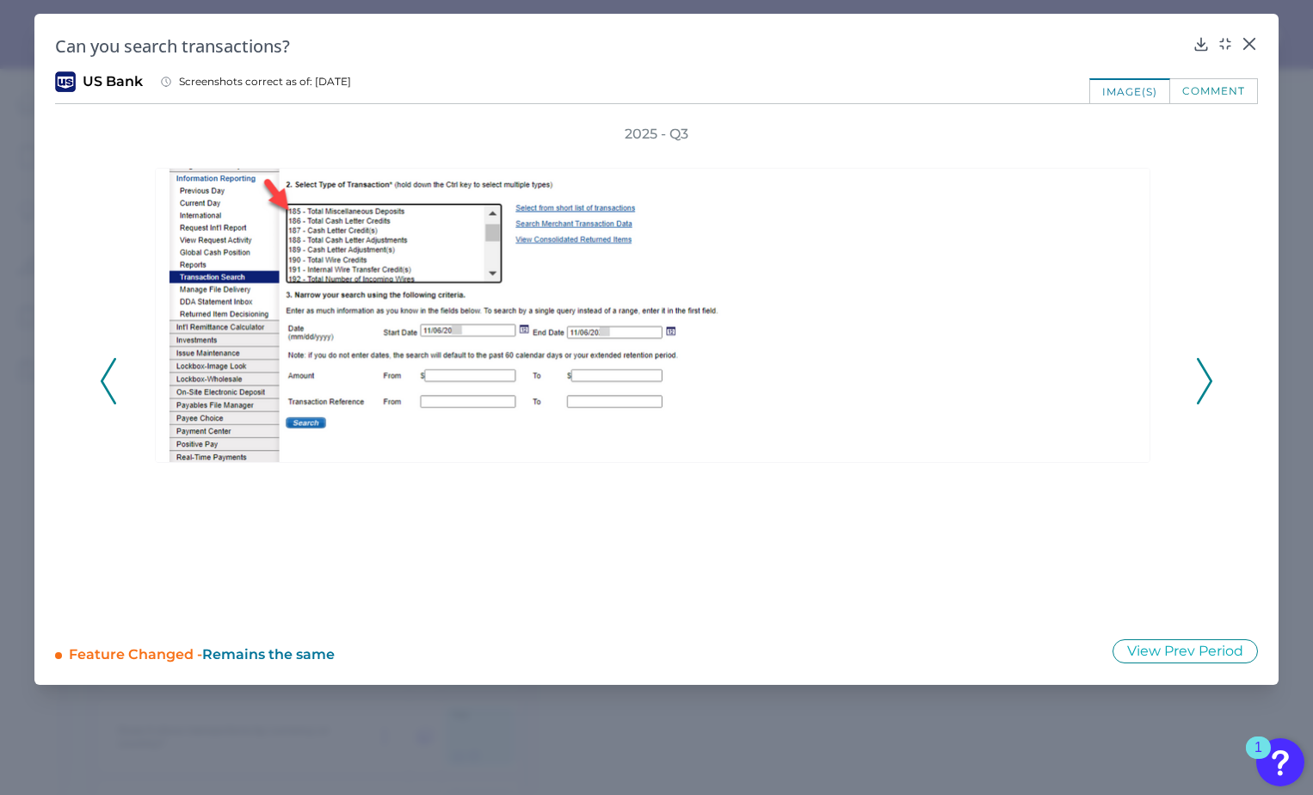
click at [1203, 379] on icon at bounding box center [1203, 381] width 15 height 46
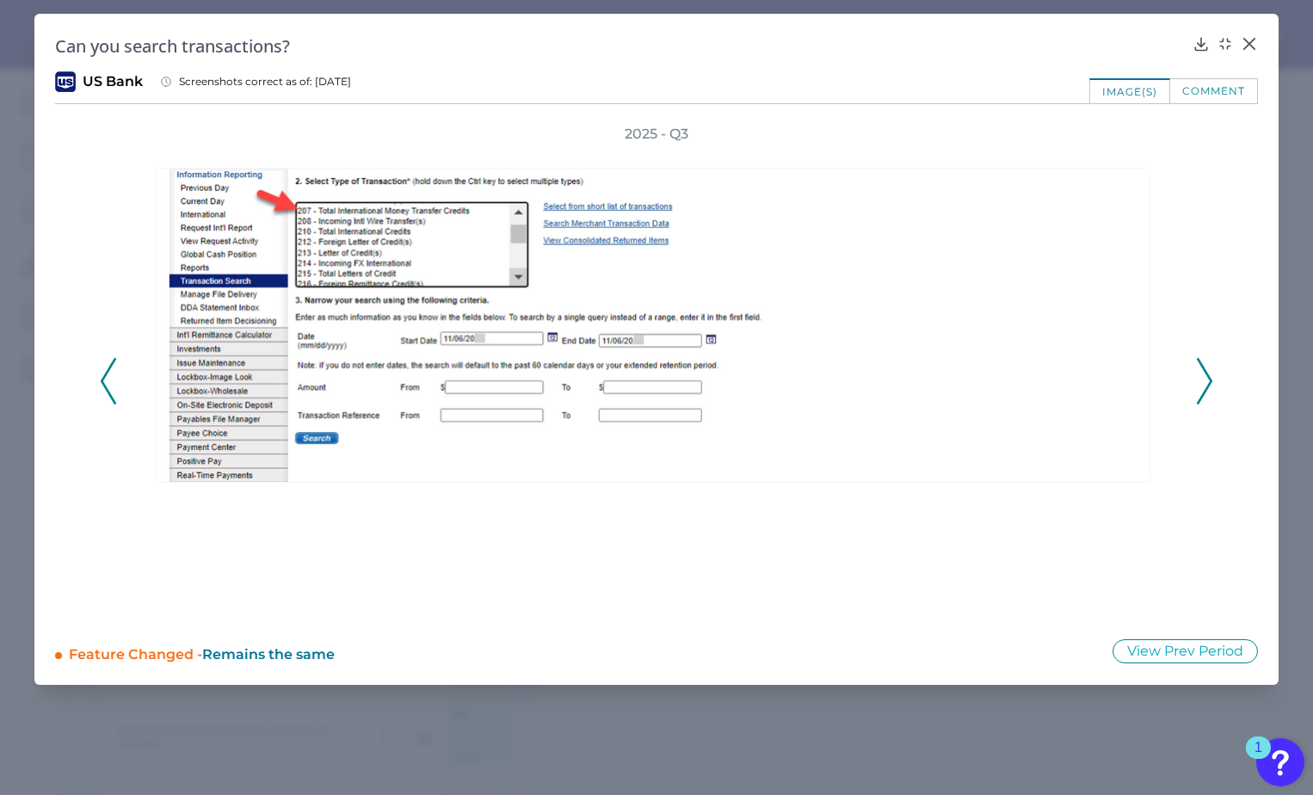
click at [1203, 379] on icon at bounding box center [1203, 381] width 15 height 46
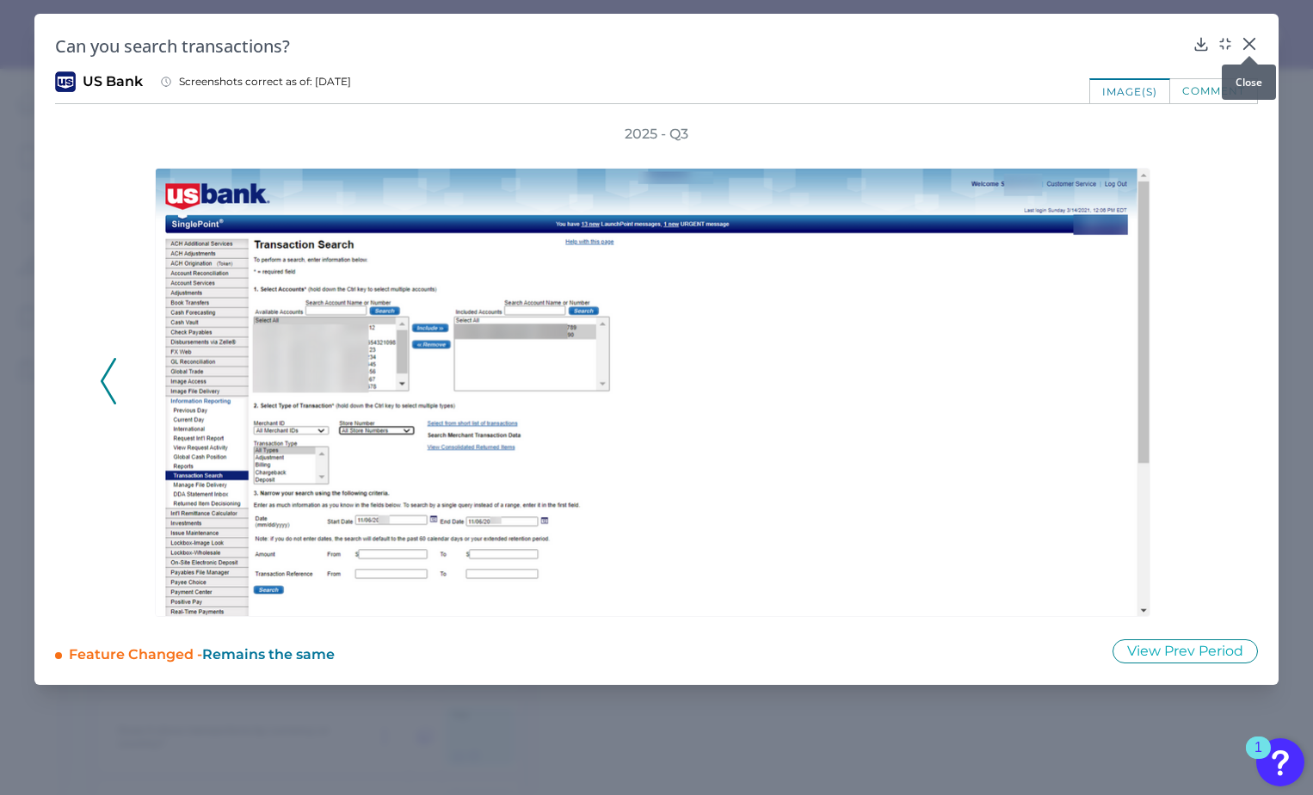
click at [1253, 40] on icon at bounding box center [1249, 44] width 10 height 10
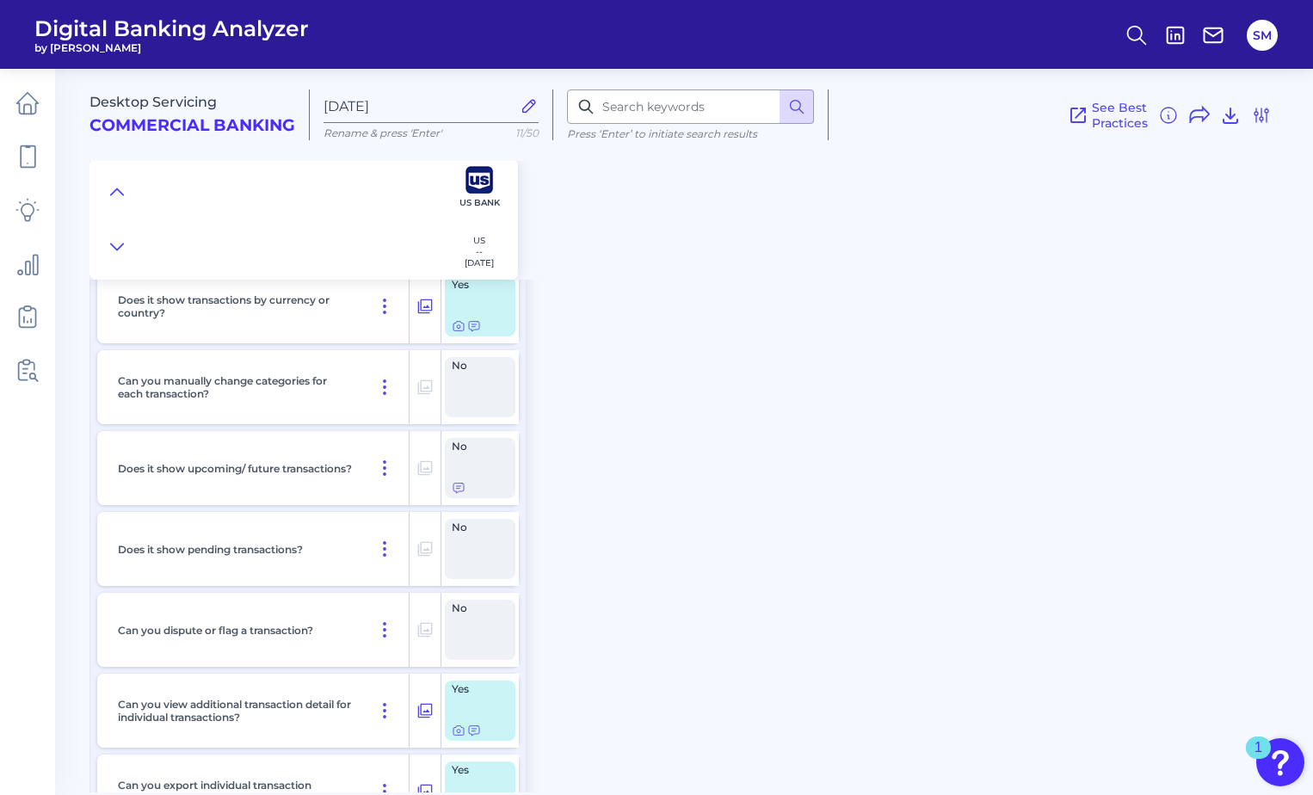
scroll to position [5075, 0]
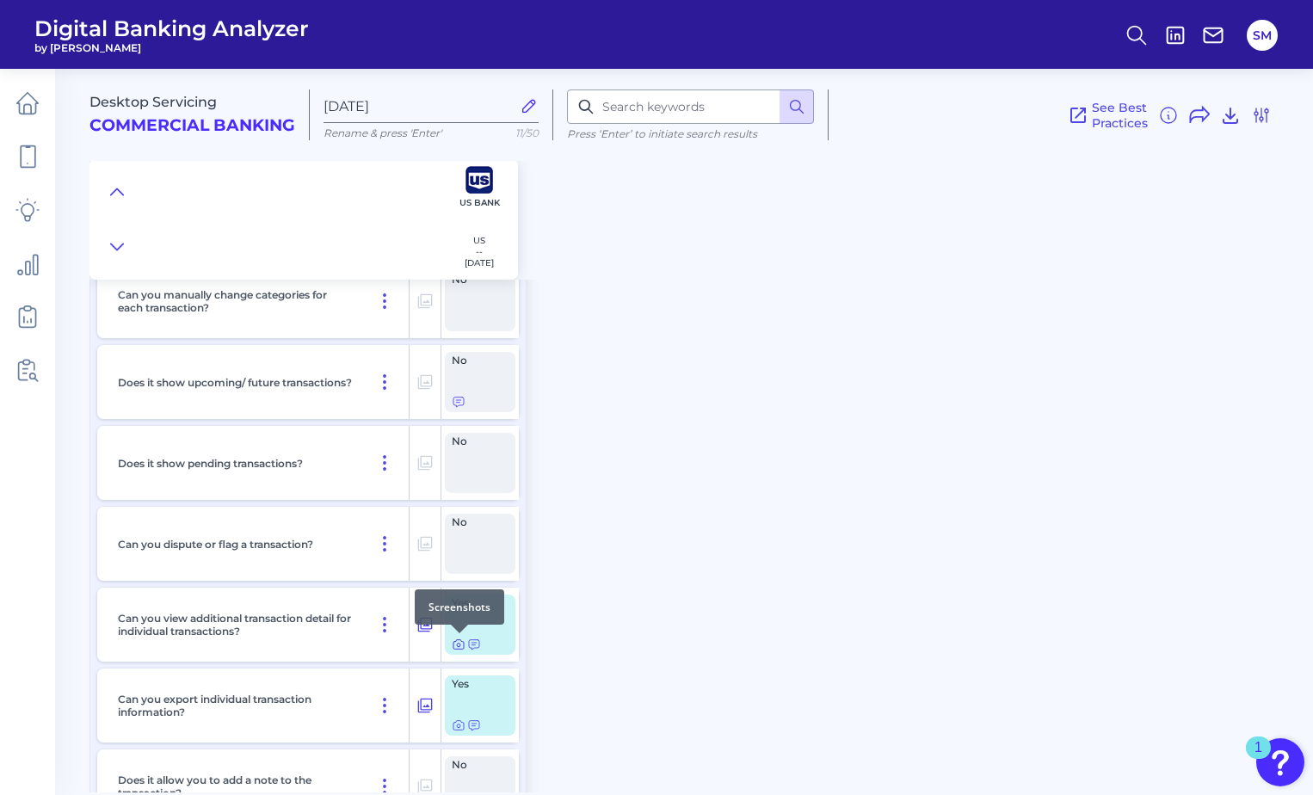
click at [456, 642] on icon at bounding box center [459, 644] width 14 height 14
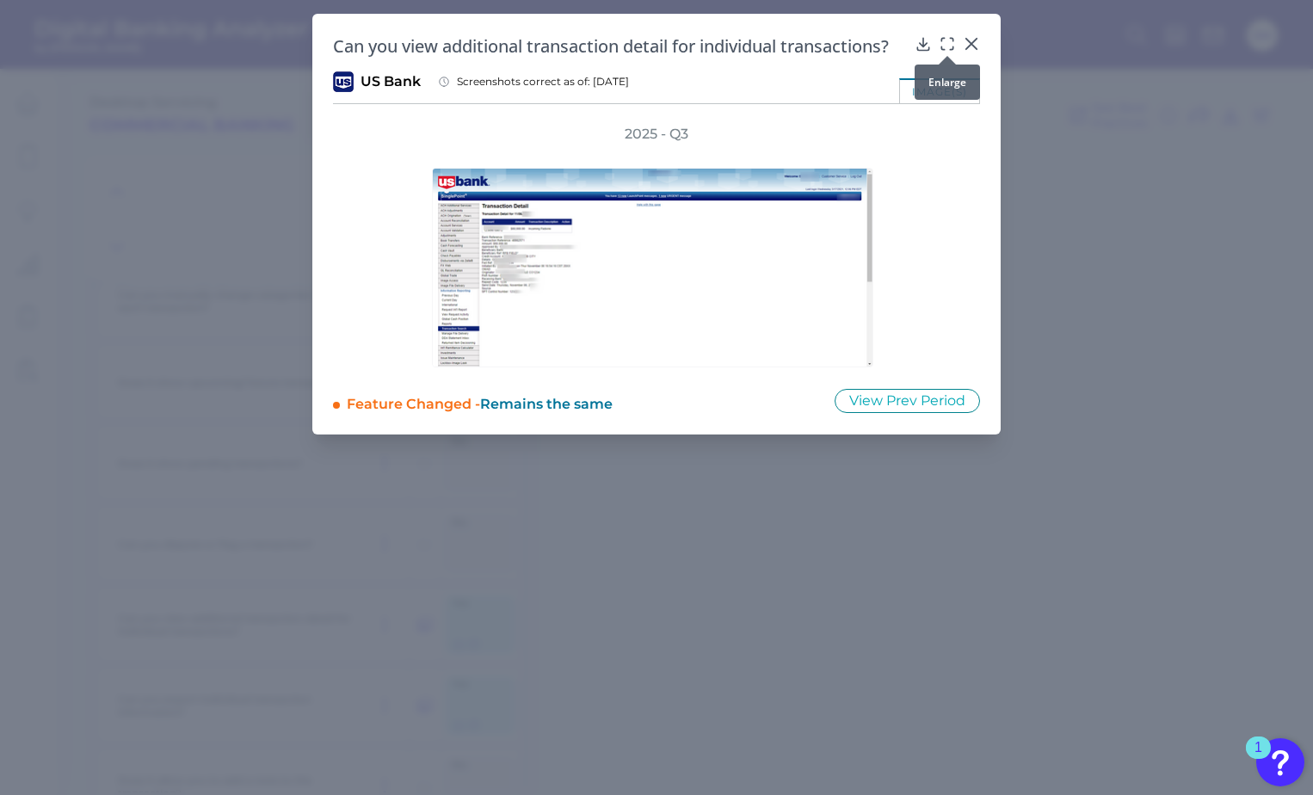
click at [944, 46] on icon at bounding box center [946, 43] width 17 height 17
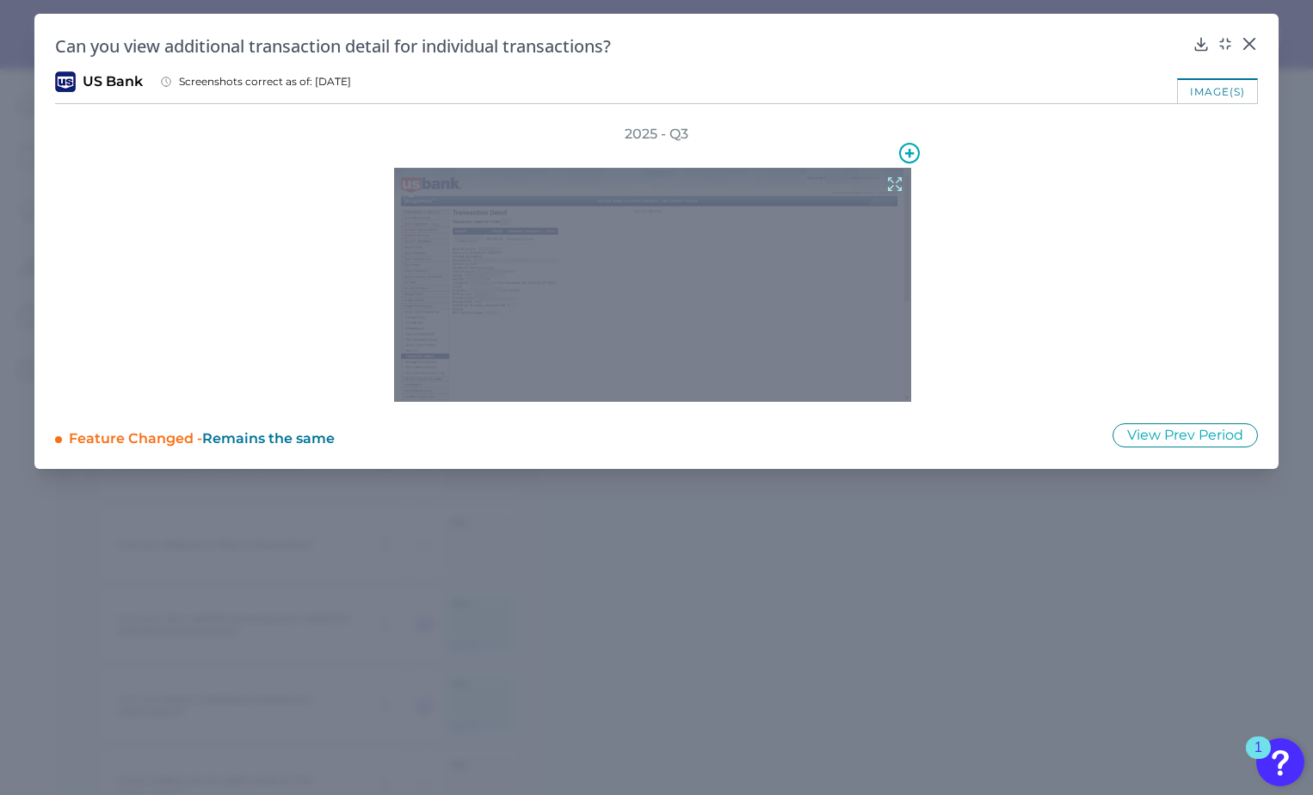
click at [893, 181] on icon at bounding box center [894, 184] width 19 height 19
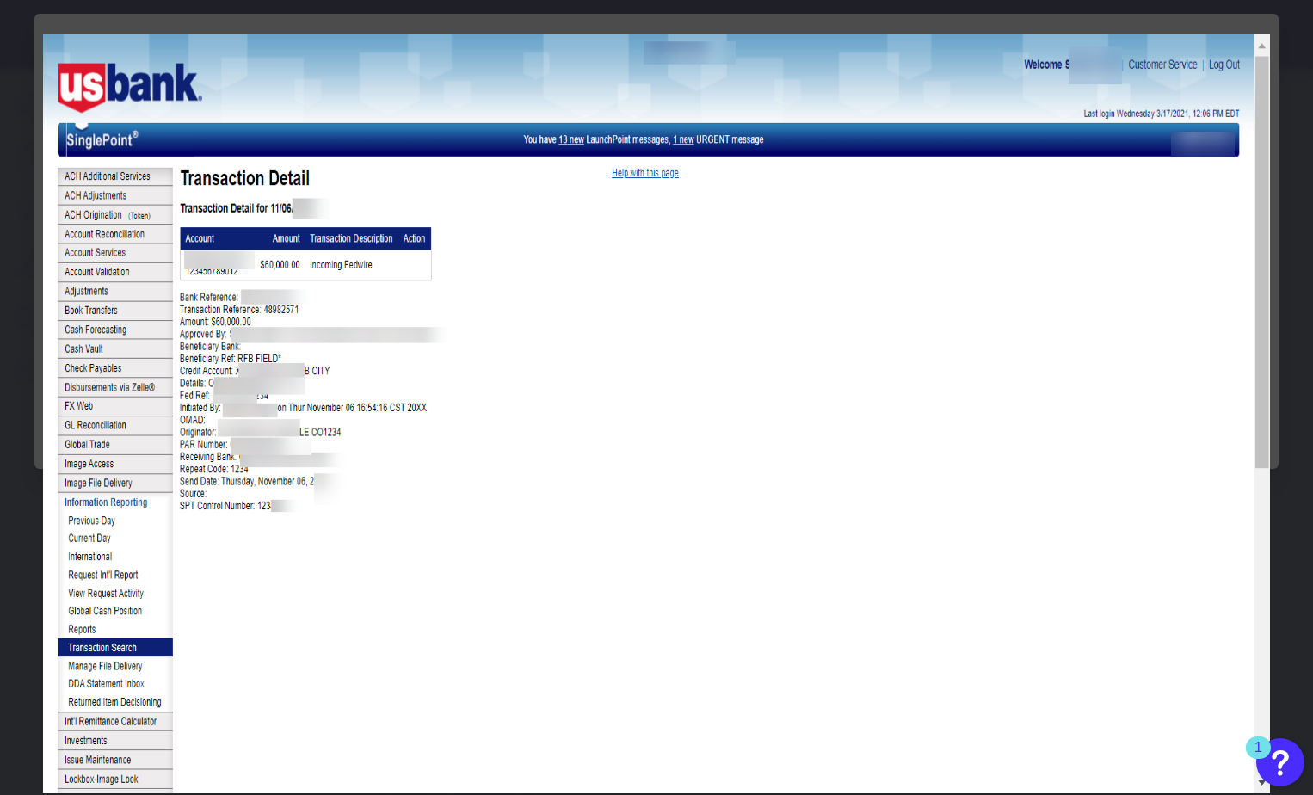
click at [1119, 201] on img at bounding box center [656, 413] width 1227 height 759
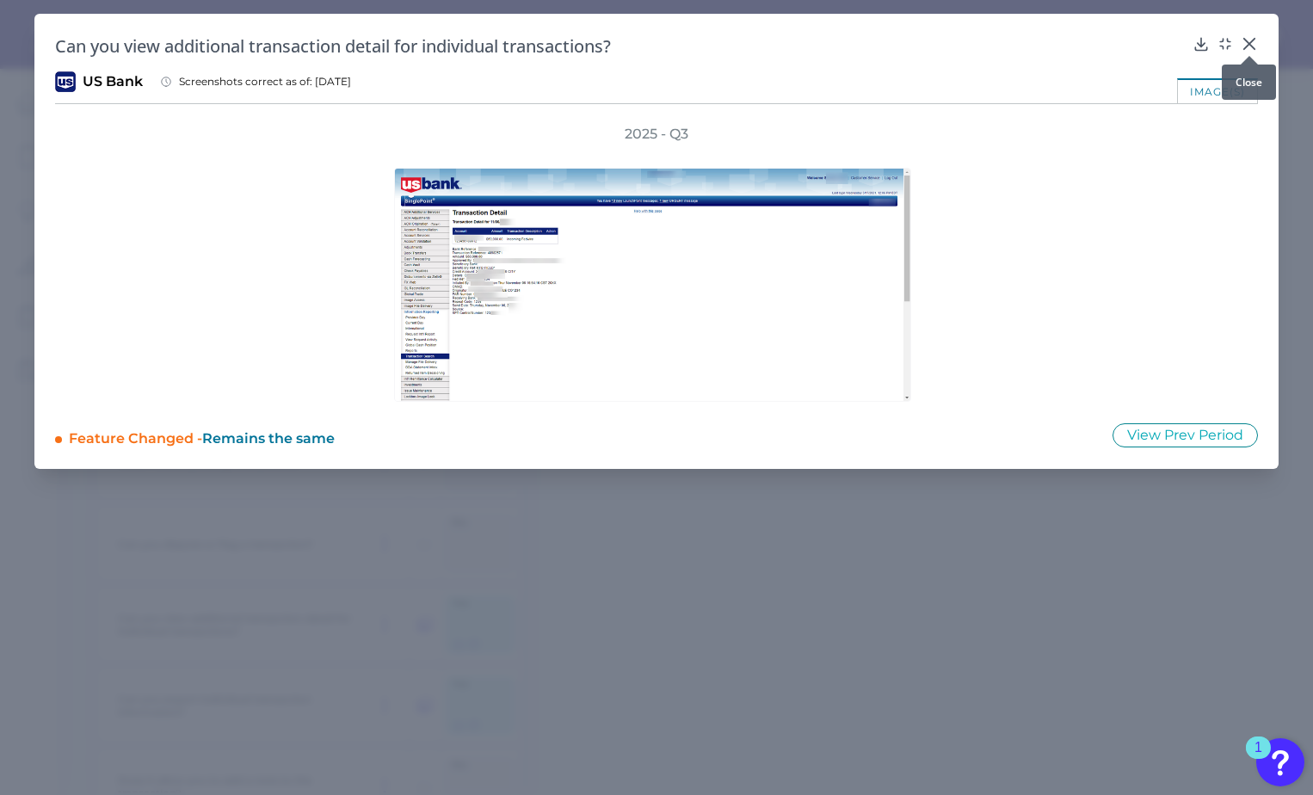
click at [1252, 40] on icon at bounding box center [1249, 44] width 10 height 10
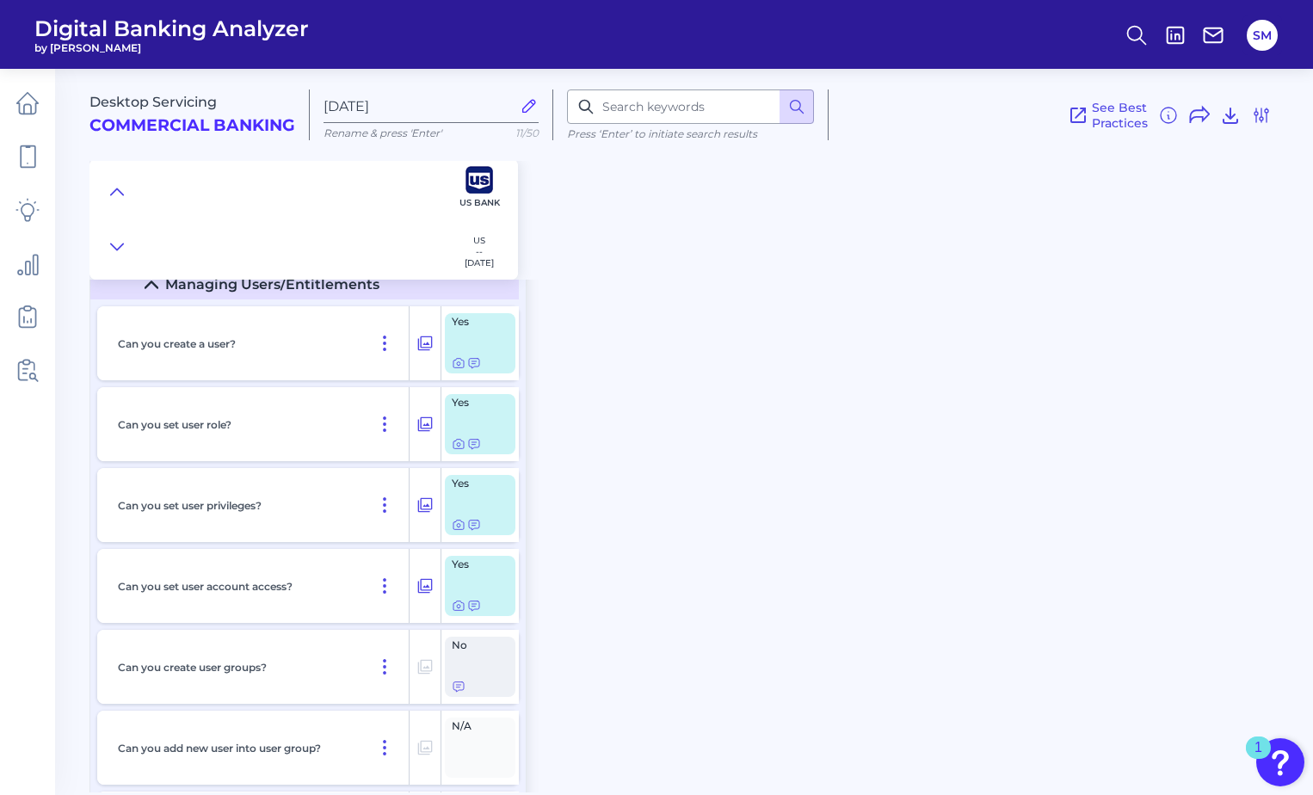
scroll to position [13935, 0]
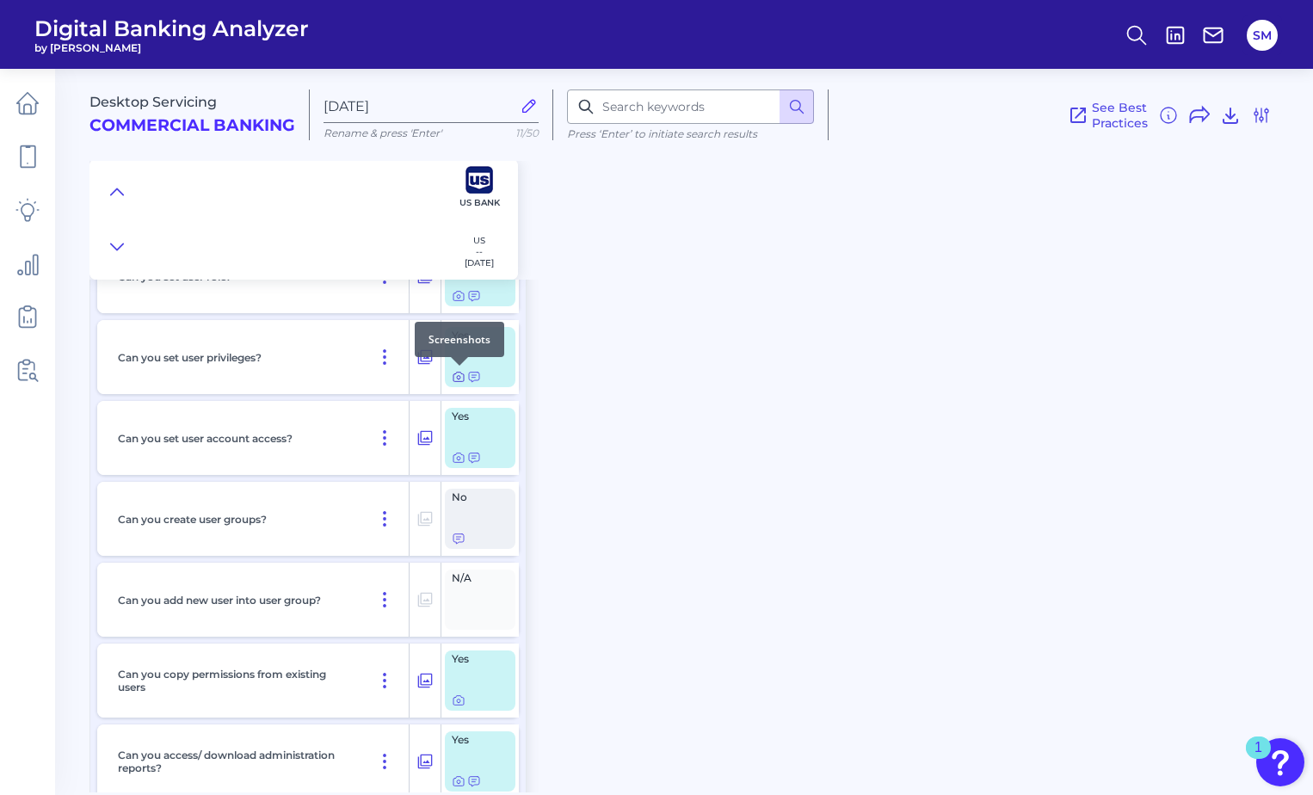
click at [456, 379] on icon at bounding box center [459, 377] width 14 height 14
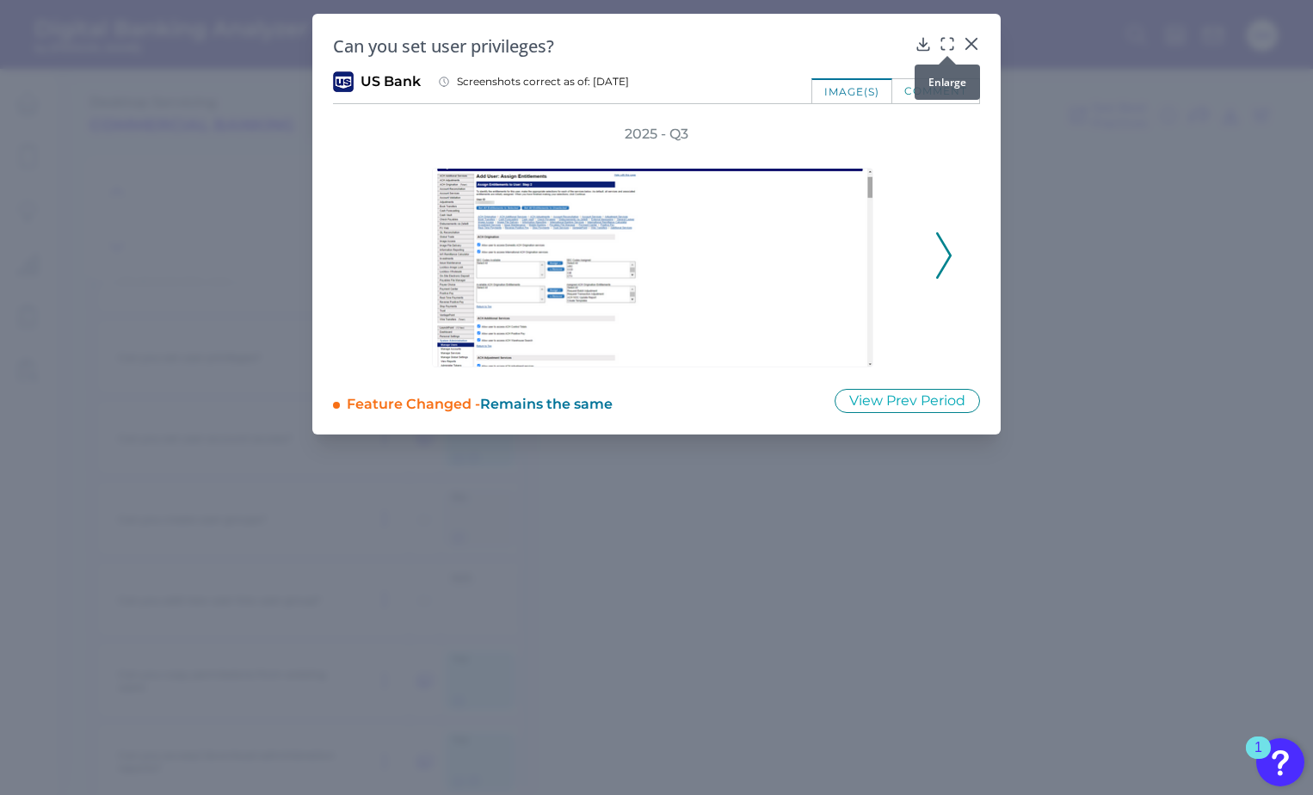
click at [951, 37] on icon at bounding box center [946, 43] width 17 height 17
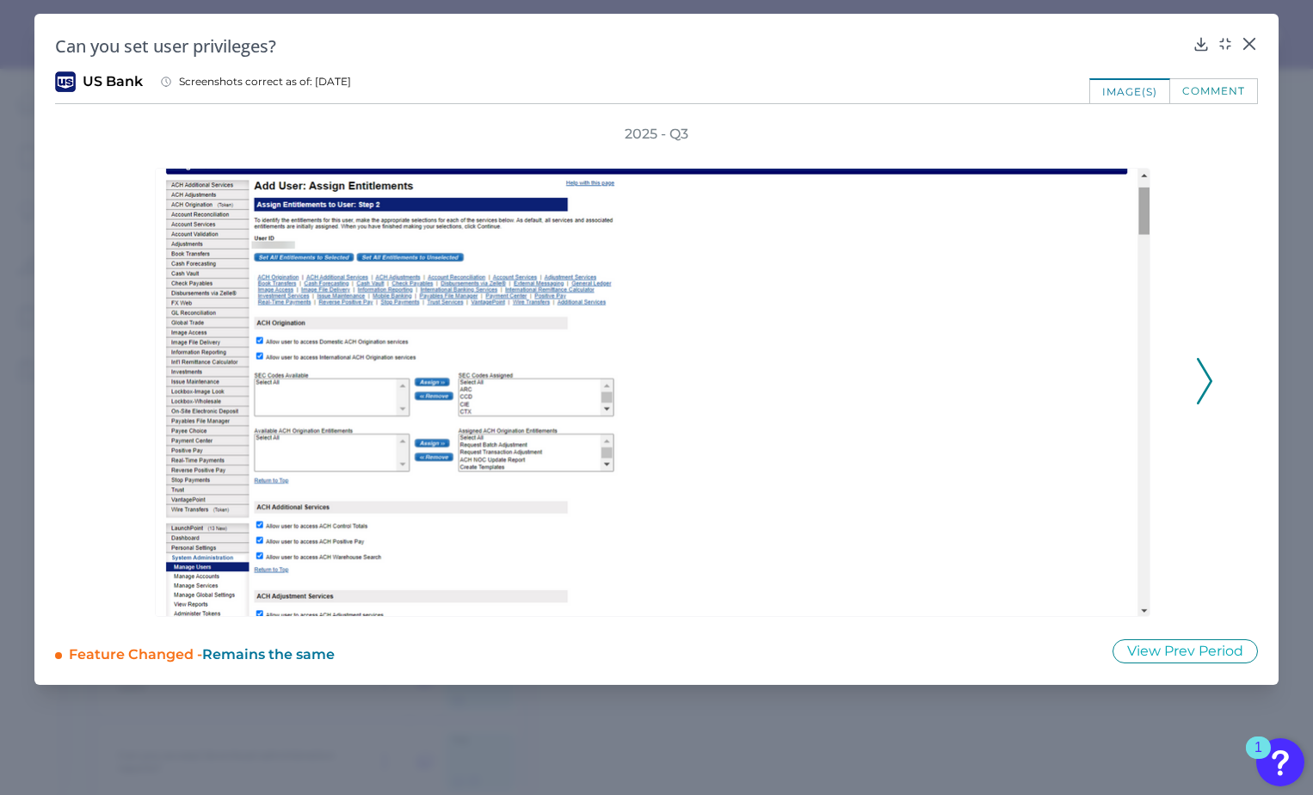
click at [1206, 384] on icon at bounding box center [1203, 381] width 15 height 46
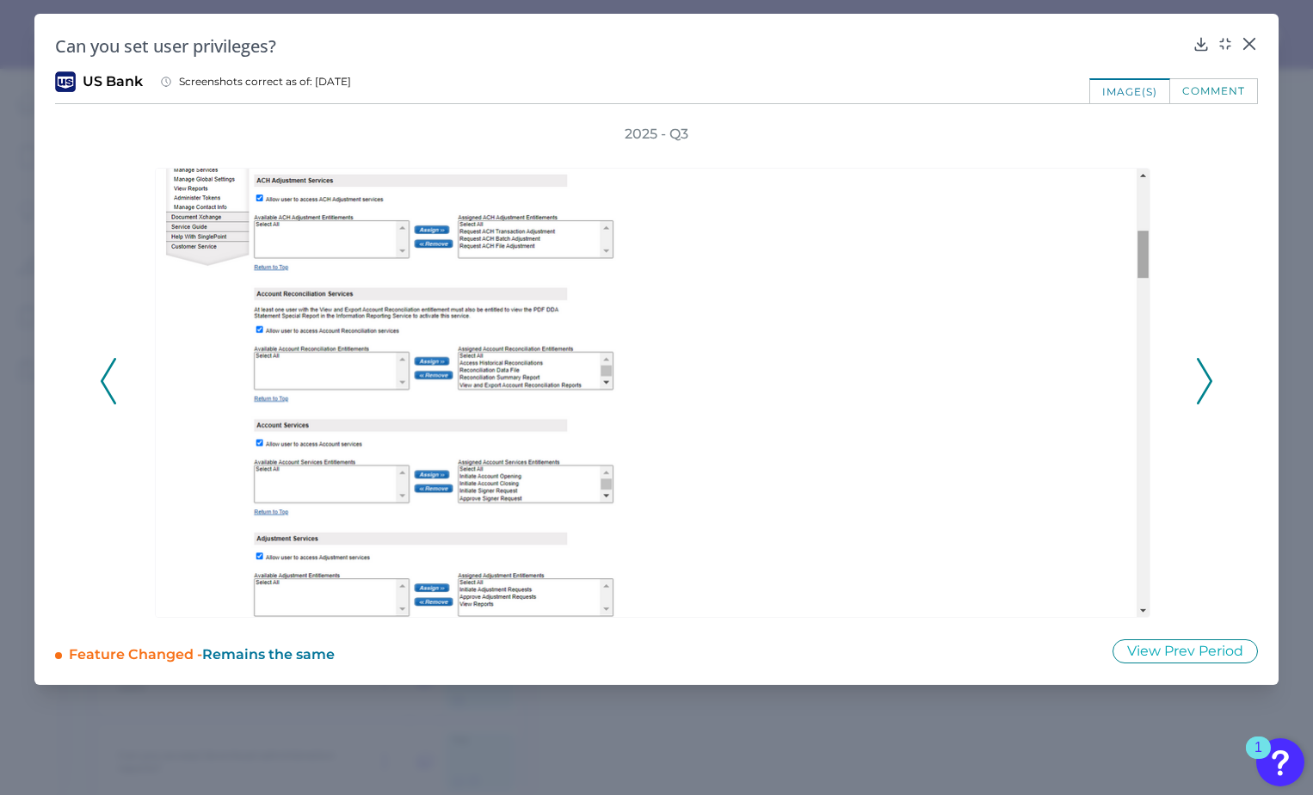
click at [1206, 384] on icon at bounding box center [1203, 381] width 15 height 46
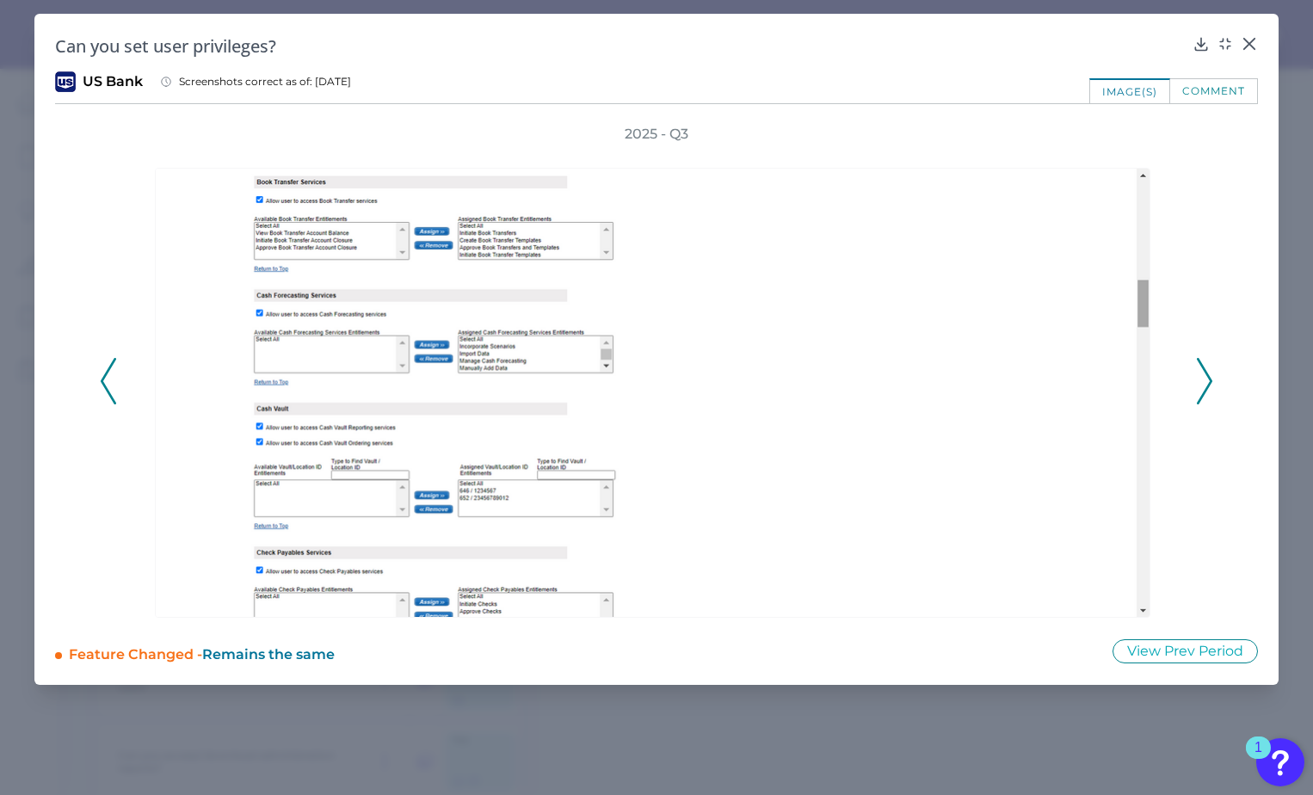
click at [1206, 384] on icon at bounding box center [1203, 381] width 15 height 46
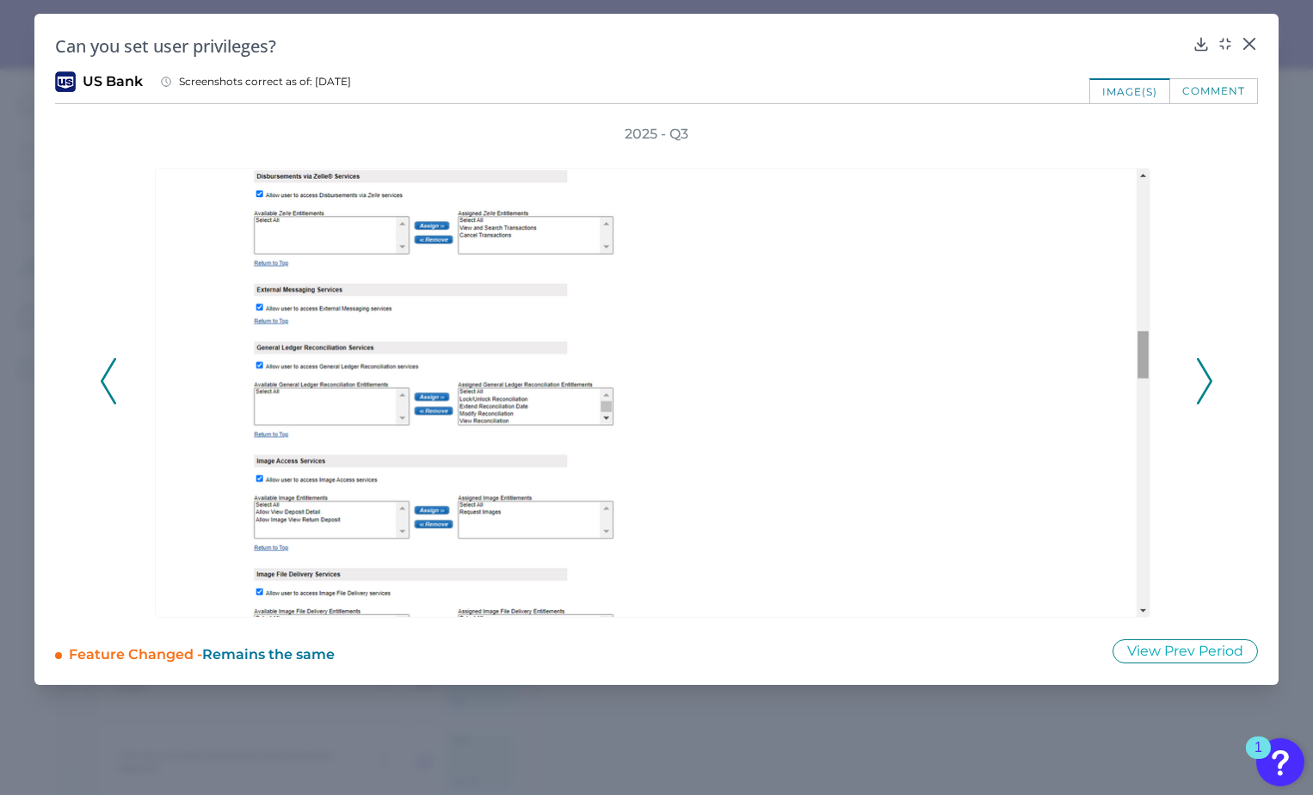
click at [1206, 384] on icon at bounding box center [1203, 381] width 15 height 46
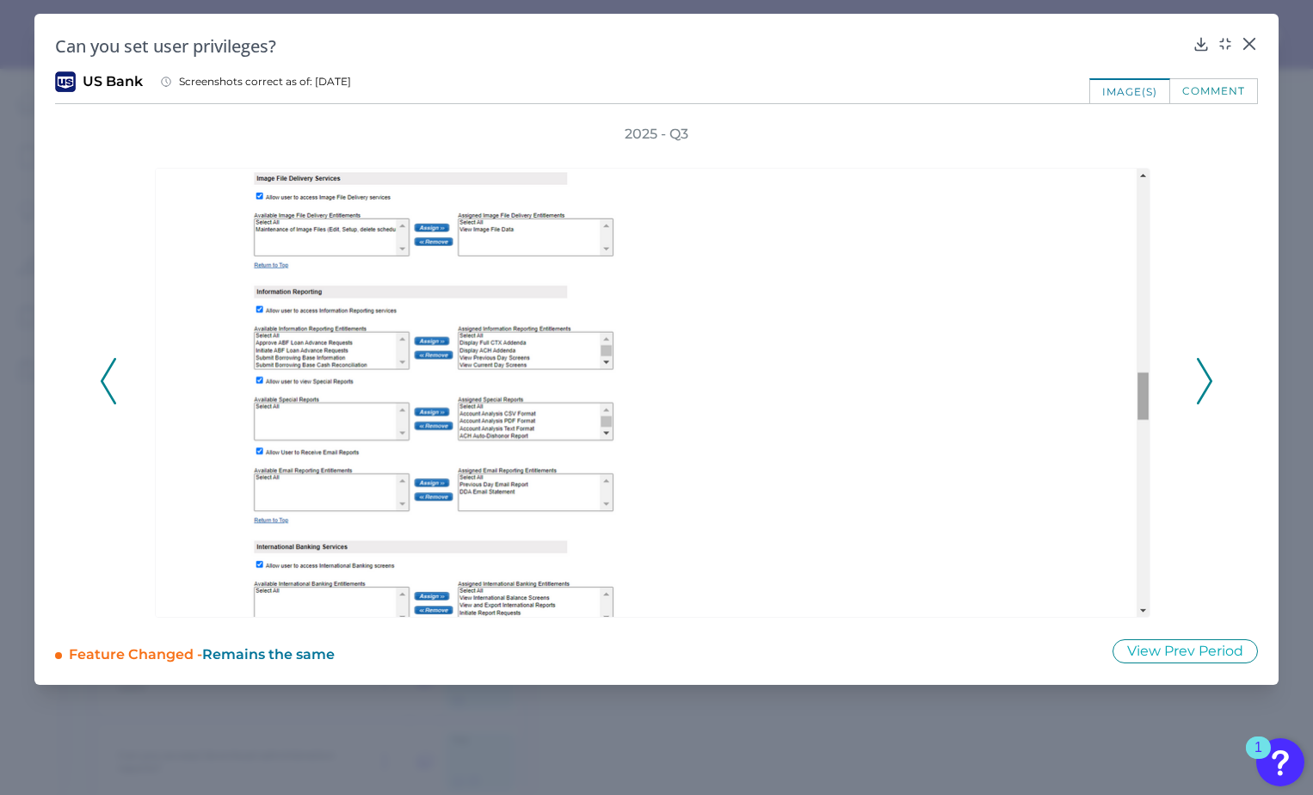
click at [1206, 384] on icon at bounding box center [1203, 381] width 15 height 46
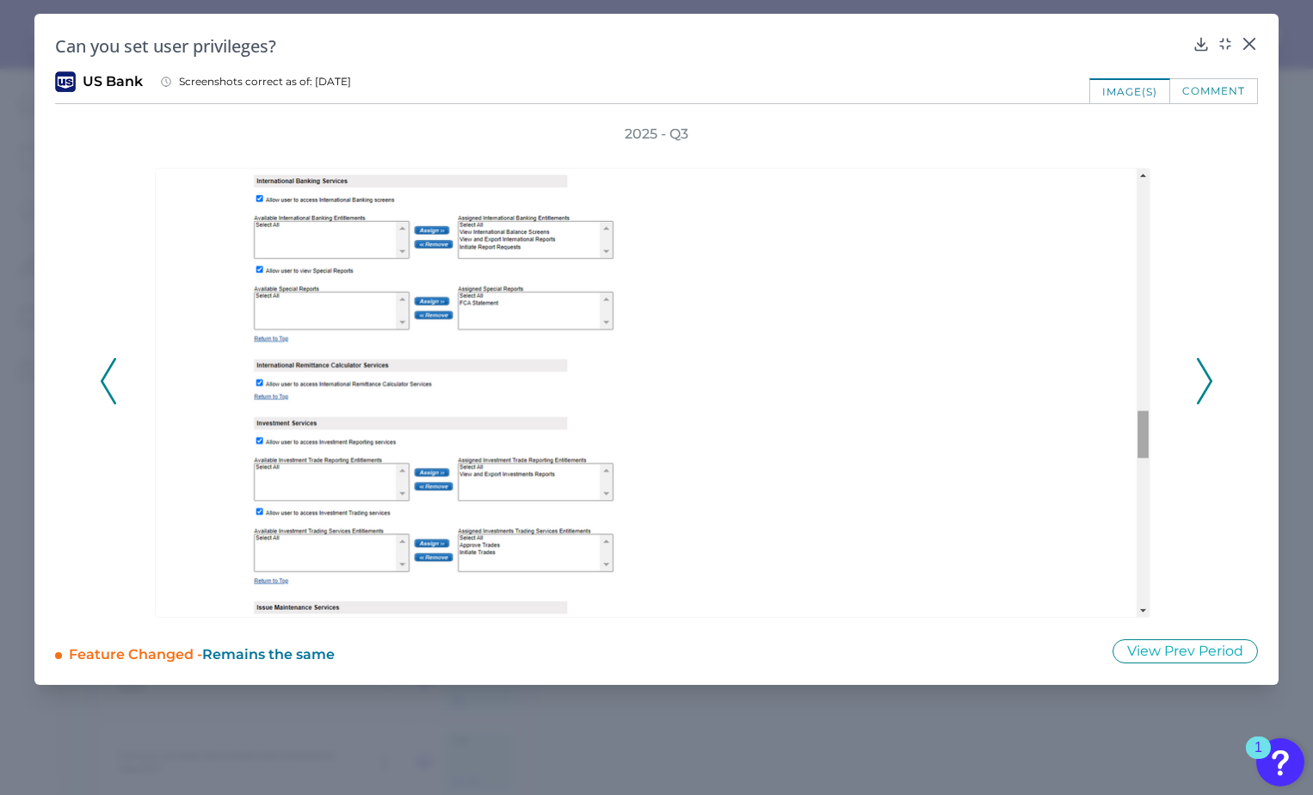
click at [1206, 384] on icon at bounding box center [1203, 381] width 15 height 46
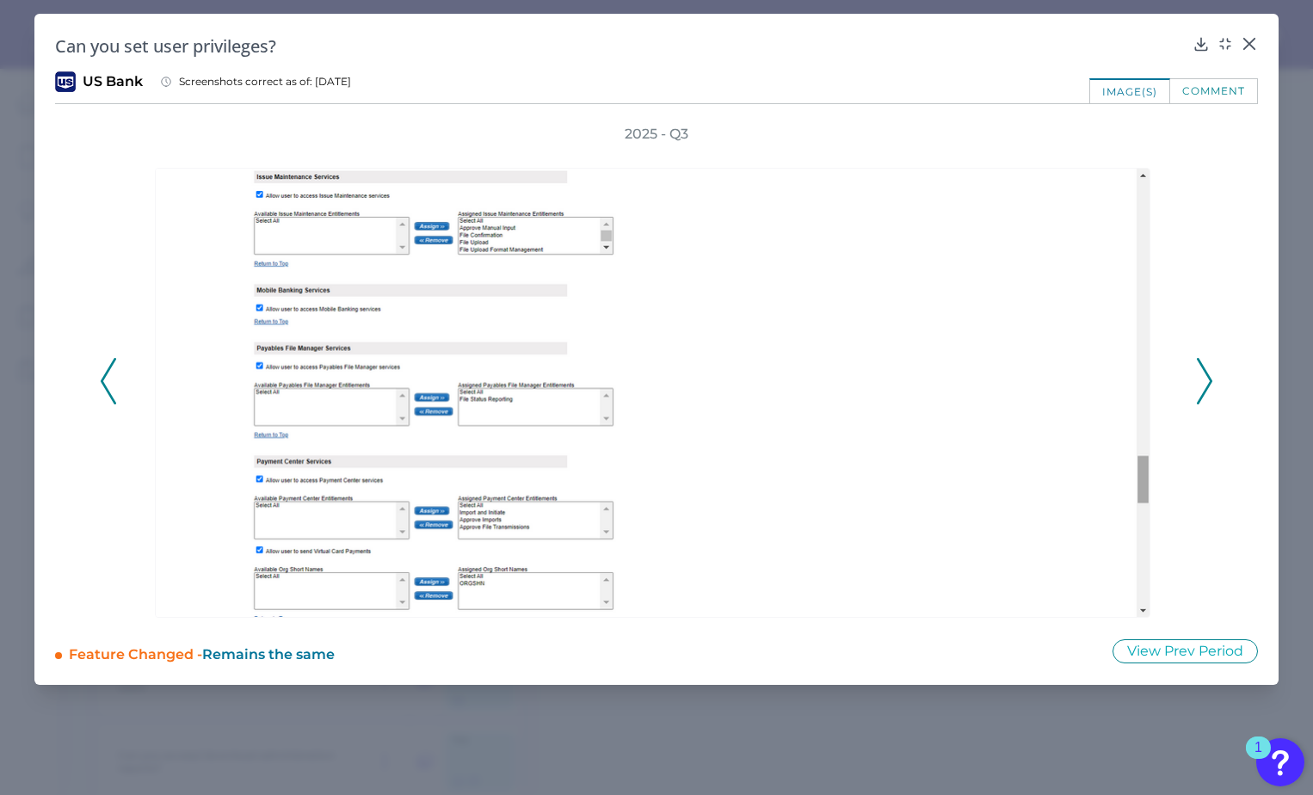
click at [1206, 384] on icon at bounding box center [1203, 381] width 15 height 46
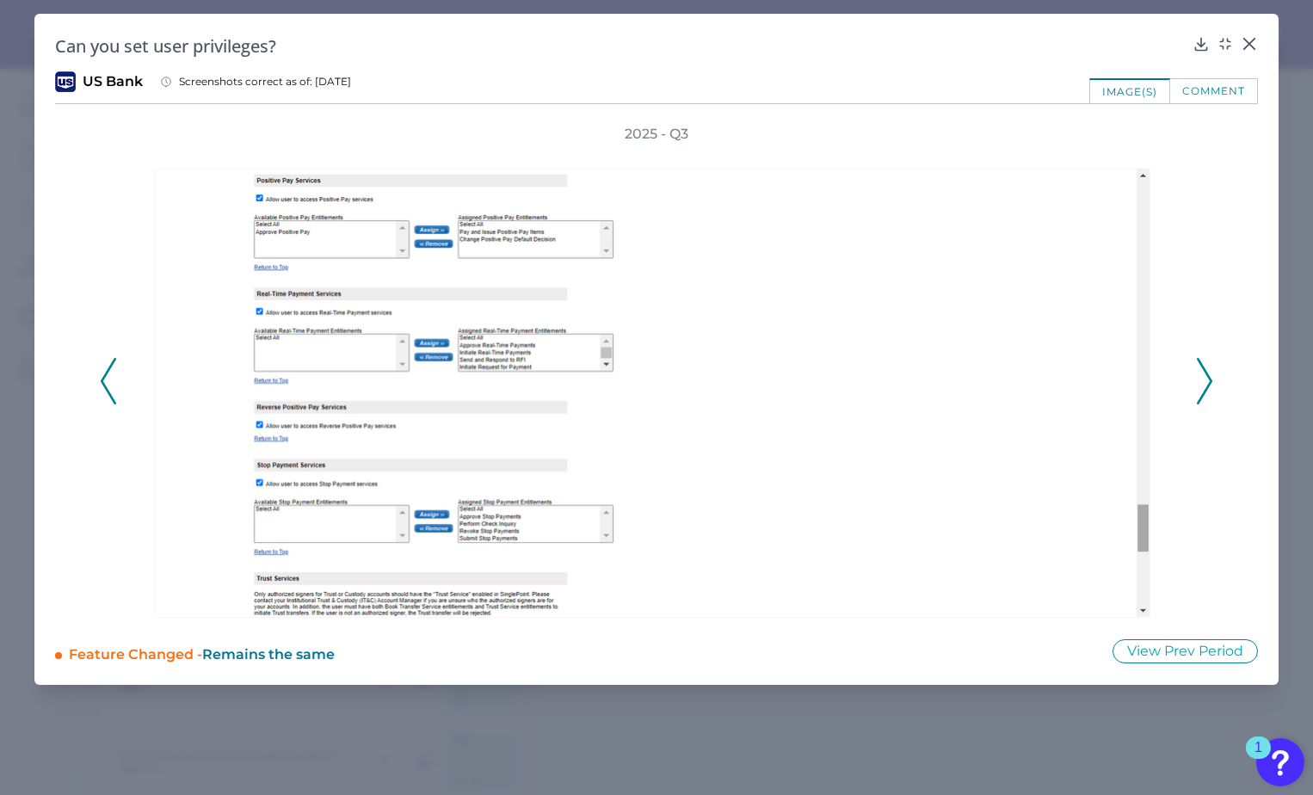
click at [1206, 384] on icon at bounding box center [1203, 381] width 15 height 46
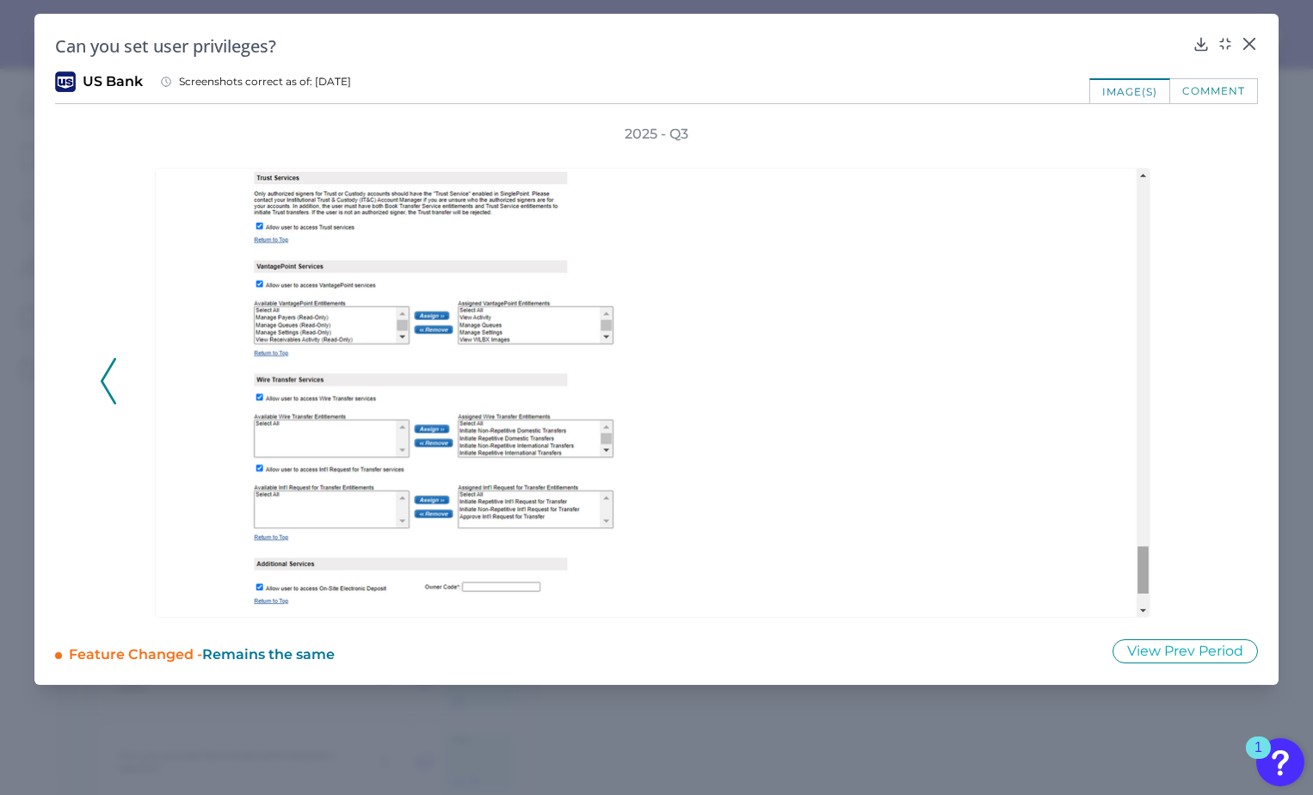
click at [1206, 384] on div "2025 - Q3" at bounding box center [656, 371] width 1113 height 493
click at [1254, 49] on div at bounding box center [1248, 55] width 17 height 17
click at [1253, 50] on div at bounding box center [1248, 55] width 17 height 17
click at [1246, 42] on icon at bounding box center [1248, 43] width 17 height 17
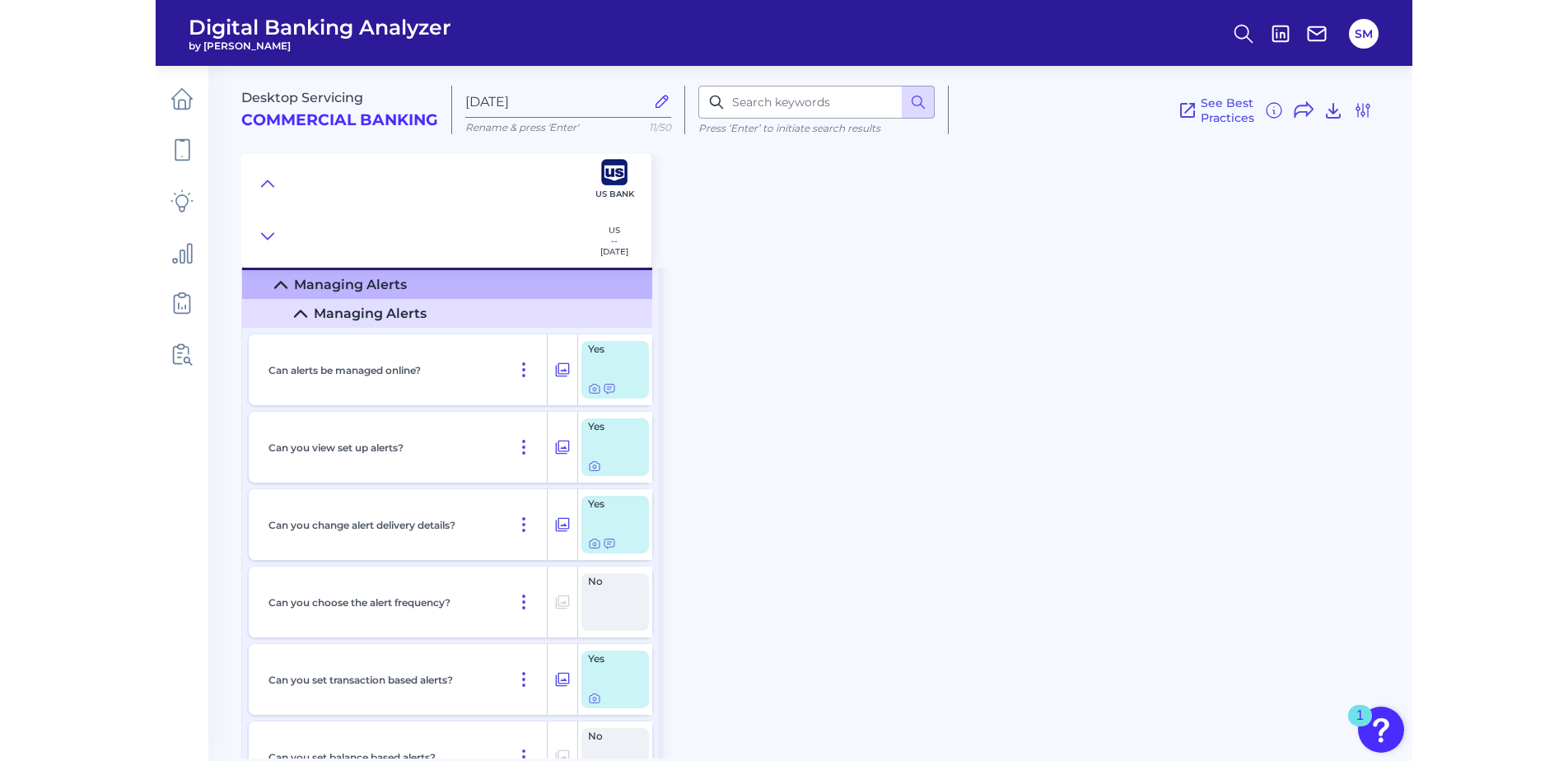
scroll to position [16714, 0]
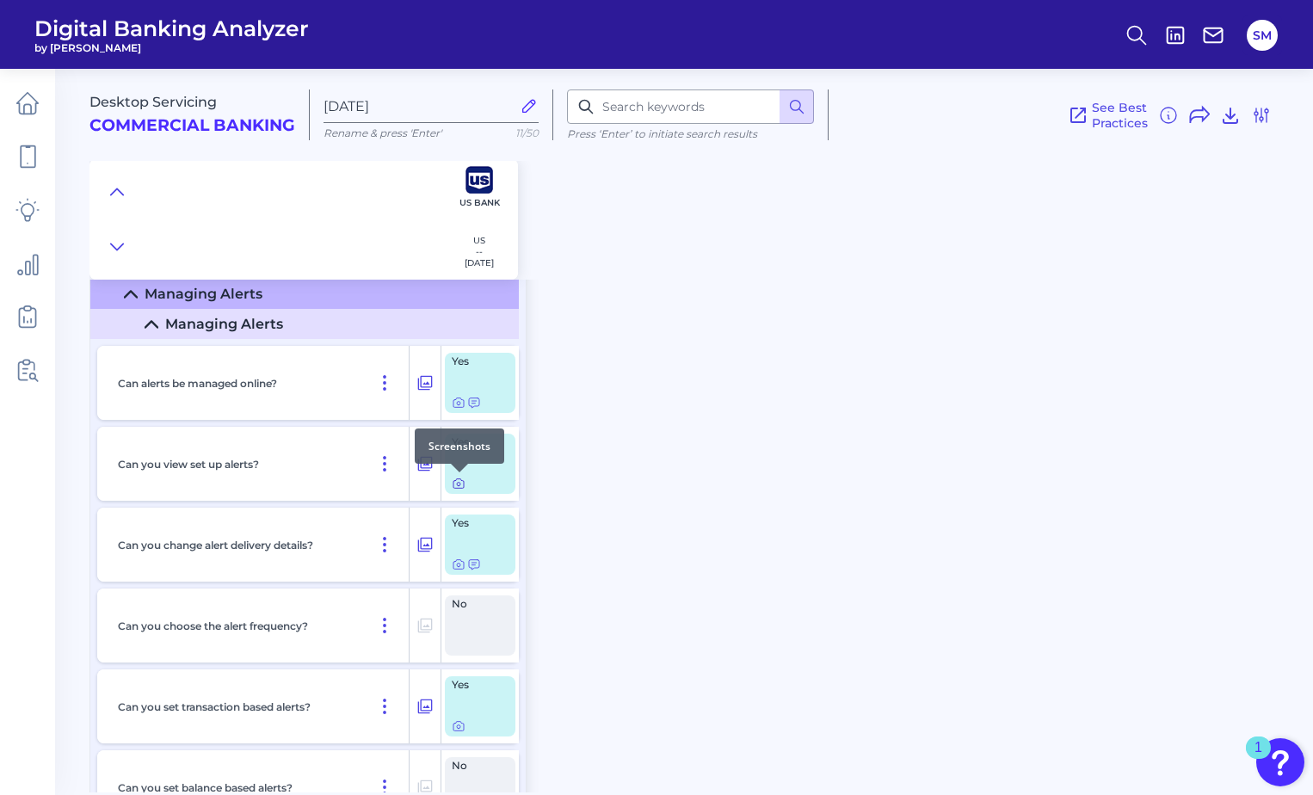
click at [454, 484] on icon at bounding box center [459, 484] width 14 height 14
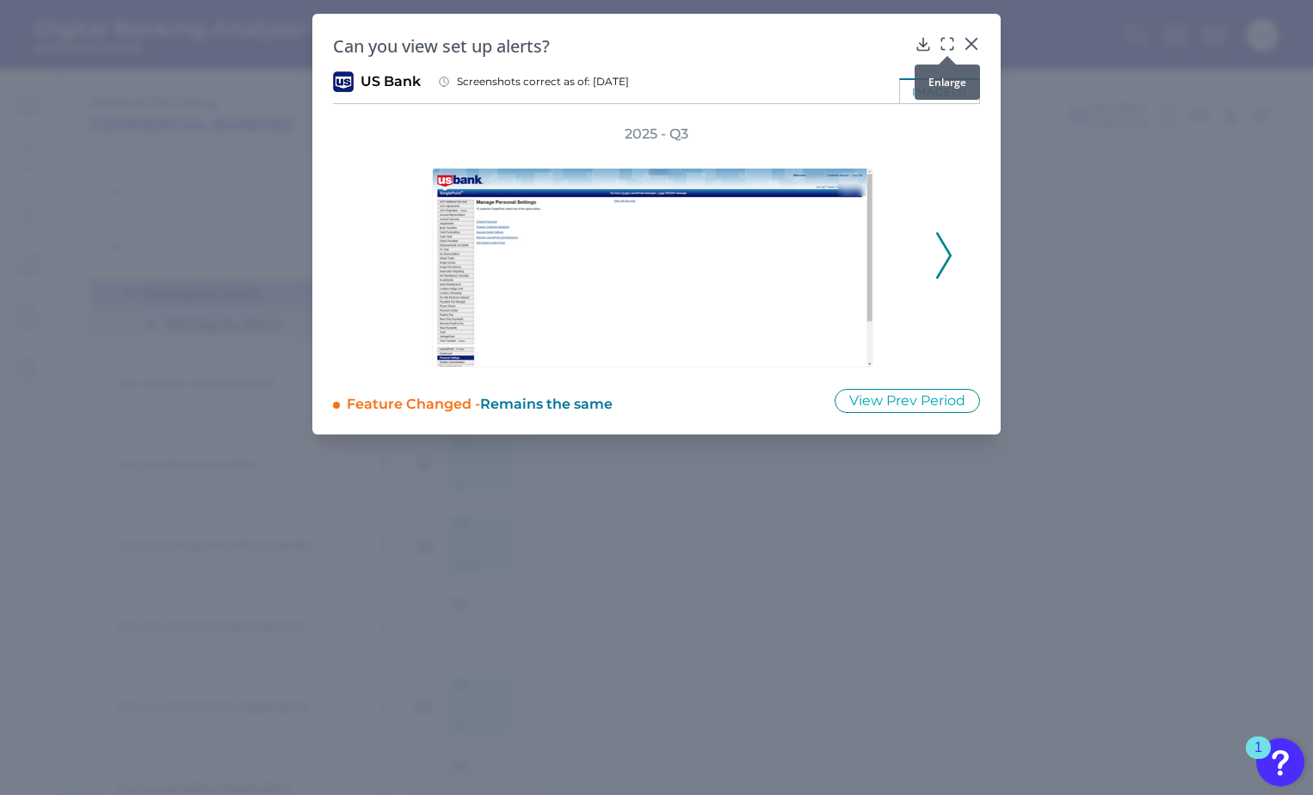
click at [949, 50] on div at bounding box center [946, 55] width 17 height 17
click at [949, 40] on icon at bounding box center [946, 43] width 17 height 17
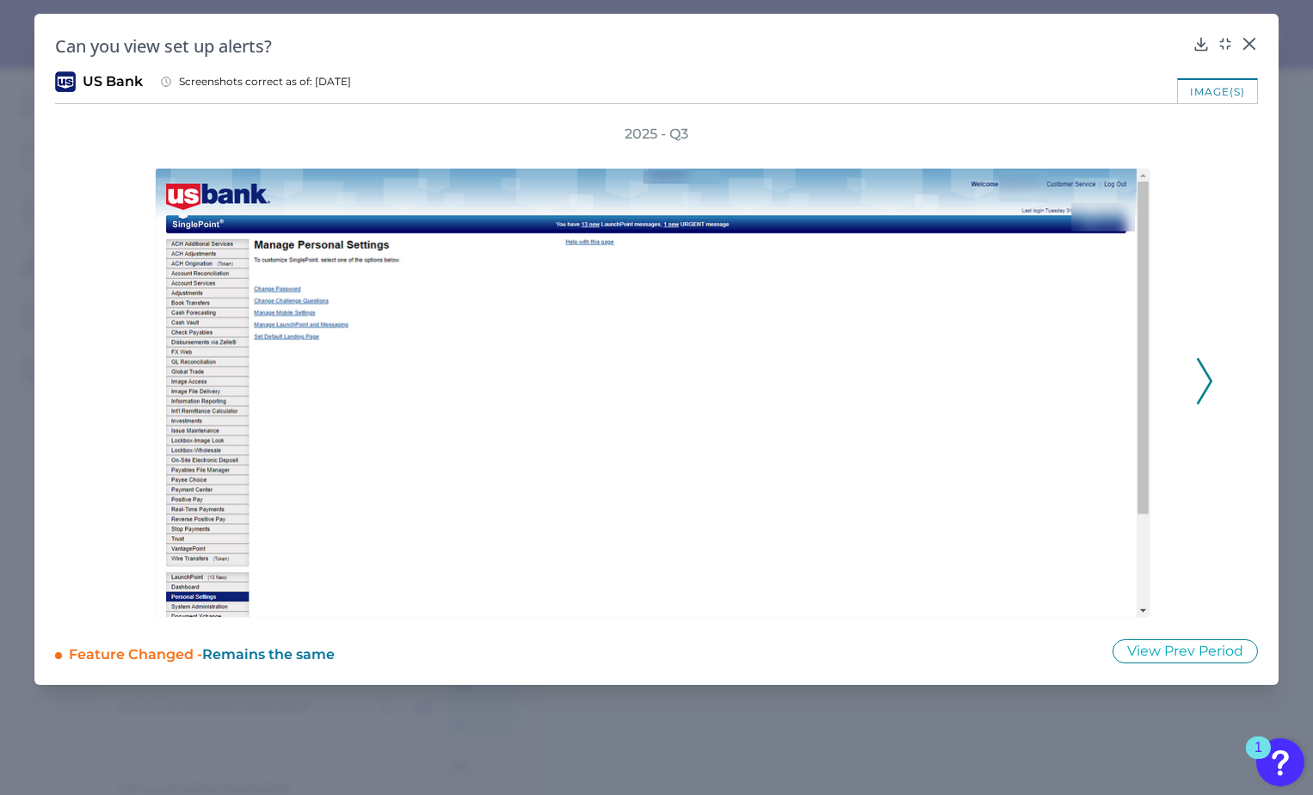
click at [1210, 376] on icon at bounding box center [1203, 381] width 15 height 46
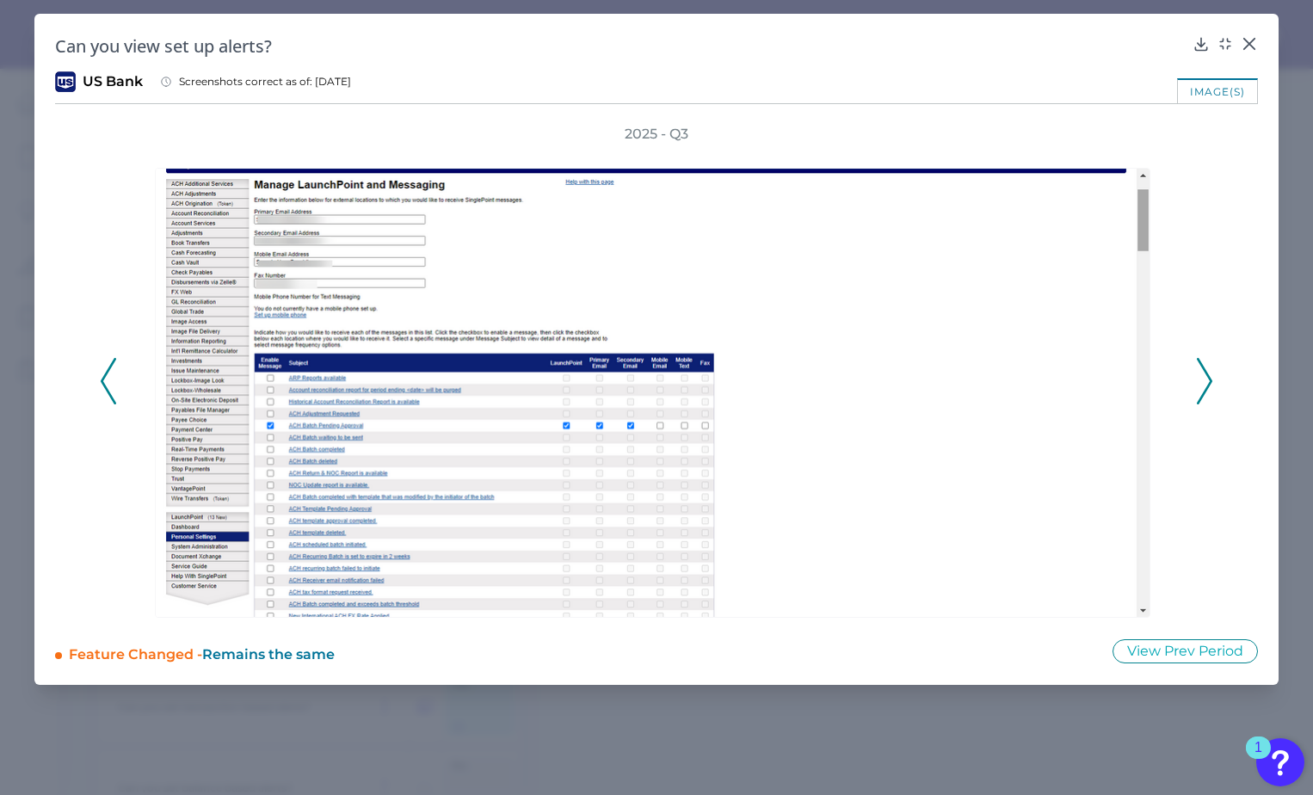
click at [1209, 381] on icon at bounding box center [1203, 381] width 15 height 46
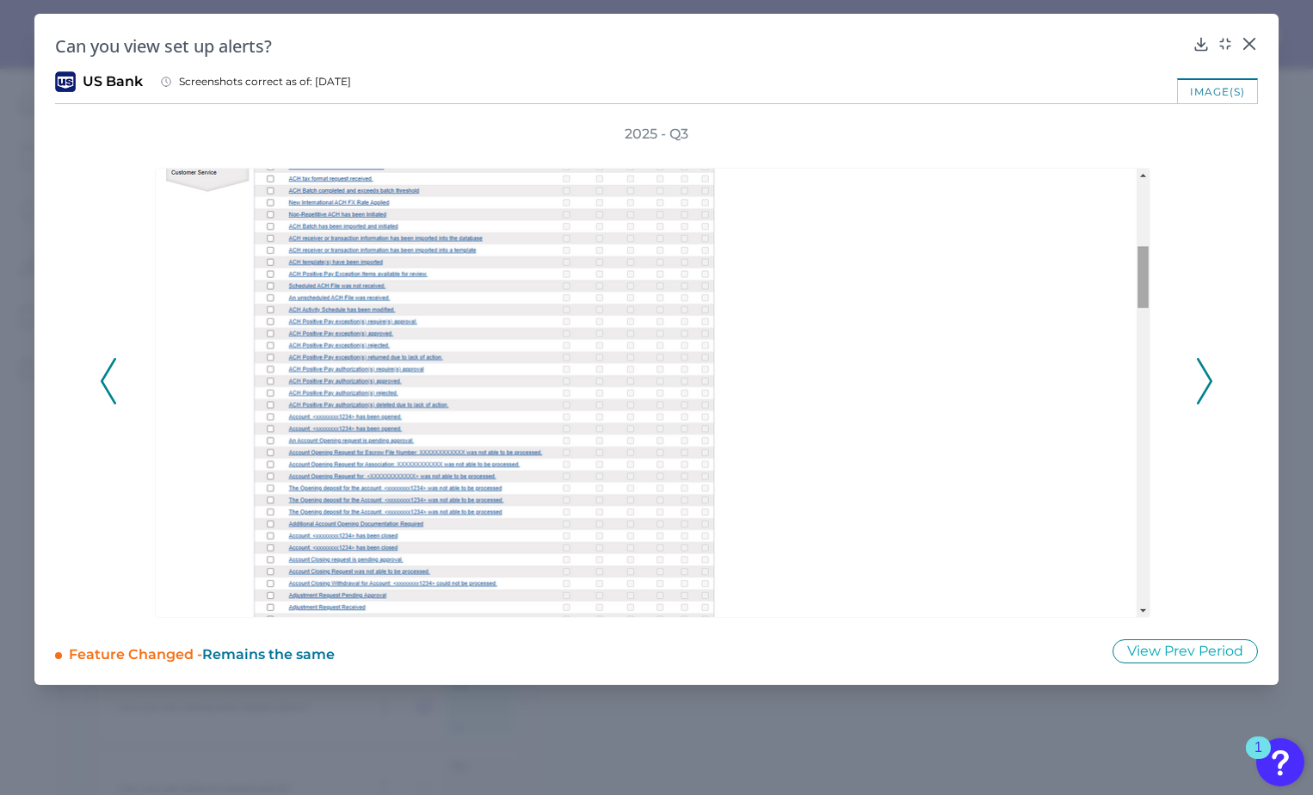
click at [1209, 381] on icon at bounding box center [1203, 381] width 15 height 46
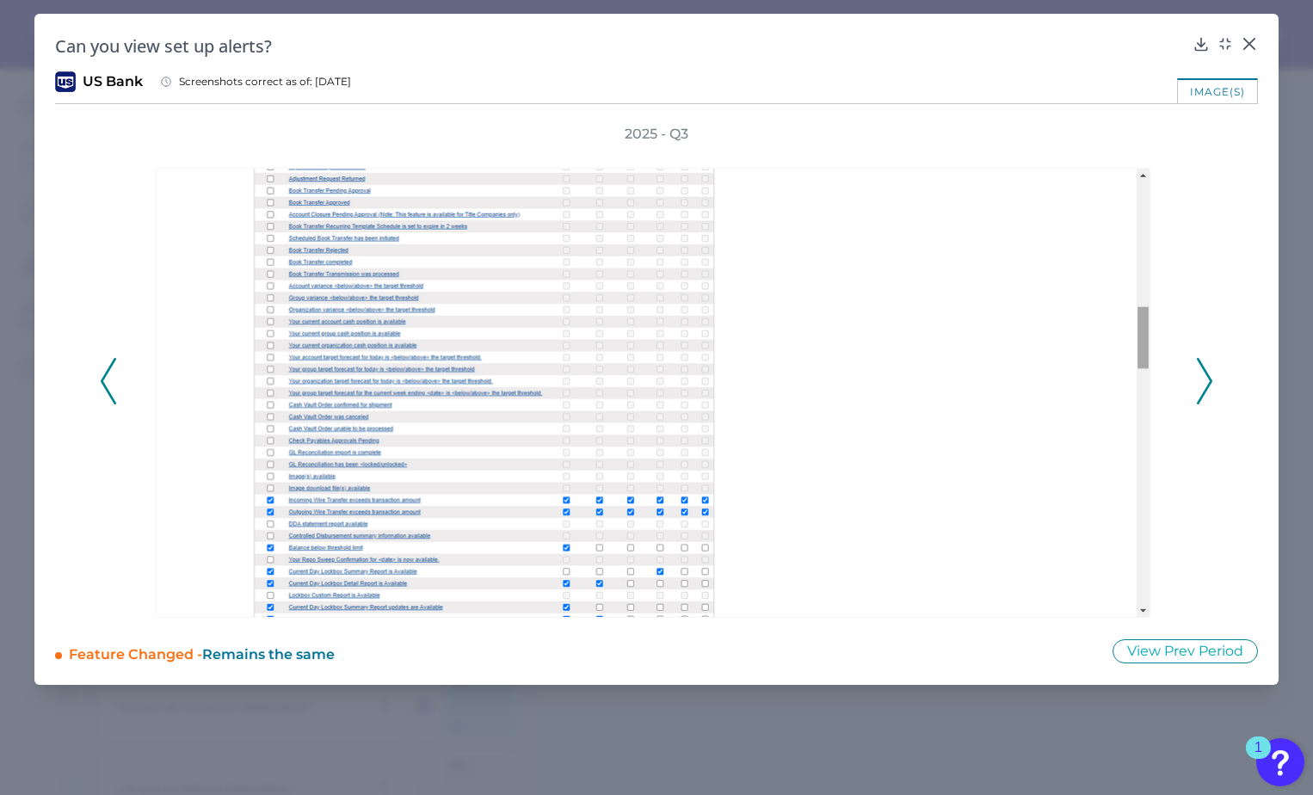
click at [1209, 381] on icon at bounding box center [1203, 381] width 15 height 46
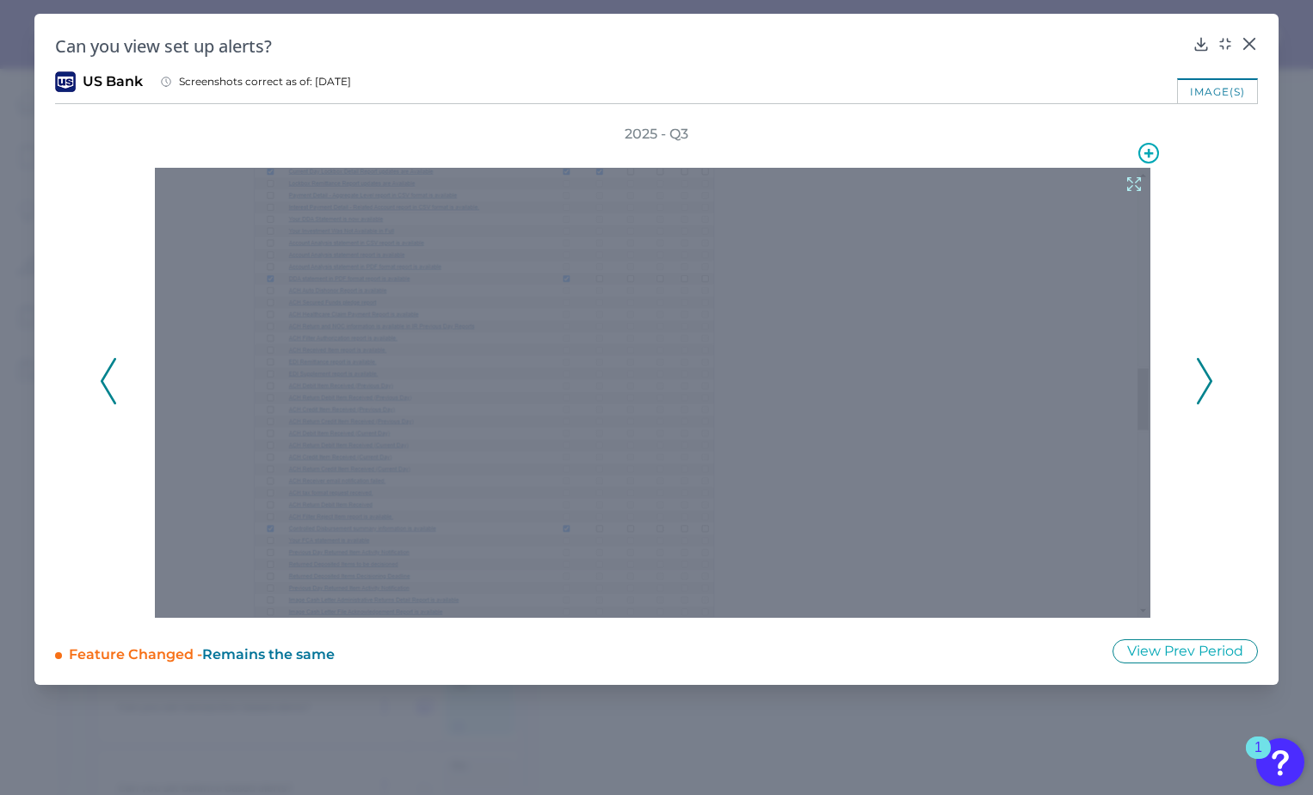
drag, startPoint x: 1209, startPoint y: 381, endPoint x: 1055, endPoint y: 362, distance: 154.3
click at [1055, 362] on div at bounding box center [656, 381] width 1072 height 474
drag, startPoint x: 690, startPoint y: 308, endPoint x: 859, endPoint y: 123, distance: 250.8
click at [859, 123] on div "Can you view set up alerts? US Bank Screenshots correct as of: [DATE] image(s) …" at bounding box center [656, 349] width 1244 height 671
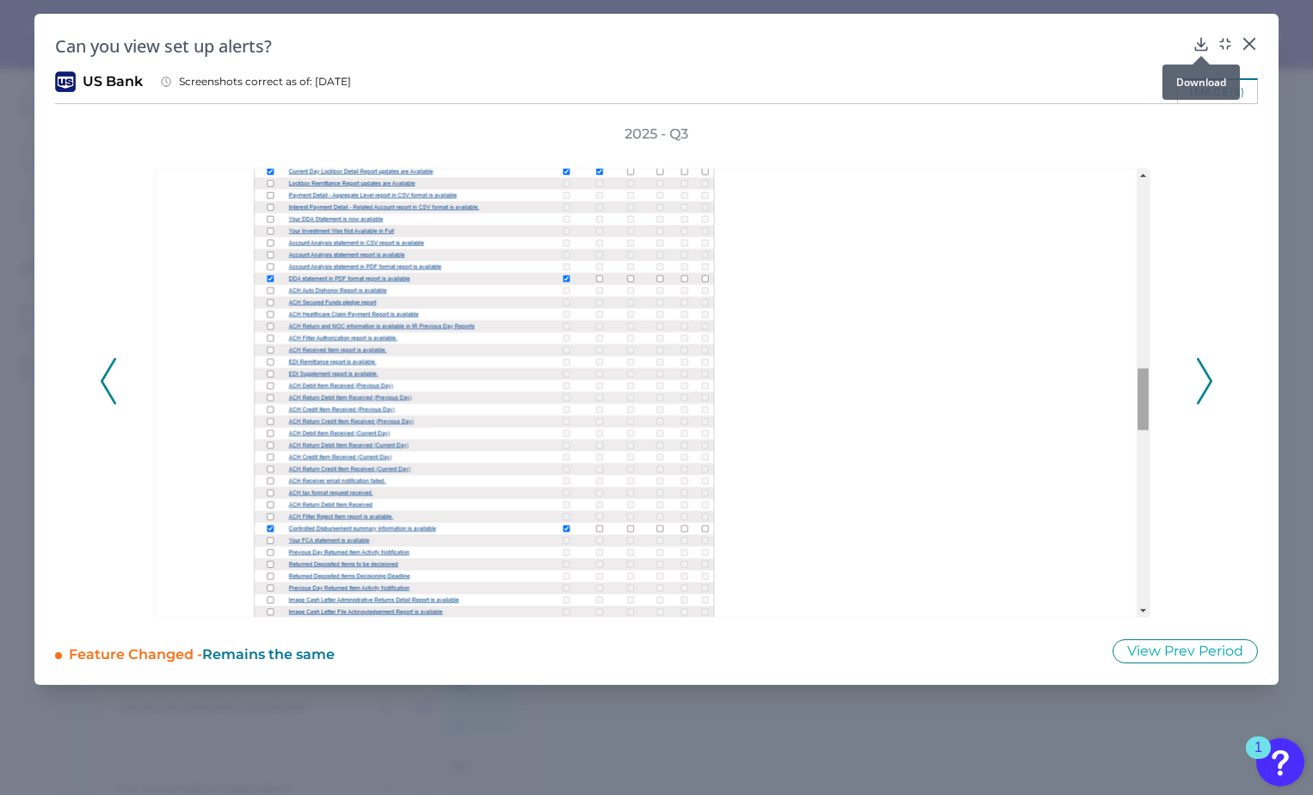
click at [1203, 44] on icon at bounding box center [1200, 44] width 11 height 12
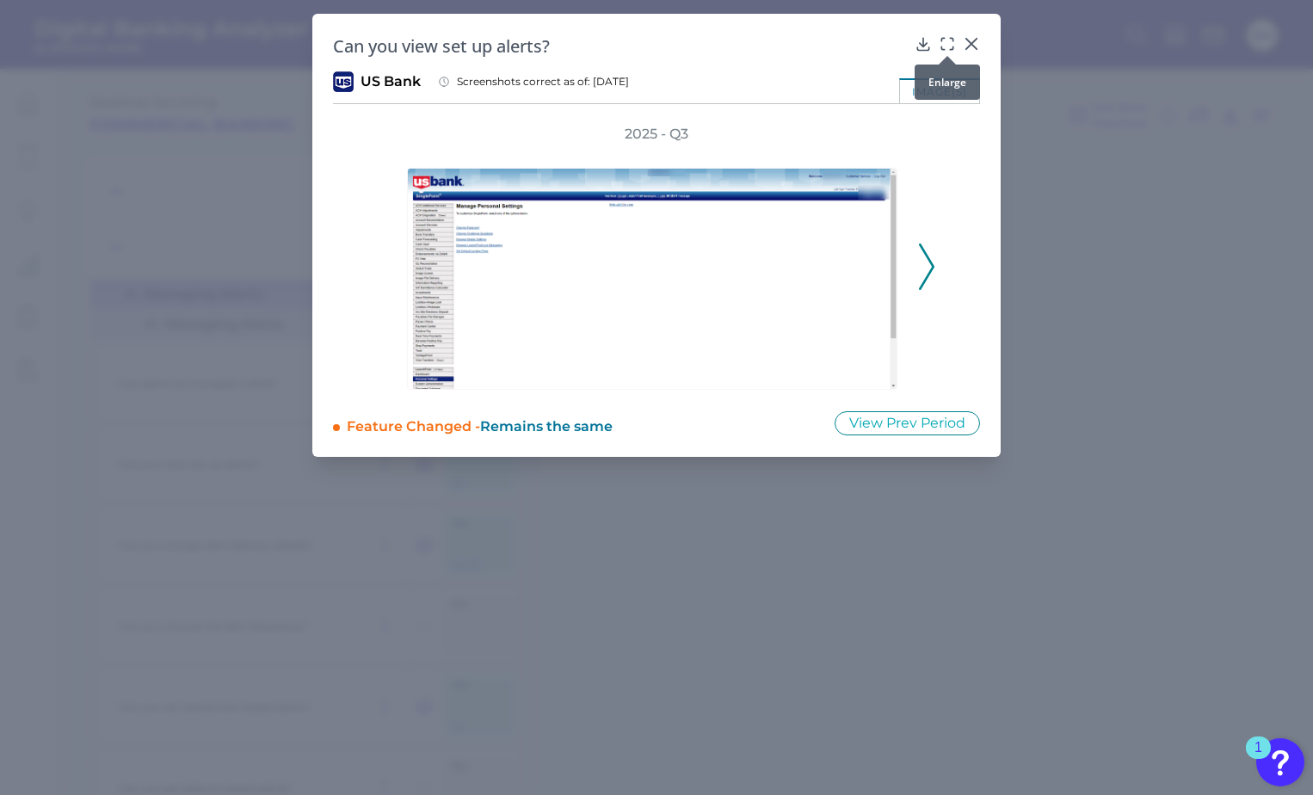
click at [946, 40] on icon at bounding box center [946, 43] width 17 height 17
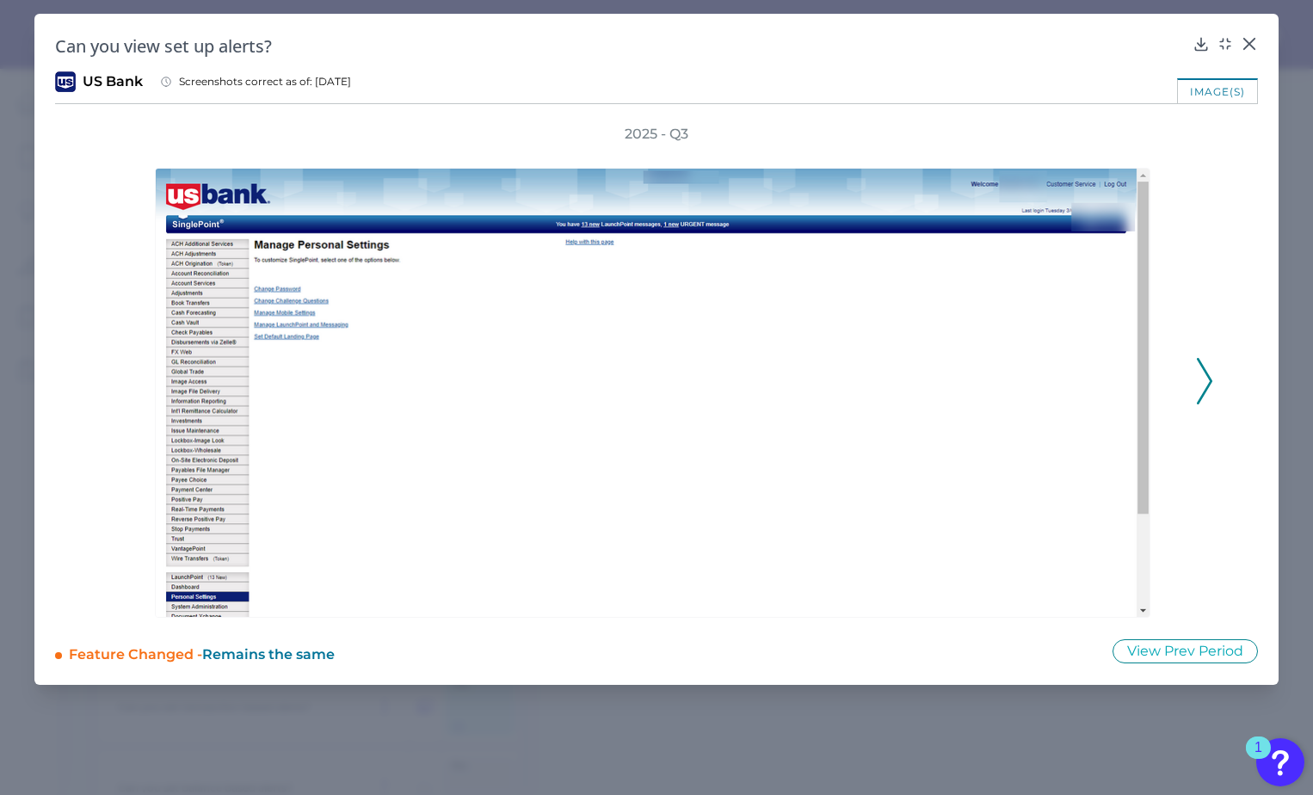
click at [1208, 385] on polyline at bounding box center [1203, 381] width 13 height 44
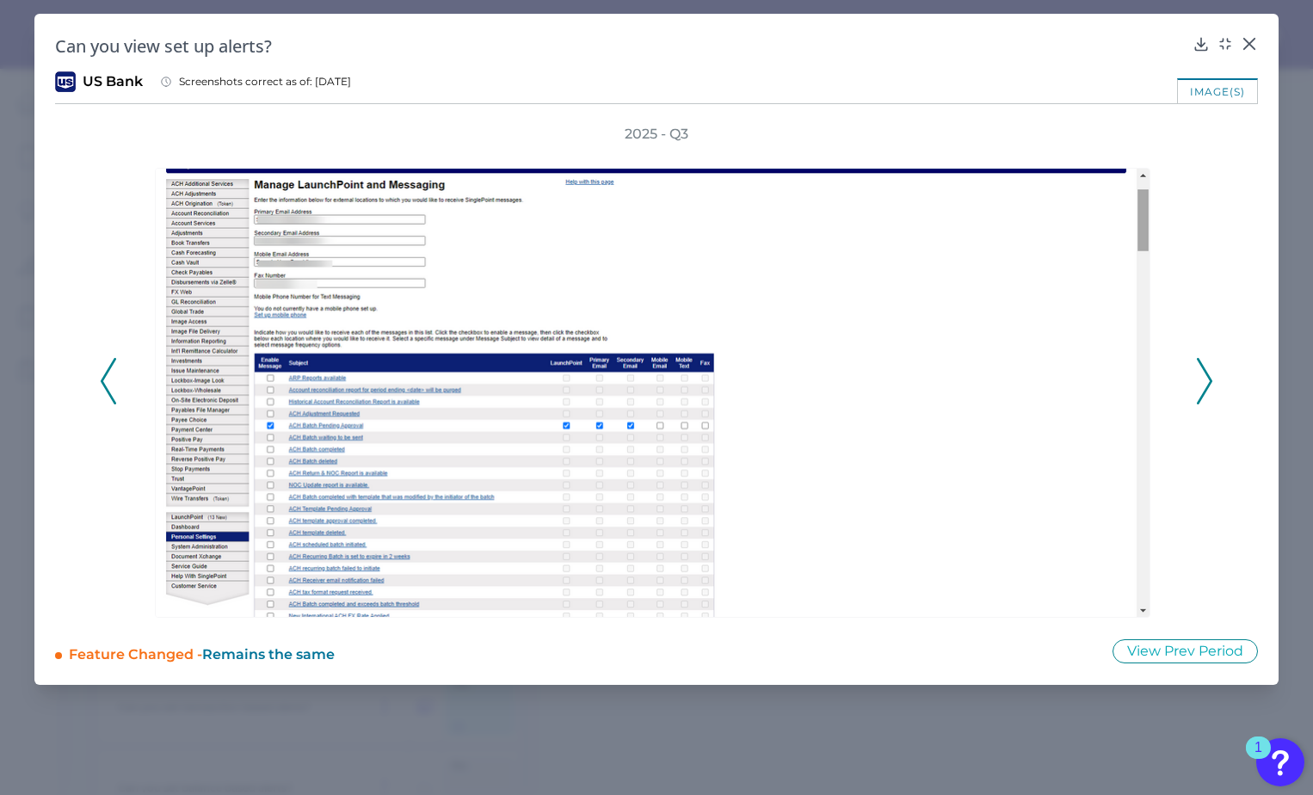
click at [1208, 385] on polyline at bounding box center [1203, 381] width 13 height 44
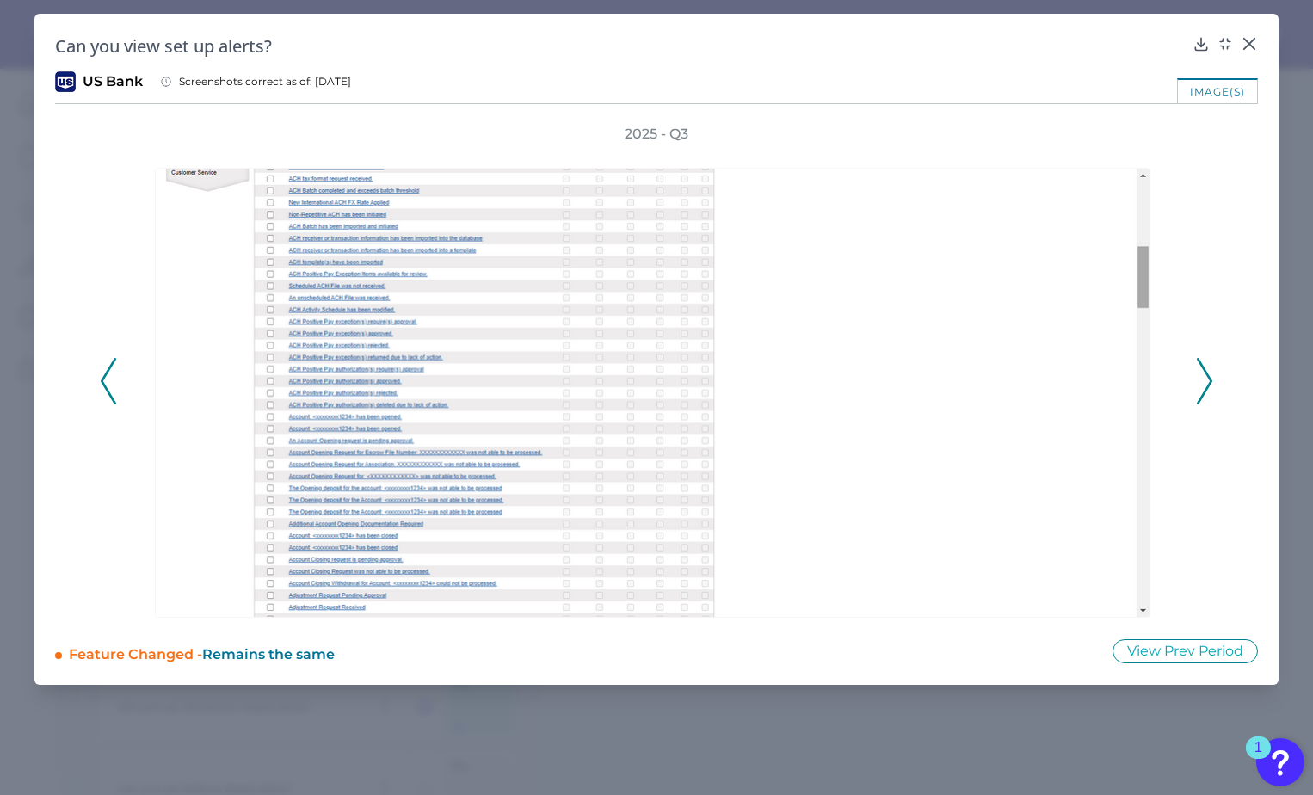
click at [1208, 384] on polyline at bounding box center [1203, 381] width 13 height 44
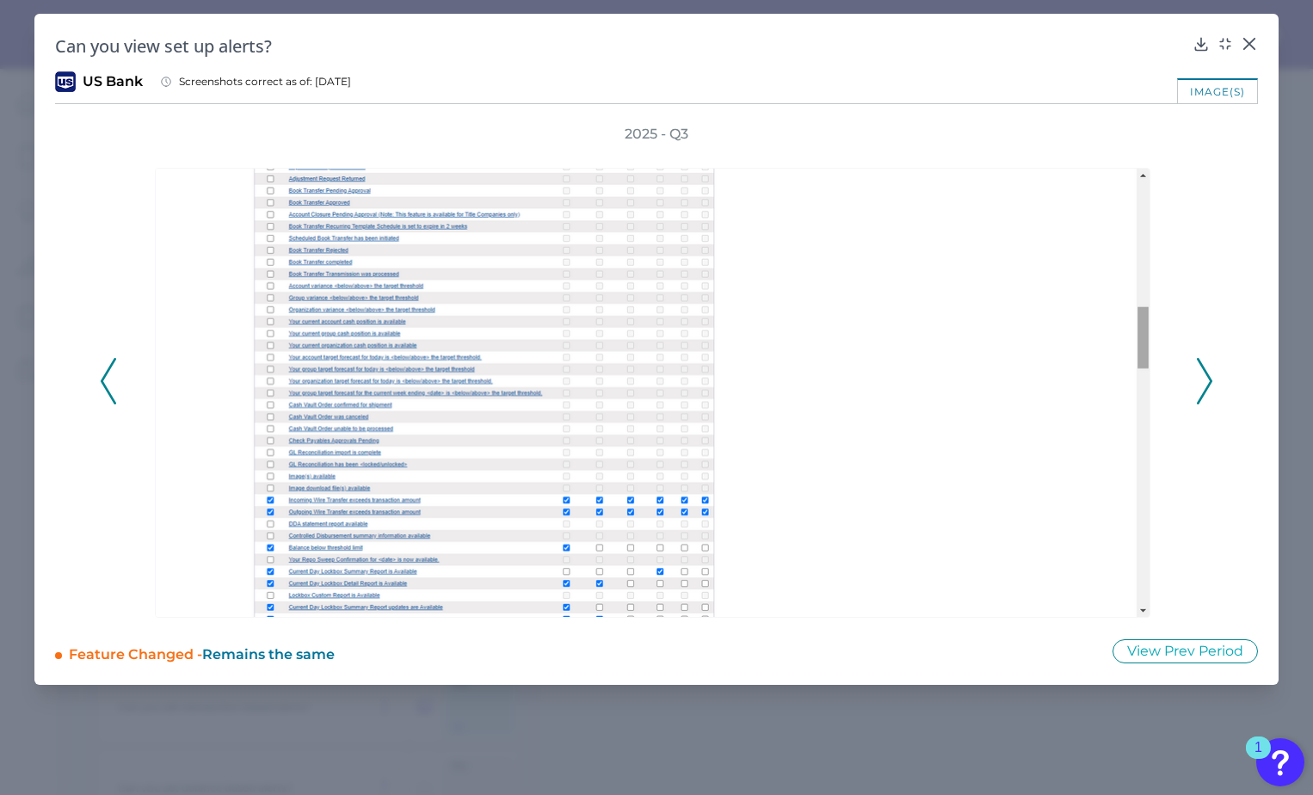
click at [1208, 384] on polyline at bounding box center [1203, 381] width 13 height 44
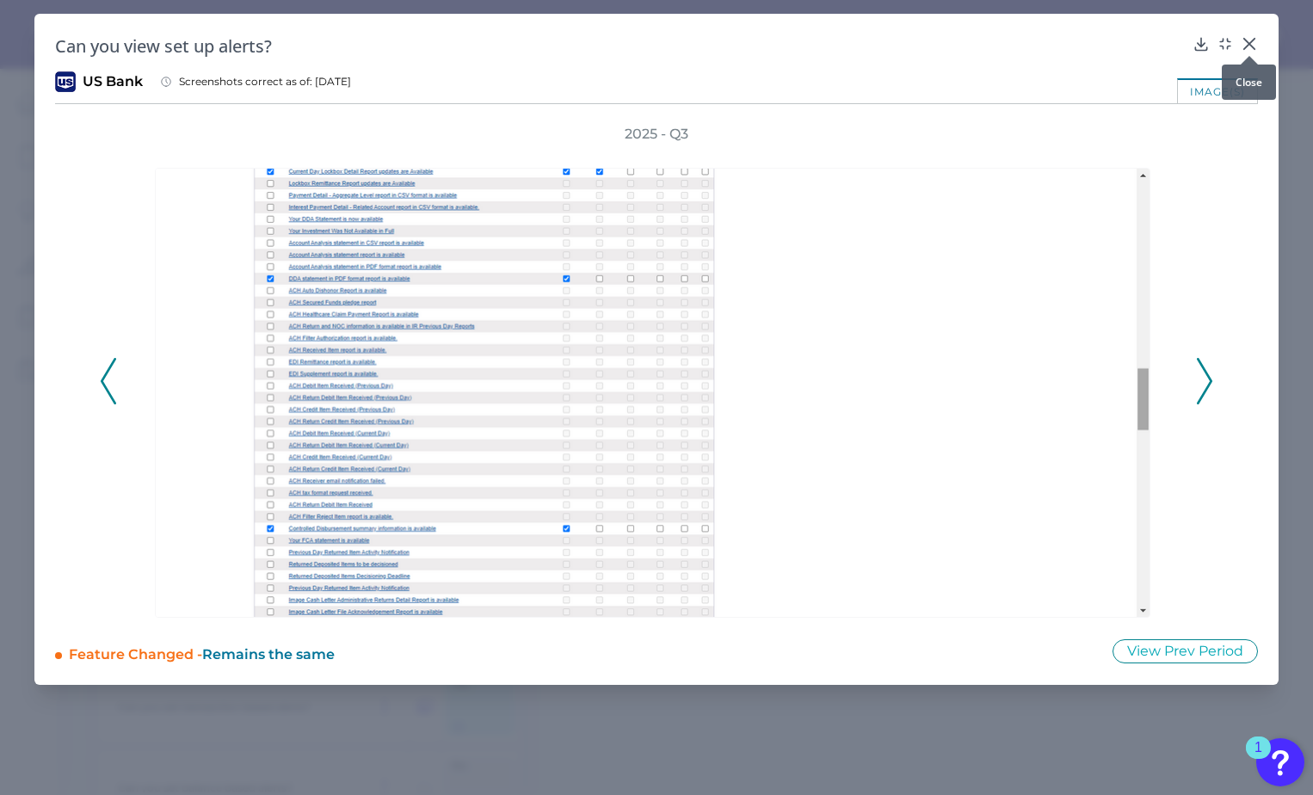
click at [1253, 45] on icon at bounding box center [1248, 43] width 17 height 17
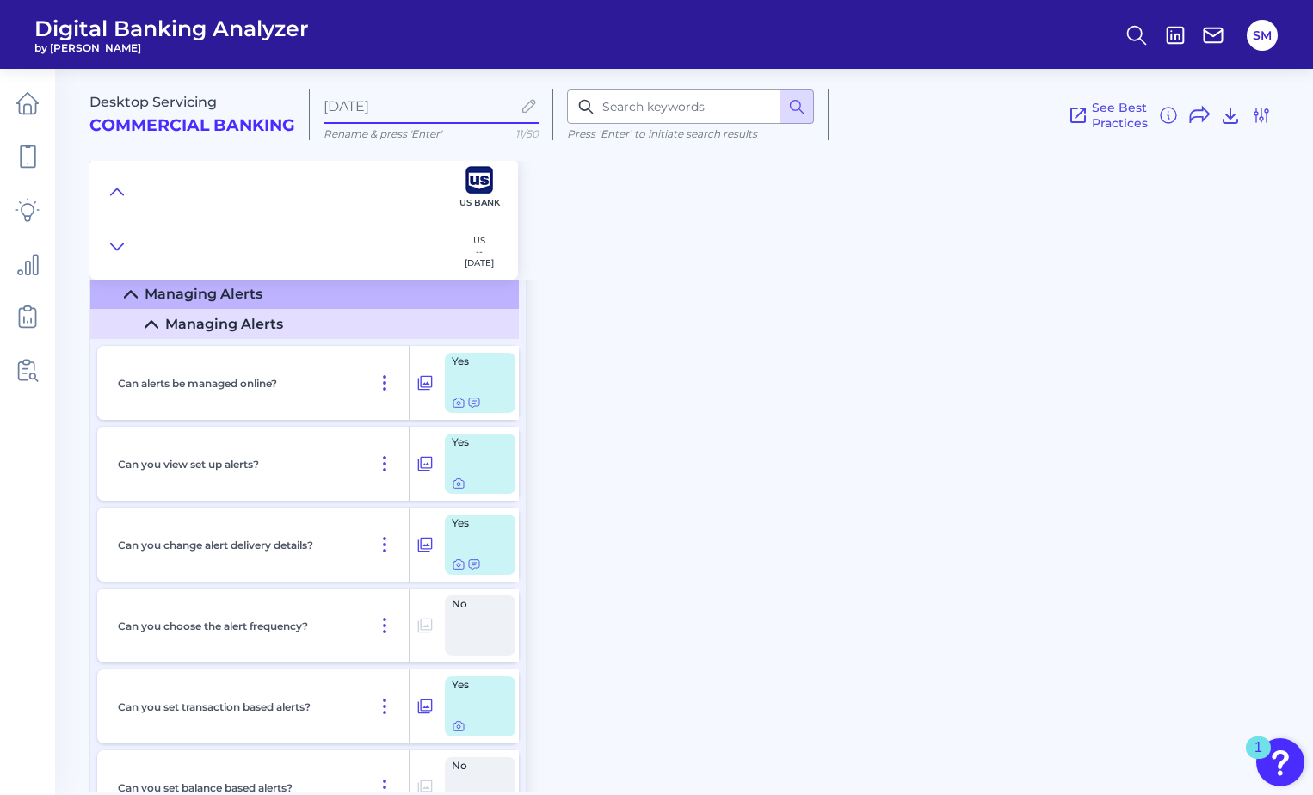
click at [329, 106] on input "[DATE]" at bounding box center [417, 106] width 188 height 16
click at [325, 104] on input "[DATE]" at bounding box center [417, 106] width 188 height 16
type input "US Bank [DATE]"
click at [587, 177] on div "Desktop Servicing Commercial Banking US Bank [DATE] Rename & press 'Enter' 19/5…" at bounding box center [700, 168] width 1223 height 224
click at [478, 105] on input "US Bank [DATE]" at bounding box center [417, 106] width 188 height 16
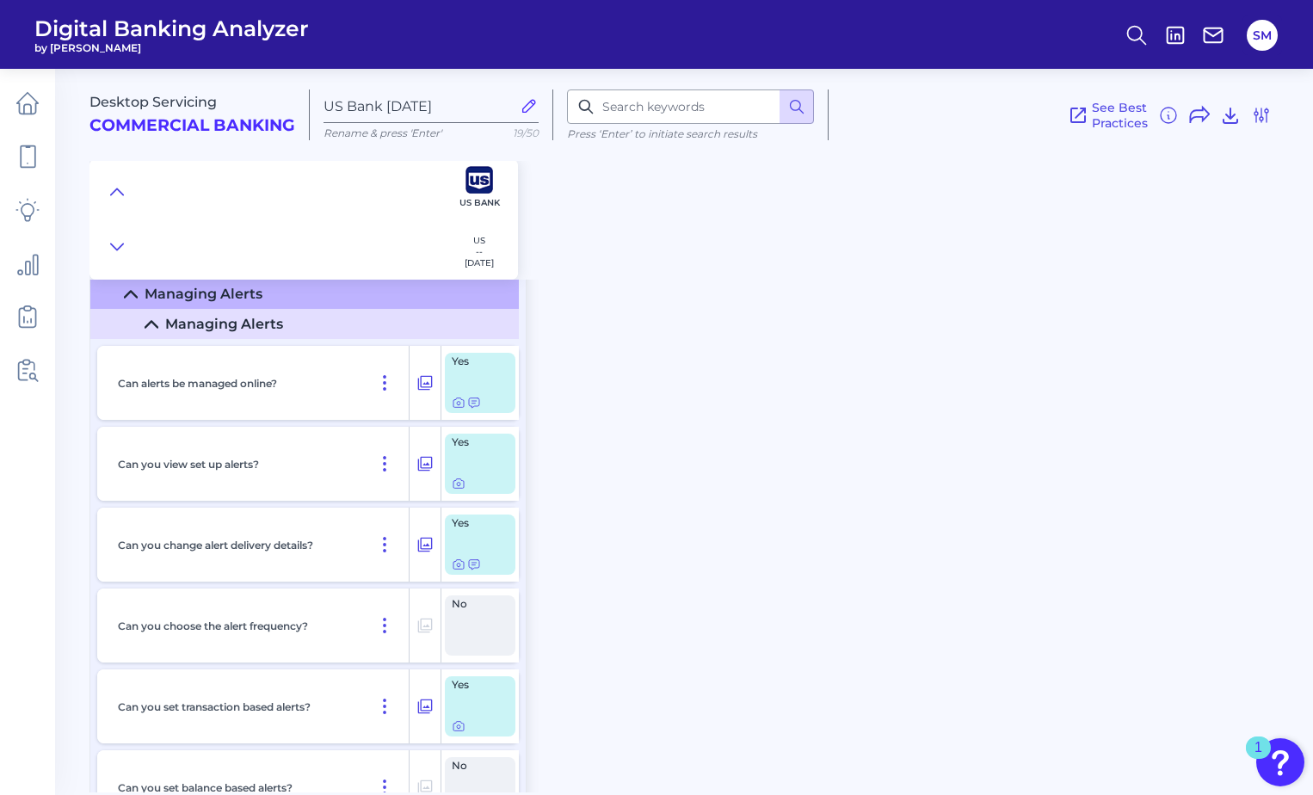
click at [880, 317] on div "Desktop Servicing Commercial Banking US Bank [DATE] Rename & press 'Enter' 19/5…" at bounding box center [700, 424] width 1223 height 736
click at [24, 114] on icon at bounding box center [27, 108] width 7 height 9
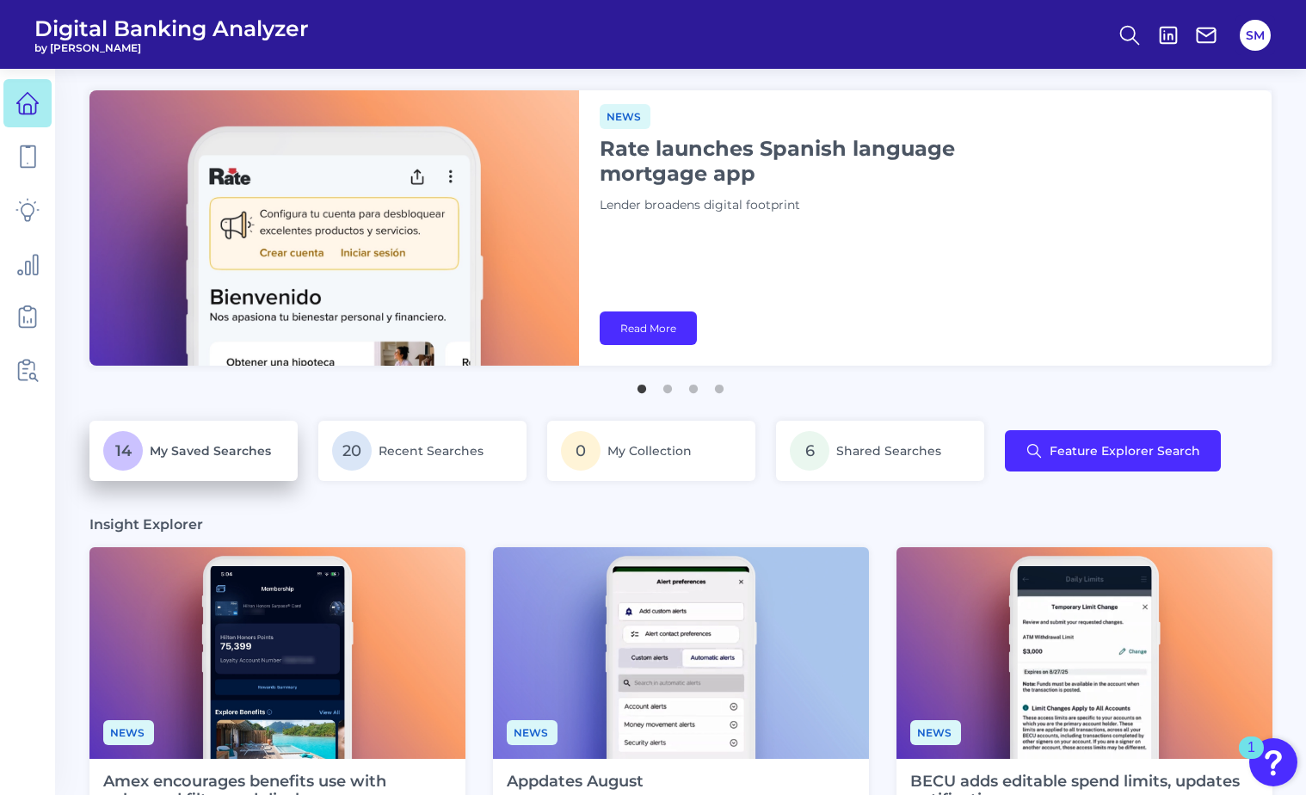
click at [219, 446] on span "My Saved Searches" at bounding box center [210, 450] width 121 height 15
